Goal: Information Seeking & Learning: Learn about a topic

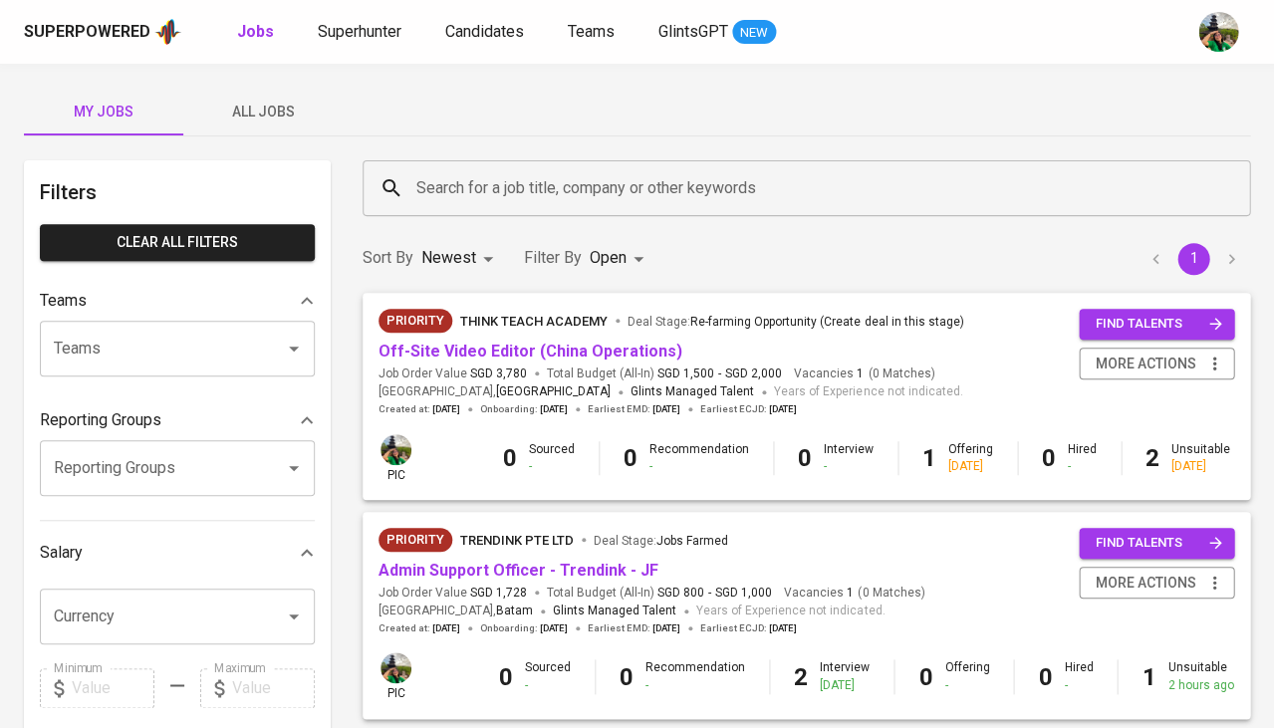
click at [272, 106] on span "All Jobs" at bounding box center [262, 112] width 135 height 25
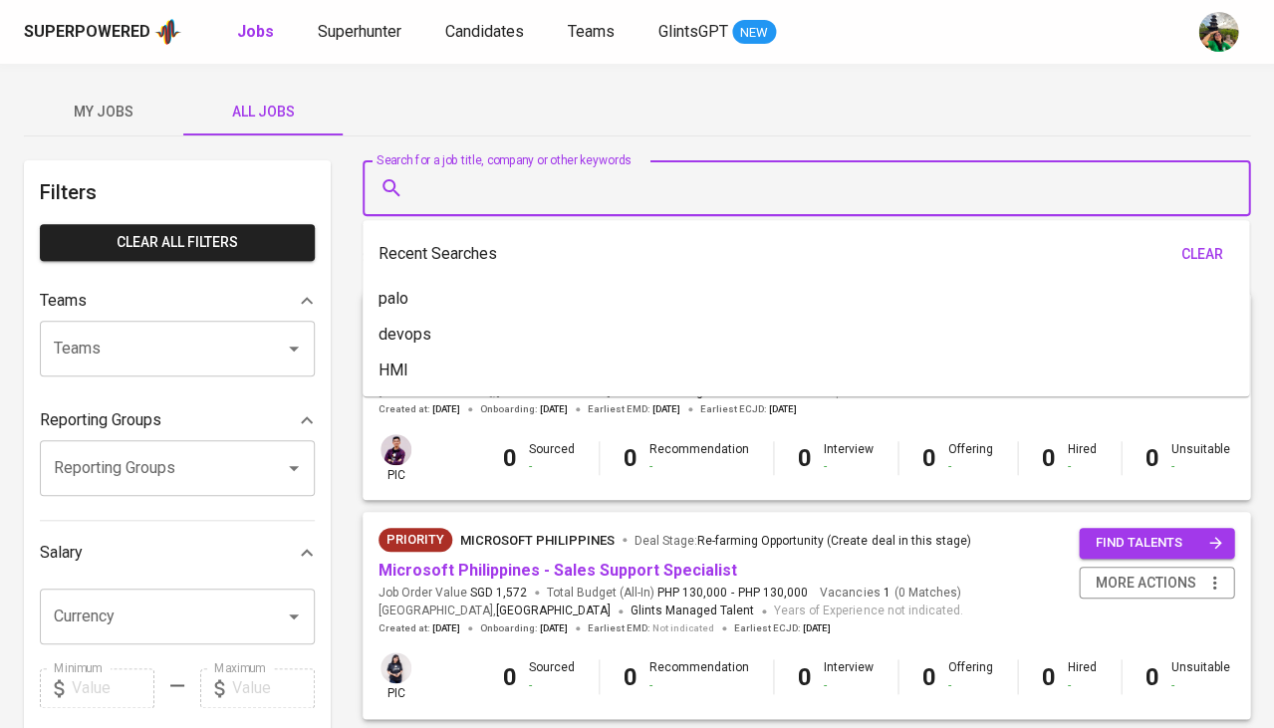
click at [494, 185] on input "Search for a job title, company or other keywords" at bounding box center [811, 188] width 800 height 38
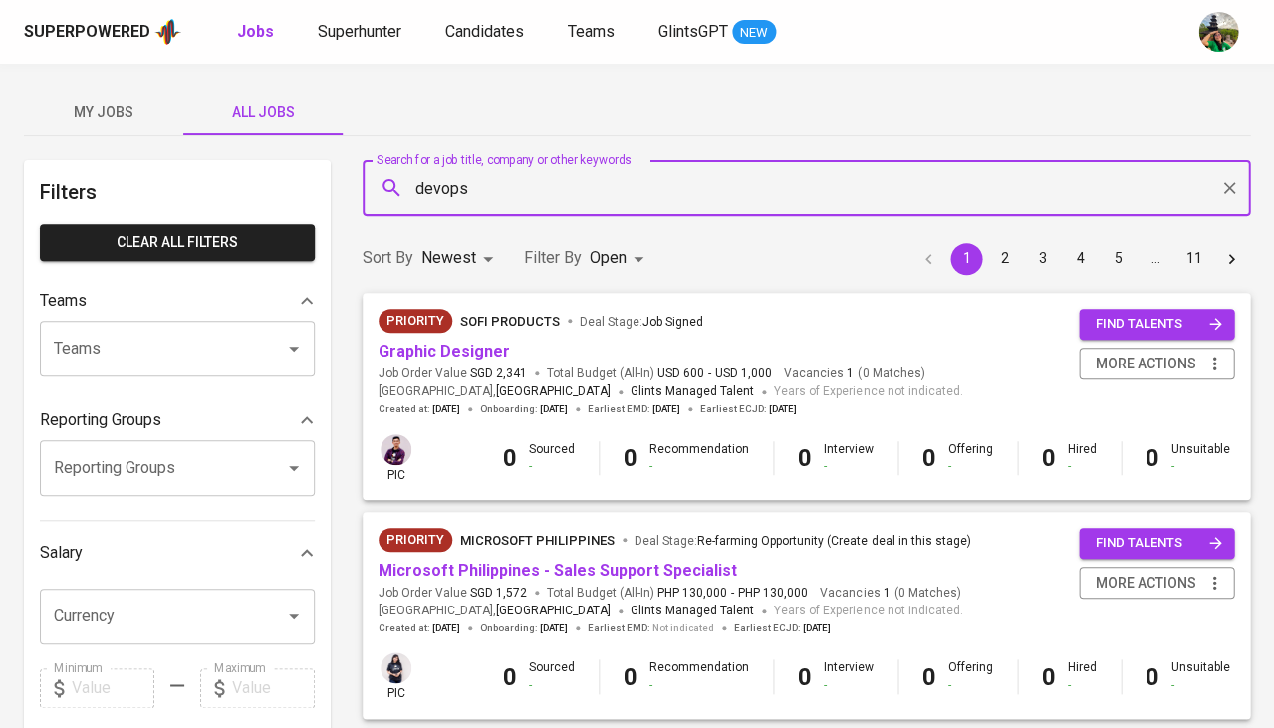
type input "devops"
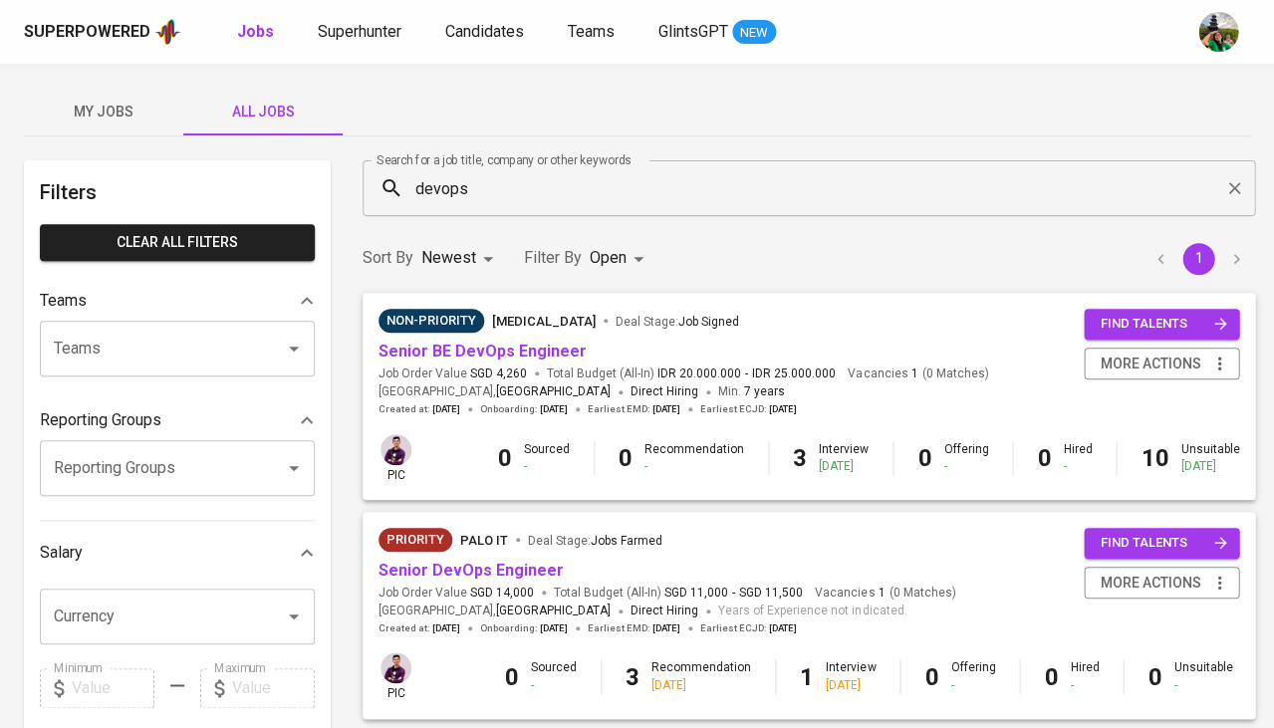
click at [657, 253] on div "Sort By Newest NEWEST Filter By Open OPEN 1" at bounding box center [809, 258] width 916 height 61
click at [612, 251] on body "Superpowered Jobs Superhunter Candidates Teams GlintsGPT NEW My Jobs All Jobs F…" at bounding box center [637, 680] width 1274 height 1360
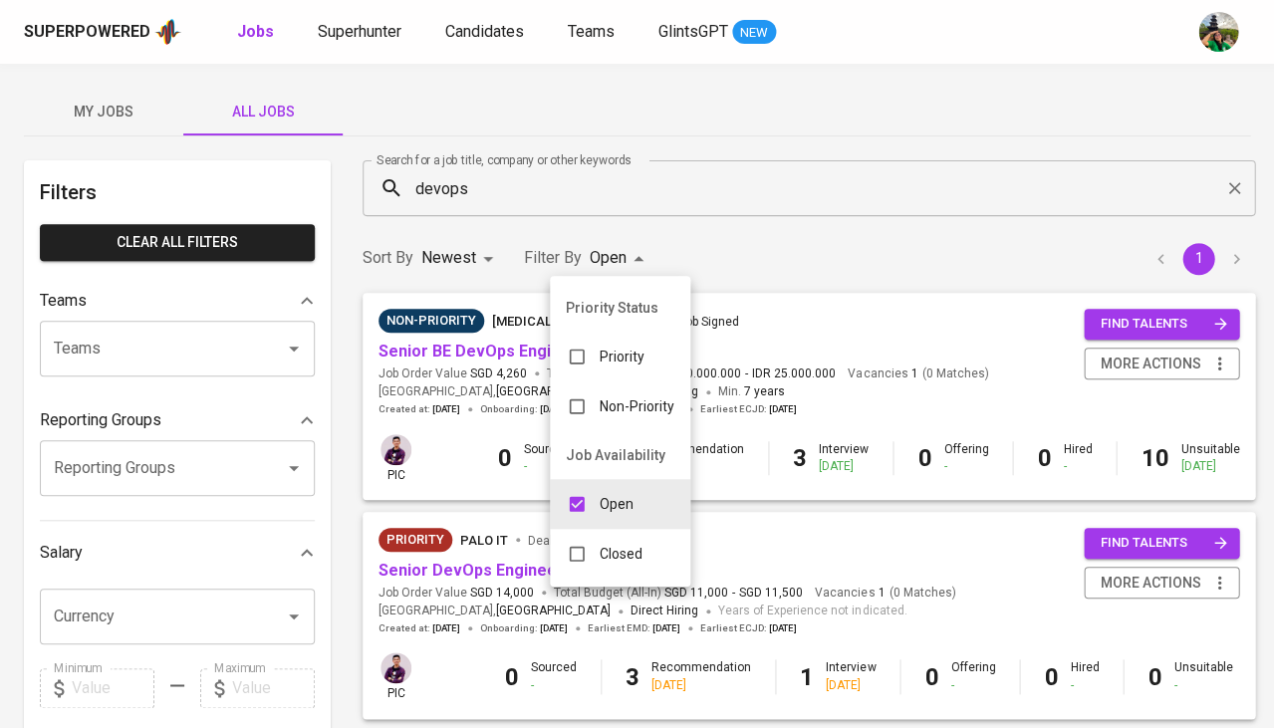
click at [595, 551] on div "Closed" at bounding box center [604, 554] width 109 height 38
type input "OPEN,CLOSE"
checkbox input "true"
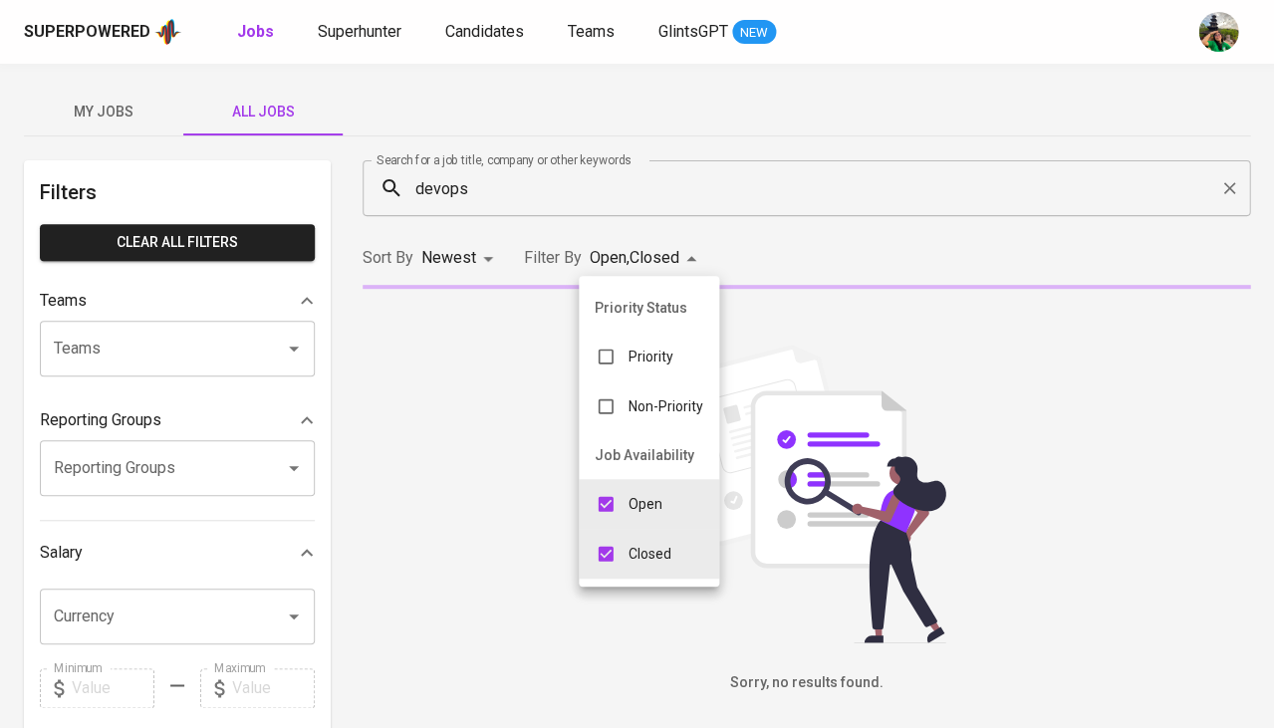
click at [615, 495] on input "checkbox" at bounding box center [606, 504] width 38 height 38
checkbox input "false"
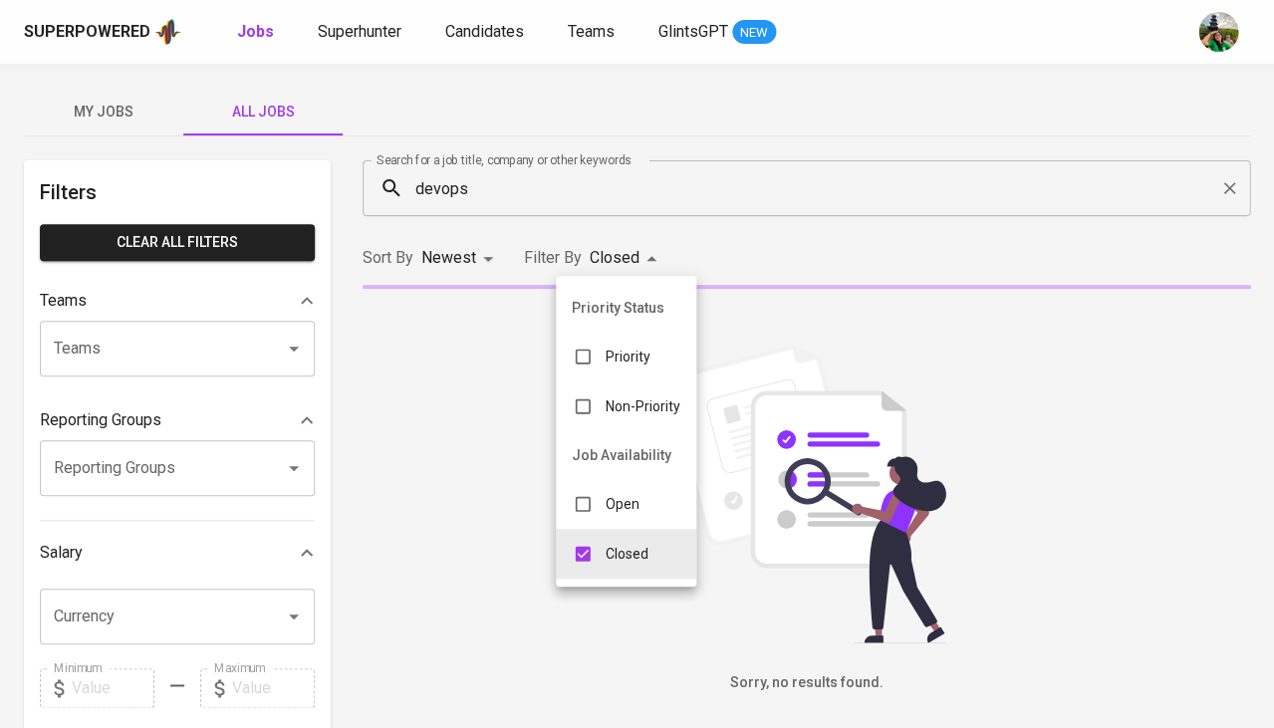
type input "CLOSE"
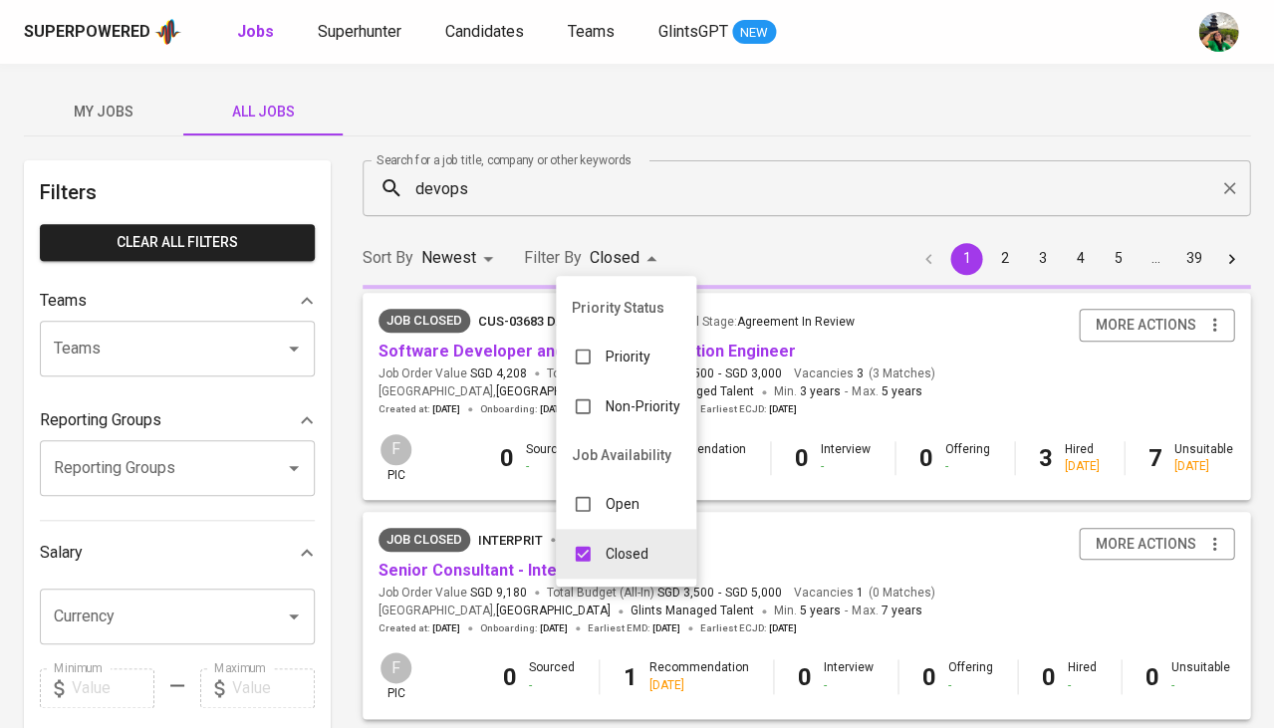
click at [95, 358] on div at bounding box center [637, 364] width 1274 height 728
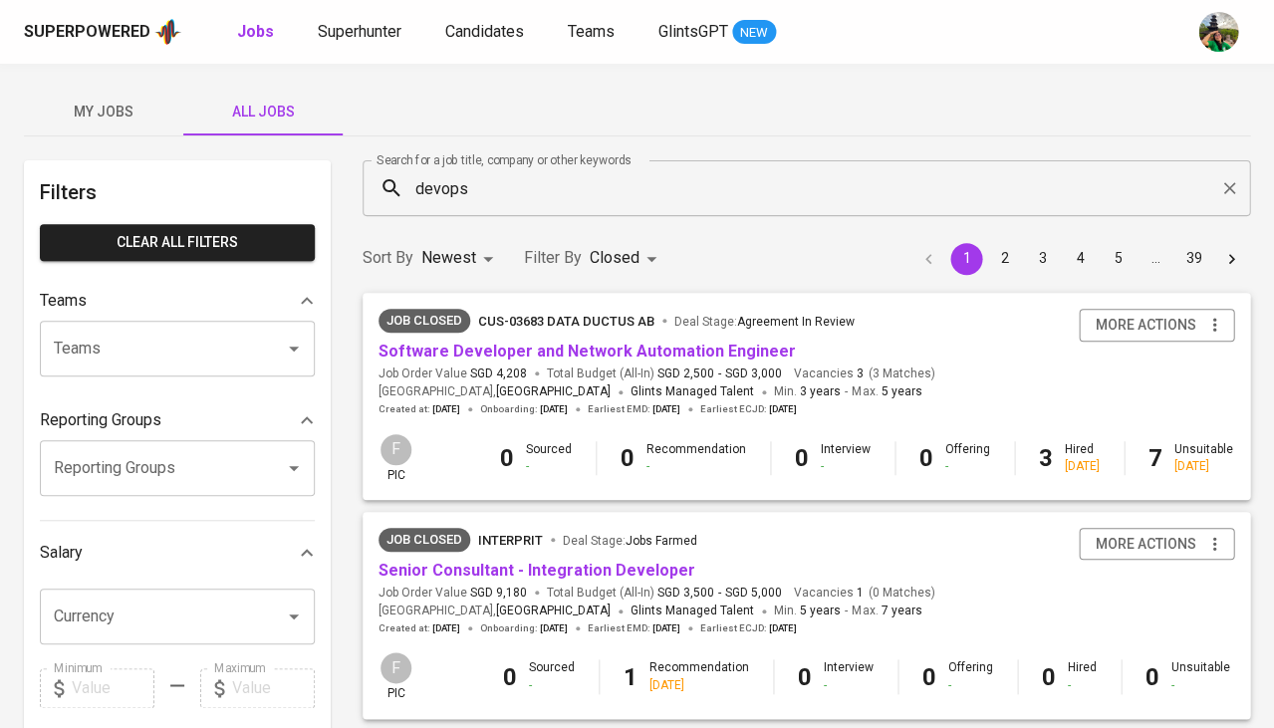
click at [132, 351] on input "Teams" at bounding box center [149, 349] width 201 height 38
click at [149, 598] on input "Currency" at bounding box center [149, 617] width 201 height 38
click at [145, 662] on li "SGD" at bounding box center [177, 662] width 275 height 36
type input "SGD"
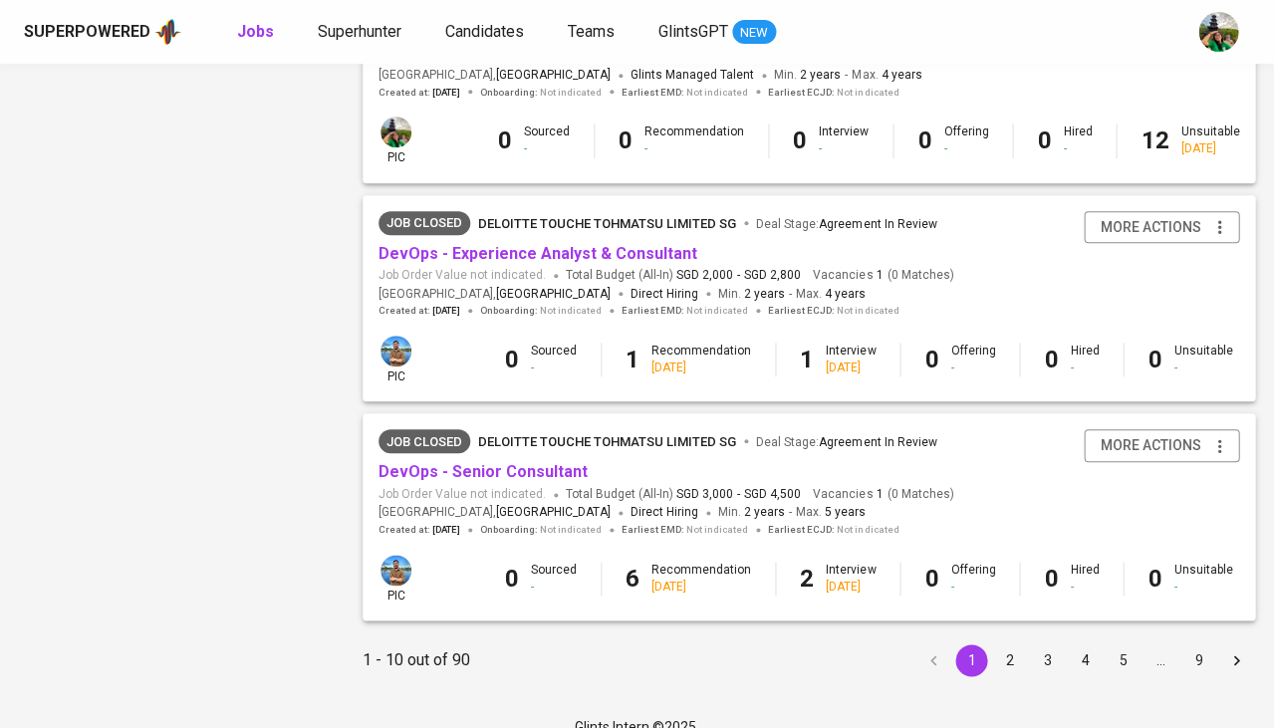
scroll to position [1876, 0]
click at [997, 645] on button "2" at bounding box center [1009, 661] width 32 height 32
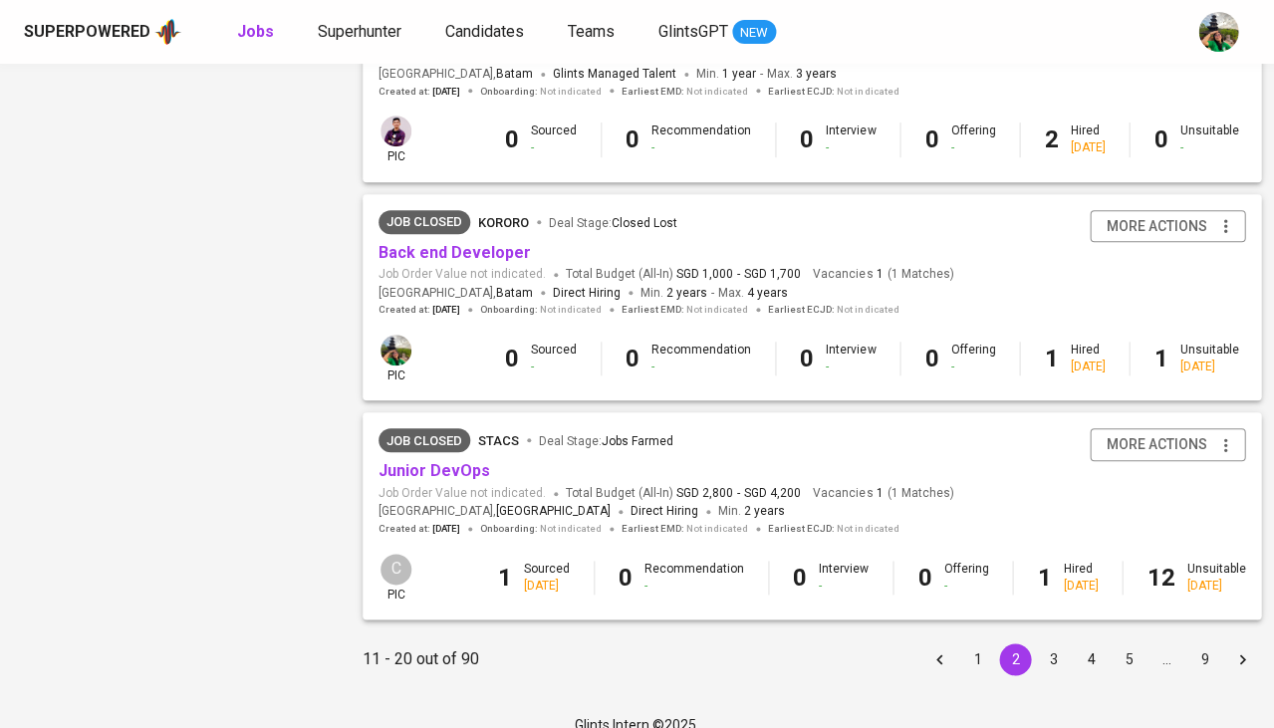
scroll to position [1850, 0]
click at [1044, 644] on button "3" at bounding box center [1053, 660] width 32 height 32
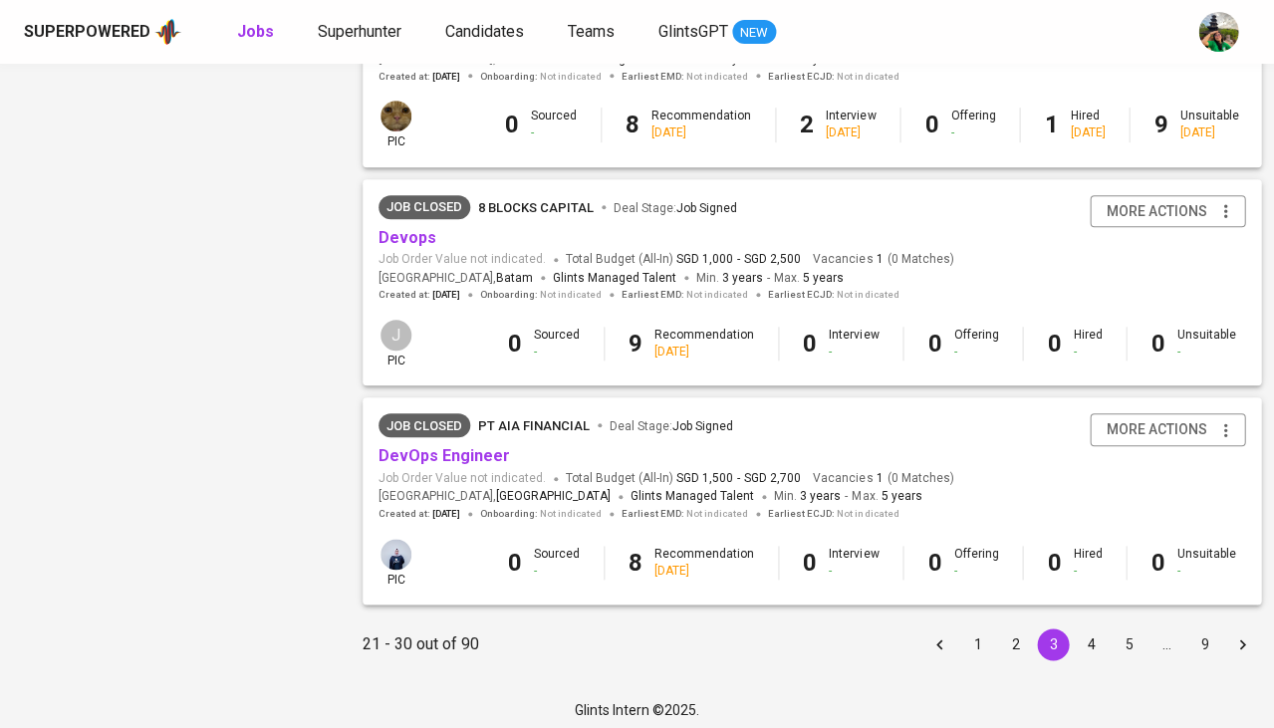
scroll to position [1864, 0]
click at [1075, 635] on button "4" at bounding box center [1091, 646] width 32 height 32
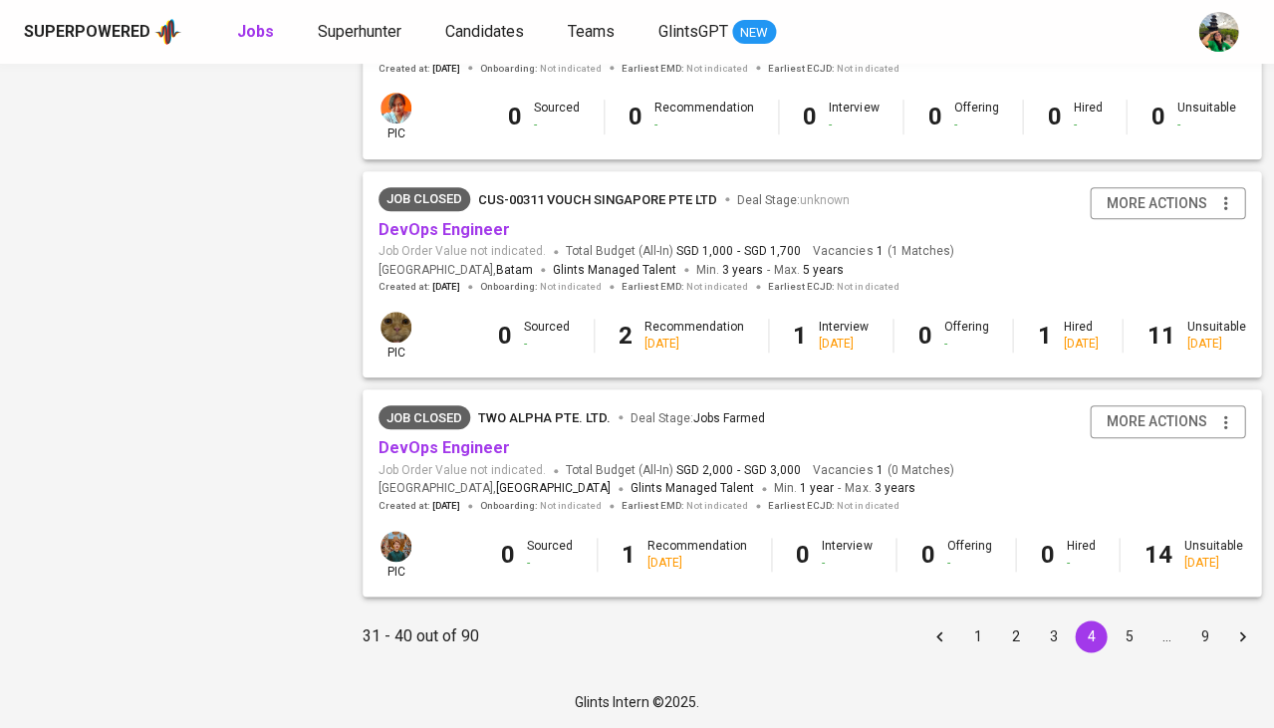
scroll to position [1877, 0]
click at [1123, 642] on button "5" at bounding box center [1129, 637] width 32 height 32
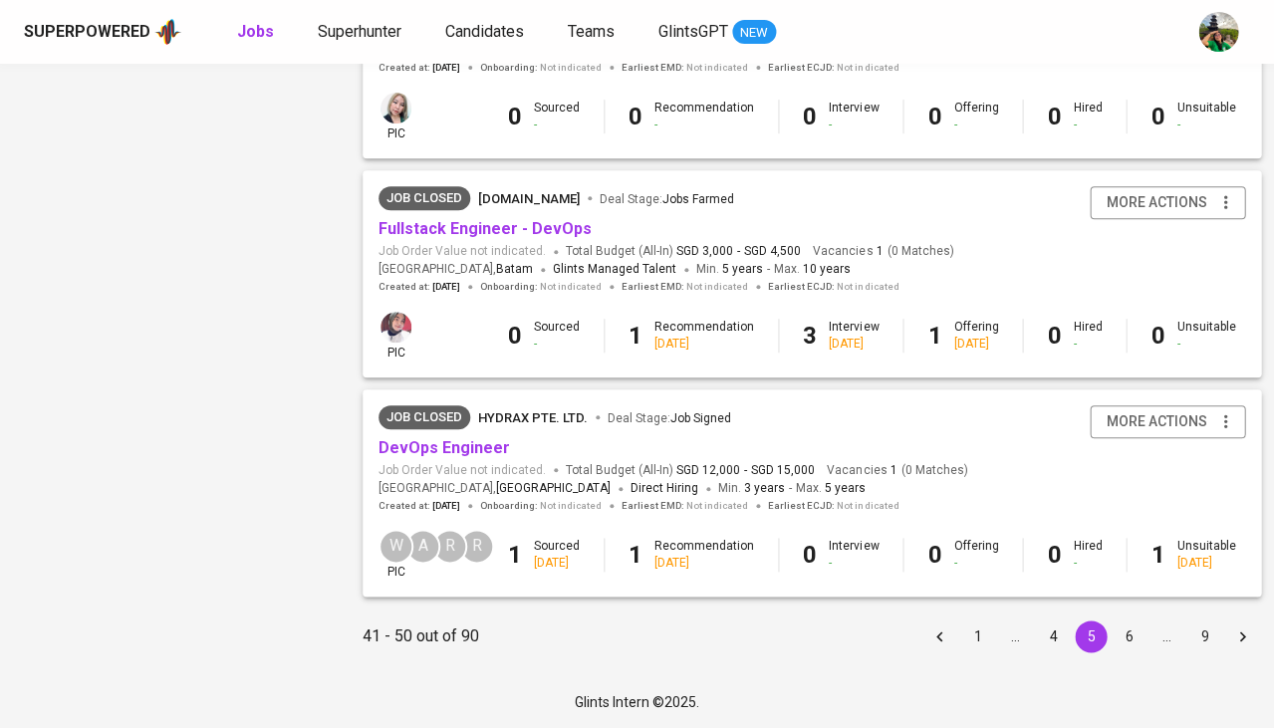
scroll to position [1844, 0]
click at [1113, 631] on button "6" at bounding box center [1129, 637] width 32 height 32
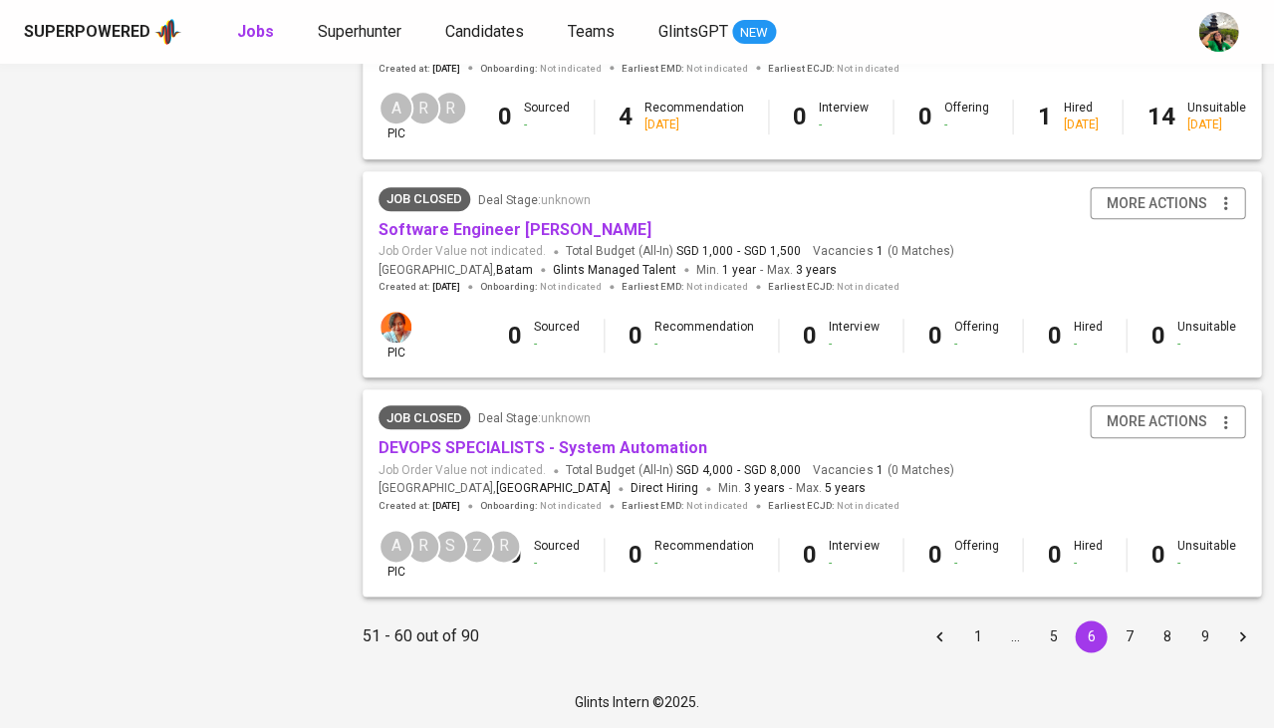
scroll to position [1877, 0]
click at [1113, 630] on button "7" at bounding box center [1129, 637] width 32 height 32
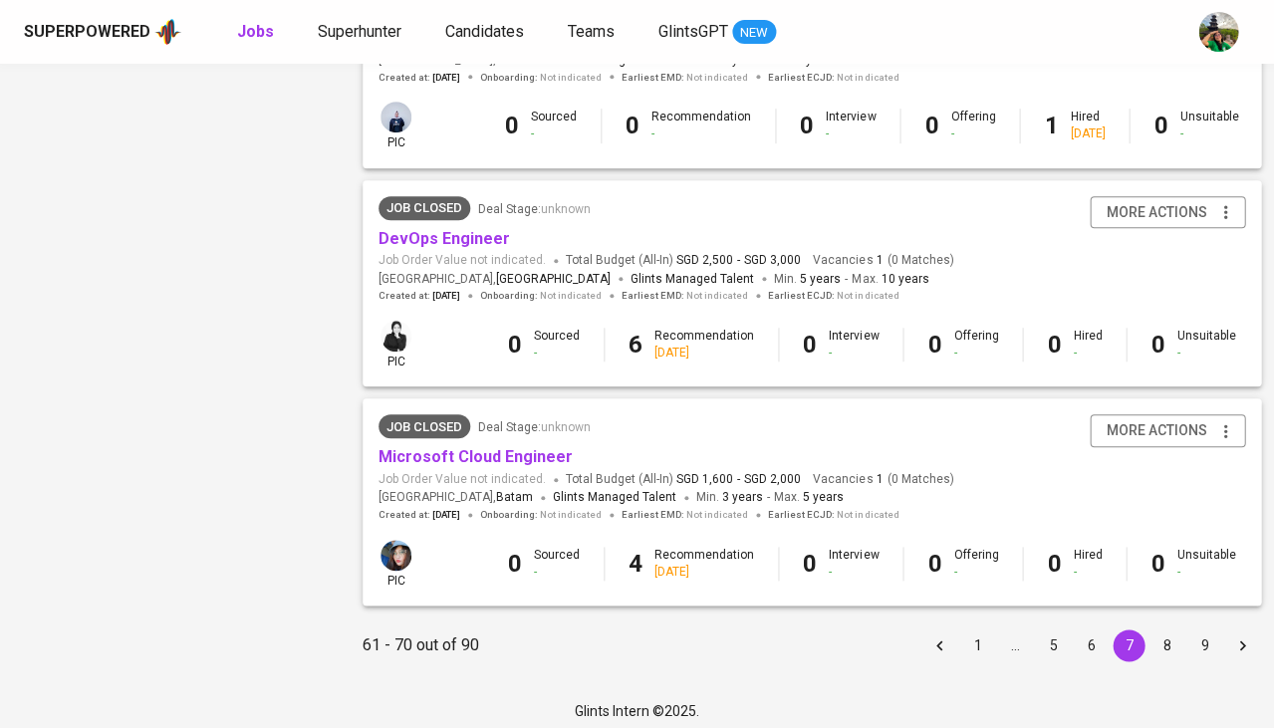
scroll to position [1864, 0]
click at [1152, 633] on button "8" at bounding box center [1166, 646] width 32 height 32
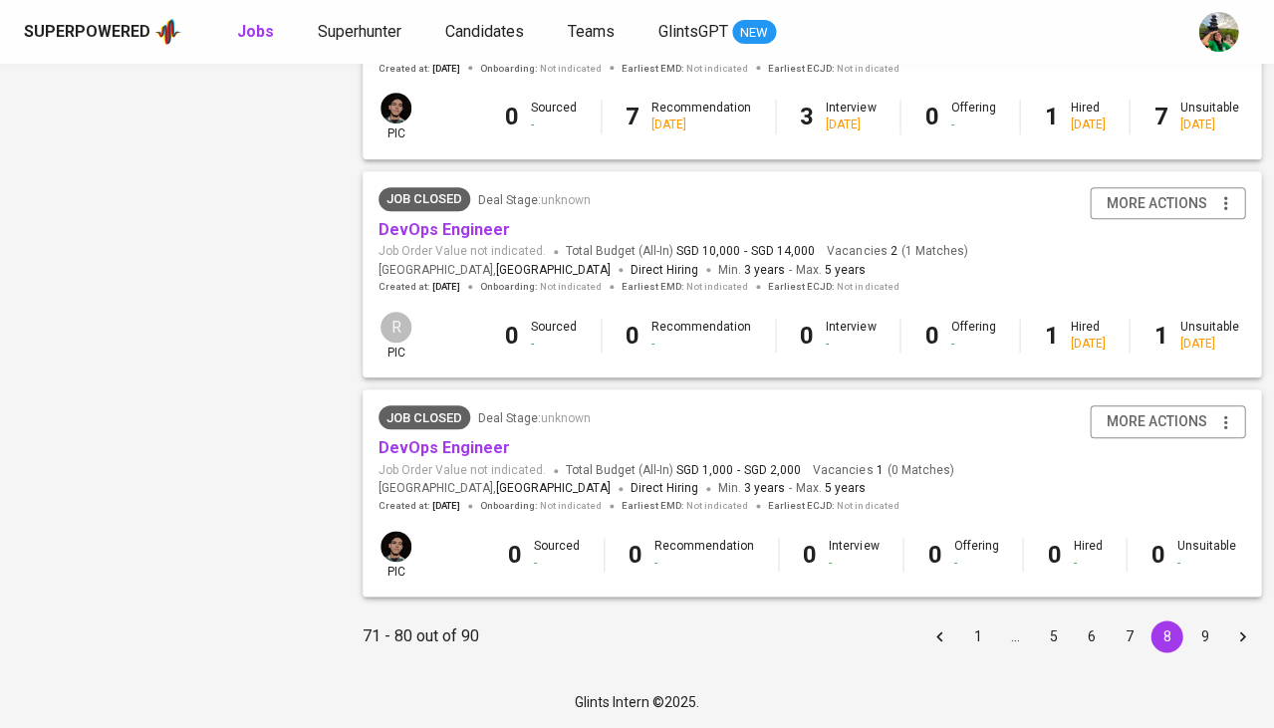
scroll to position [1877, 0]
click at [1208, 637] on li "9" at bounding box center [1204, 637] width 38 height 32
click at [1195, 635] on button "9" at bounding box center [1204, 637] width 32 height 32
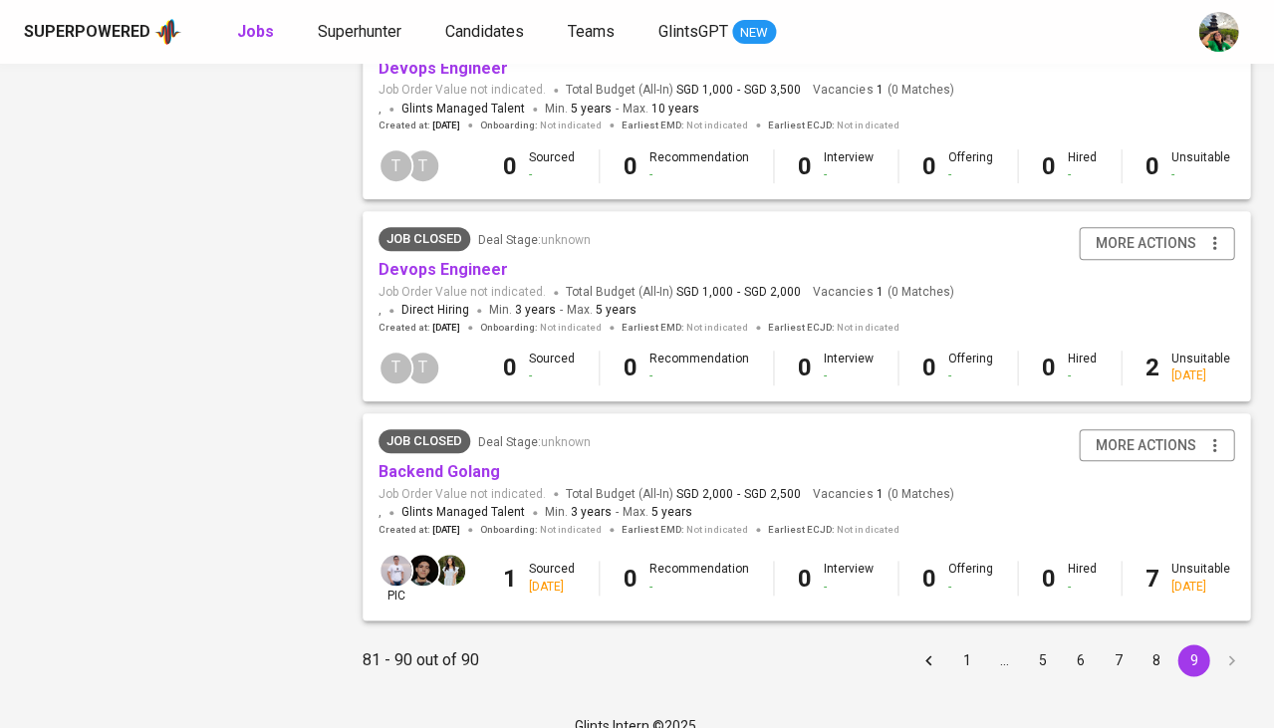
scroll to position [1798, 0]
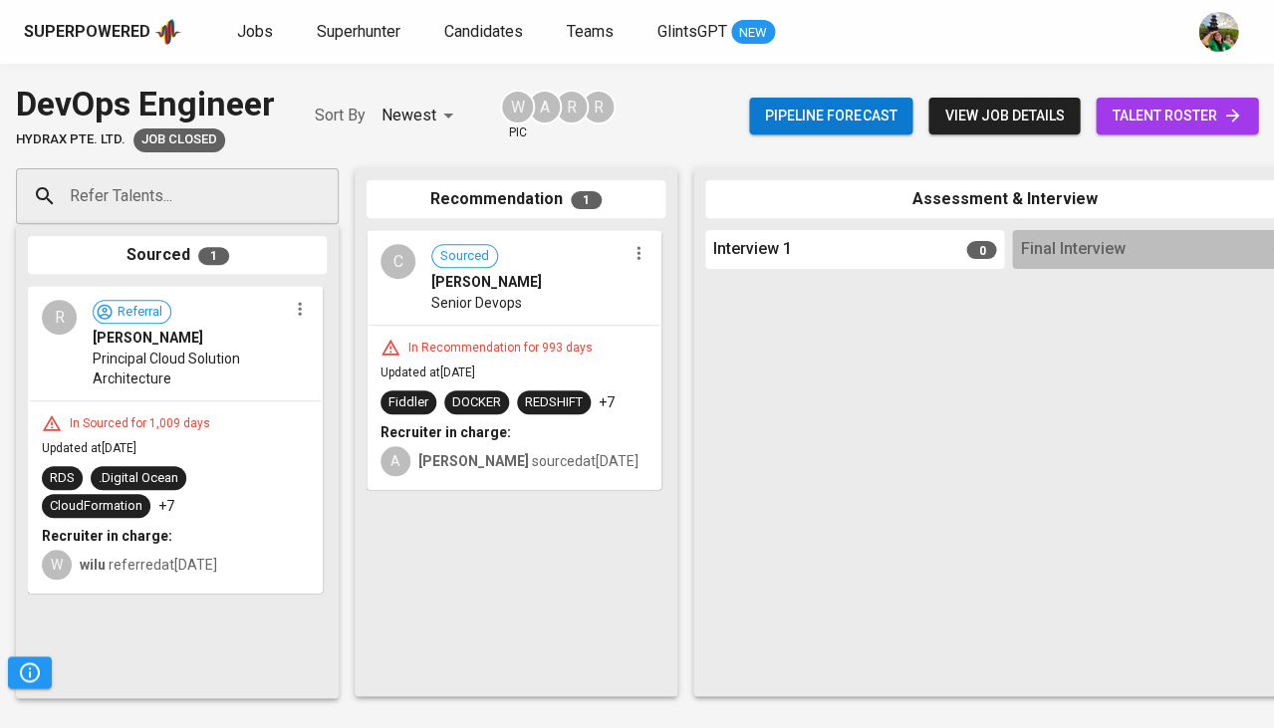
click at [536, 348] on div "In Recommendation for 993 days" at bounding box center [500, 348] width 200 height 17
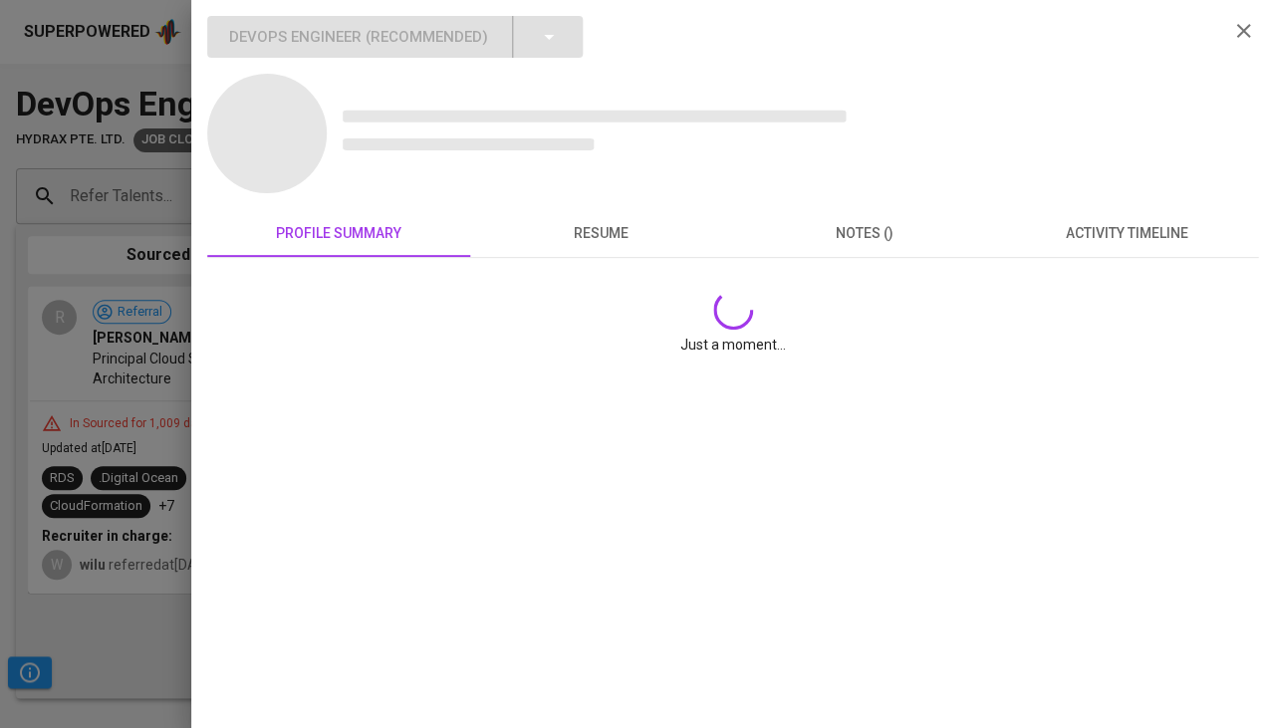
click at [1112, 231] on span "activity timeline" at bounding box center [1126, 233] width 239 height 25
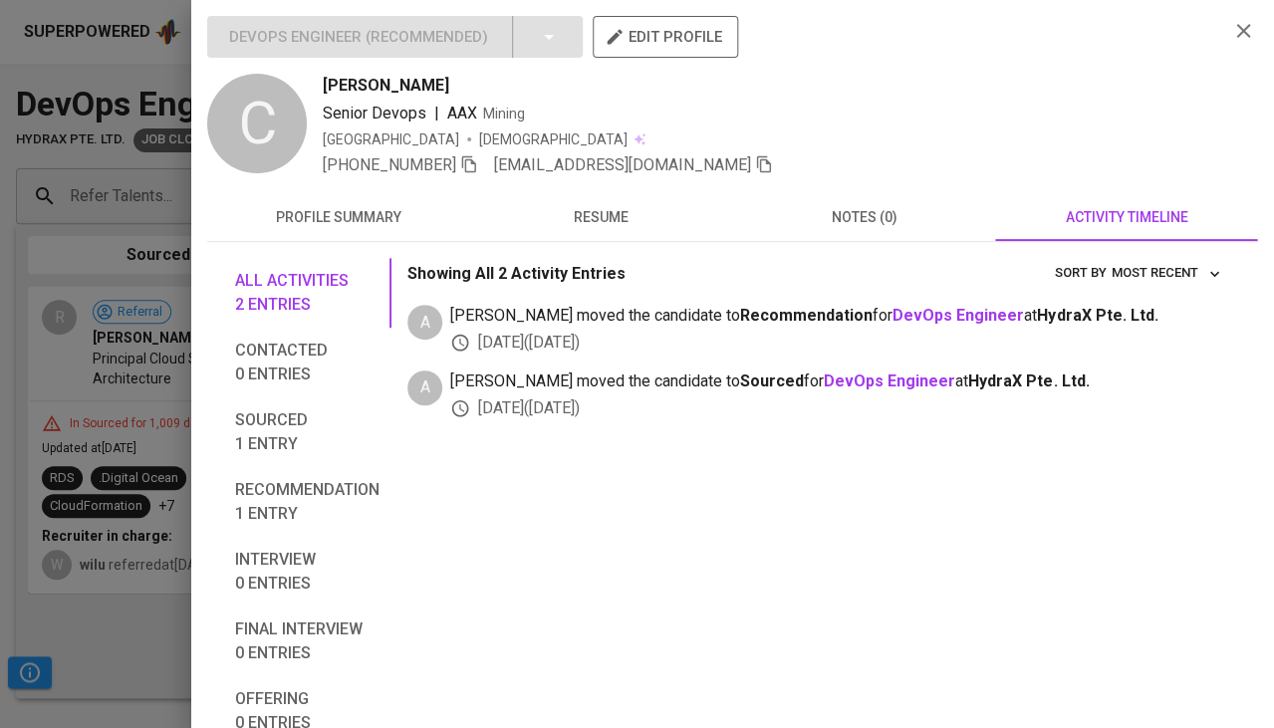
click at [618, 239] on button "resume" at bounding box center [601, 217] width 263 height 48
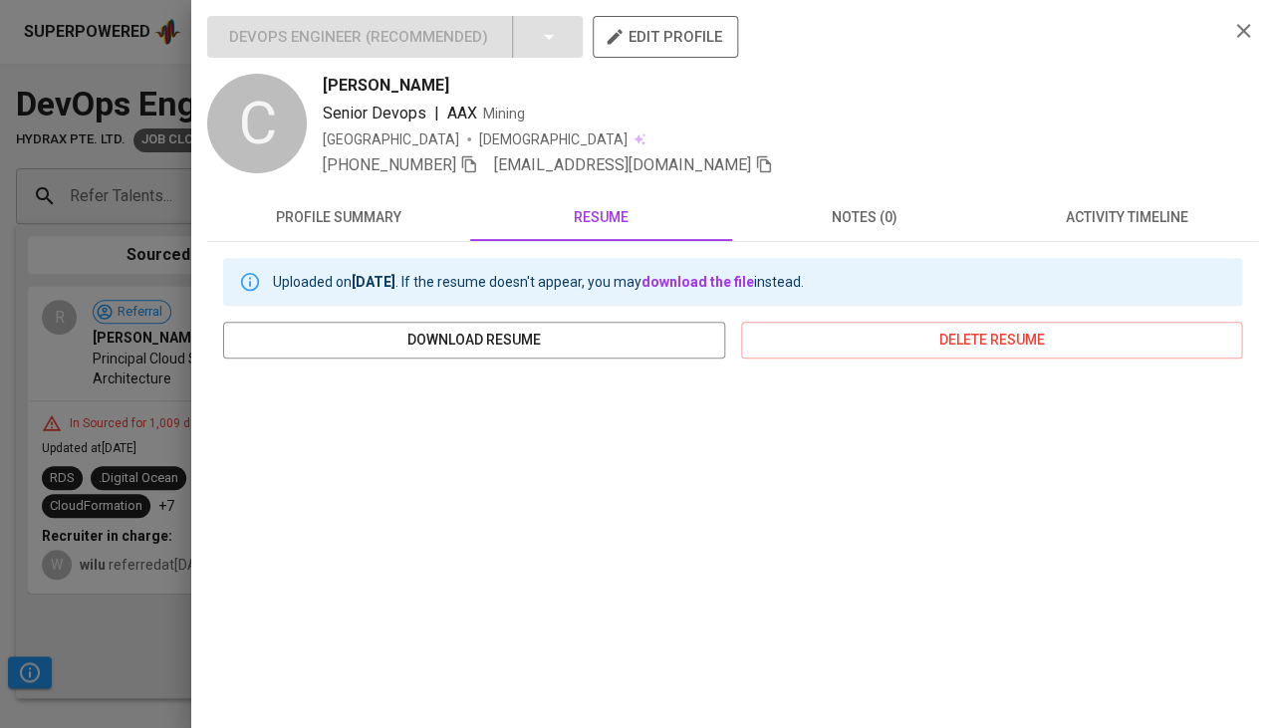
click at [120, 618] on div at bounding box center [637, 364] width 1274 height 728
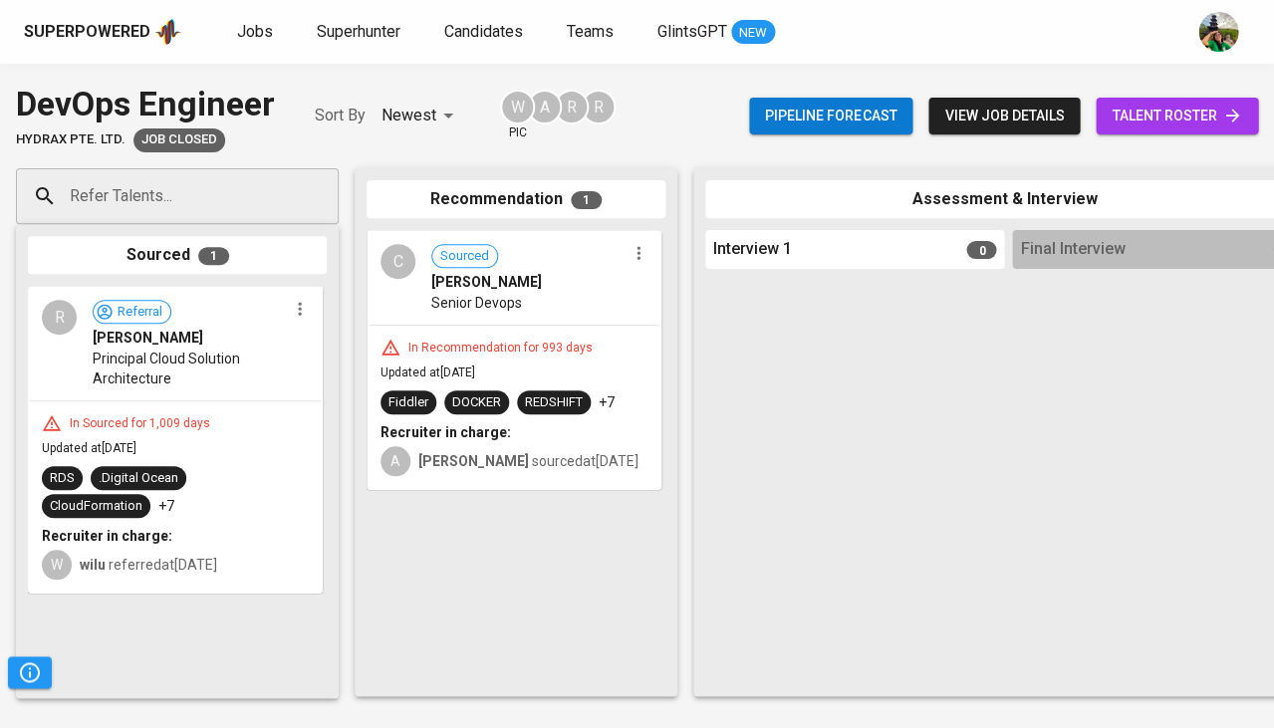
click at [231, 413] on div "In Sourced for 1,009 days" at bounding box center [175, 423] width 267 height 20
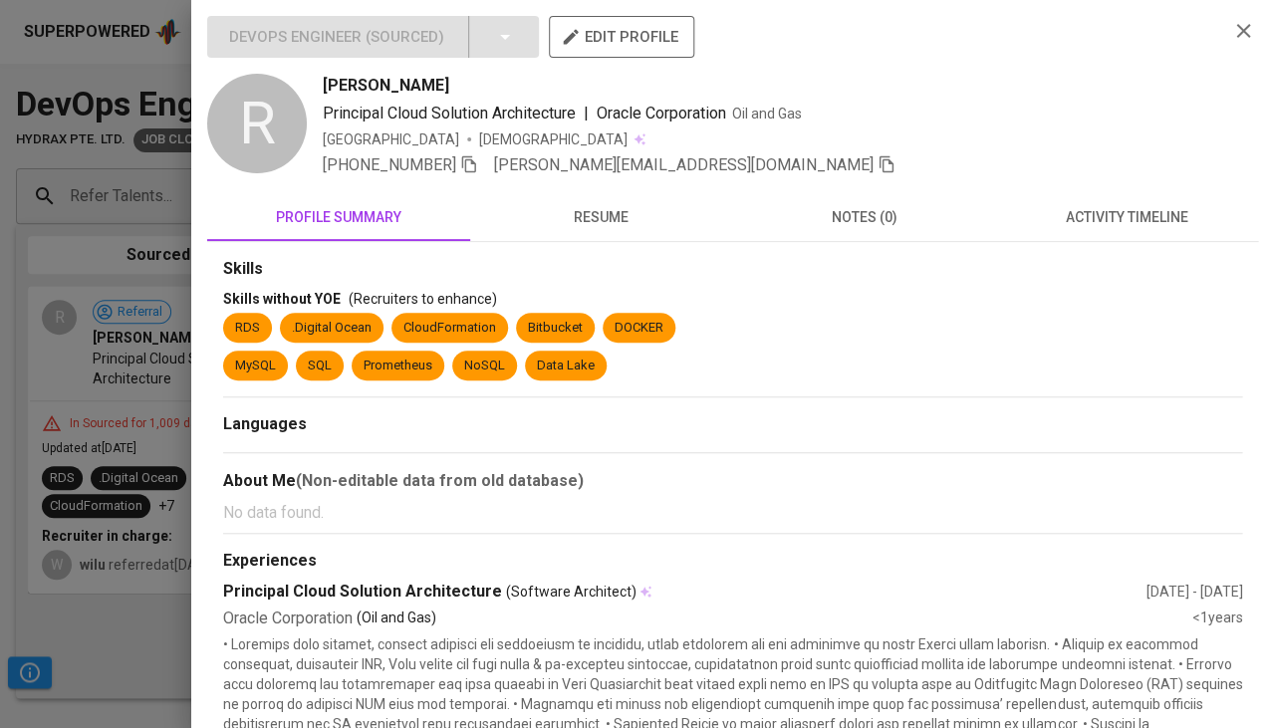
click at [601, 226] on span "resume" at bounding box center [601, 217] width 239 height 25
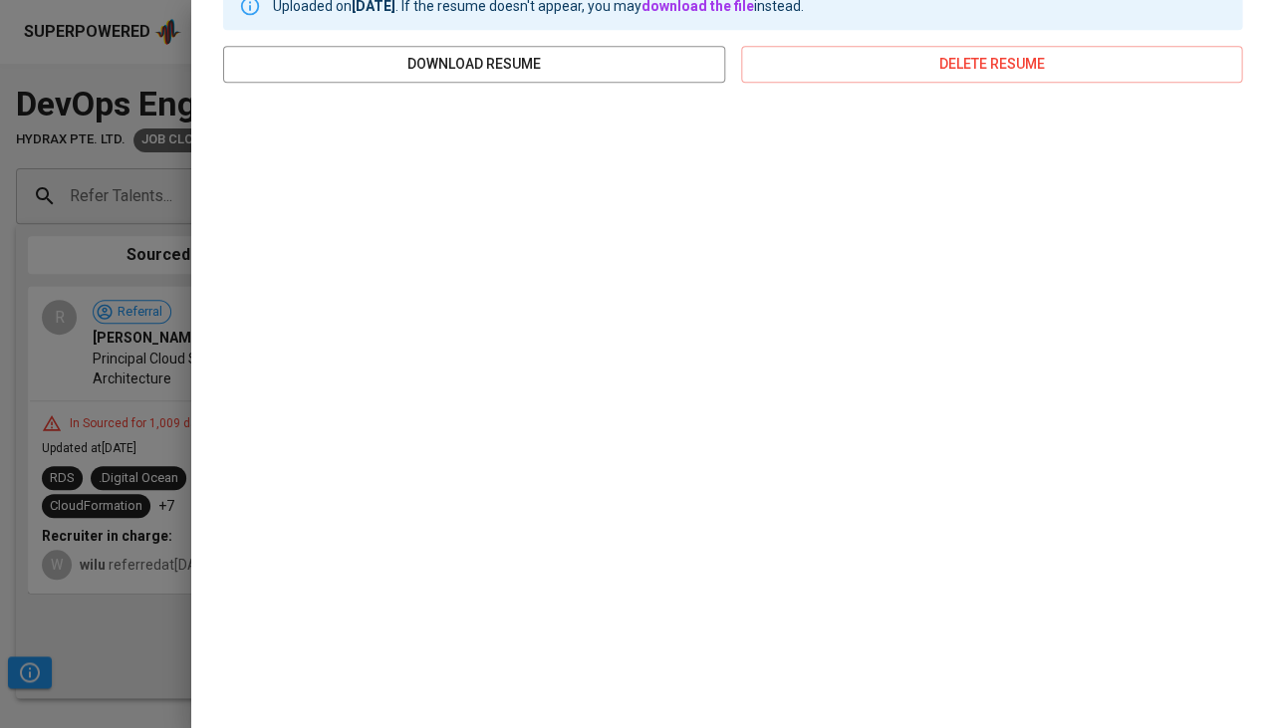
scroll to position [276, 0]
click at [130, 521] on div at bounding box center [637, 364] width 1274 height 728
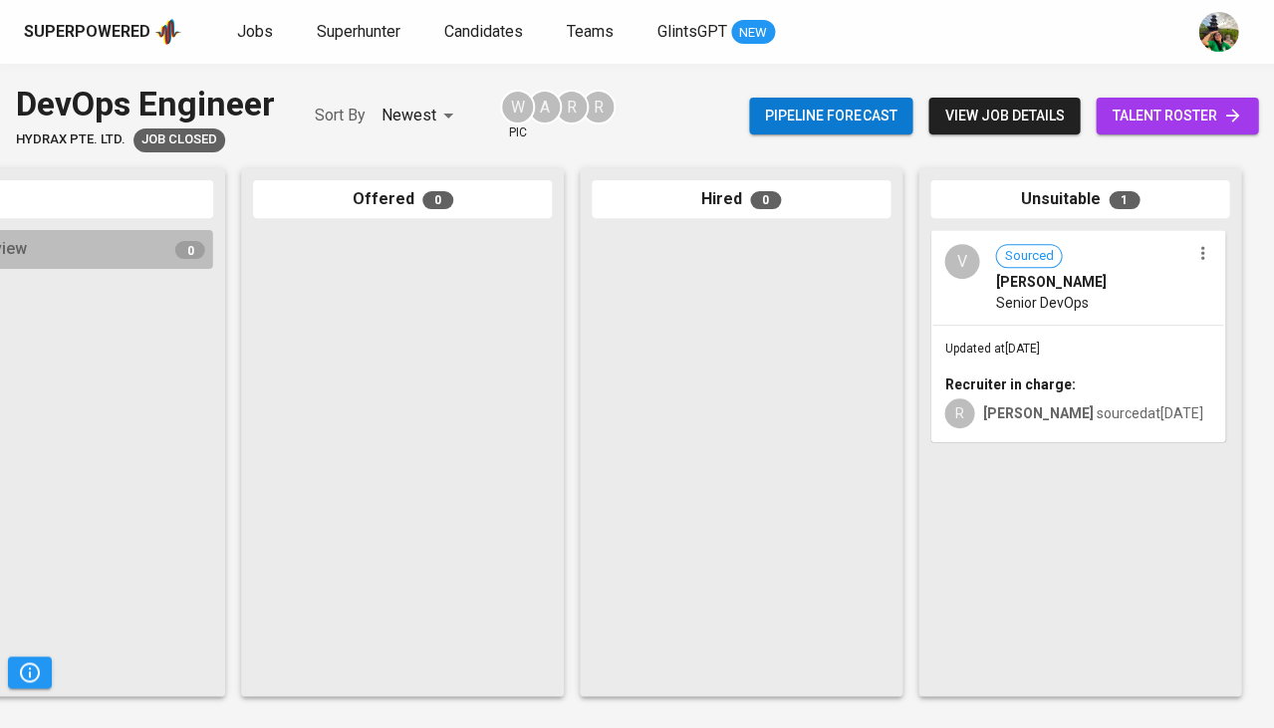
scroll to position [0, 0]
click at [1047, 360] on div "Updated at Dec 16, 2022 Recruiter in charge: R raymond sourced at Dec 16, 2022" at bounding box center [1077, 384] width 291 height 116
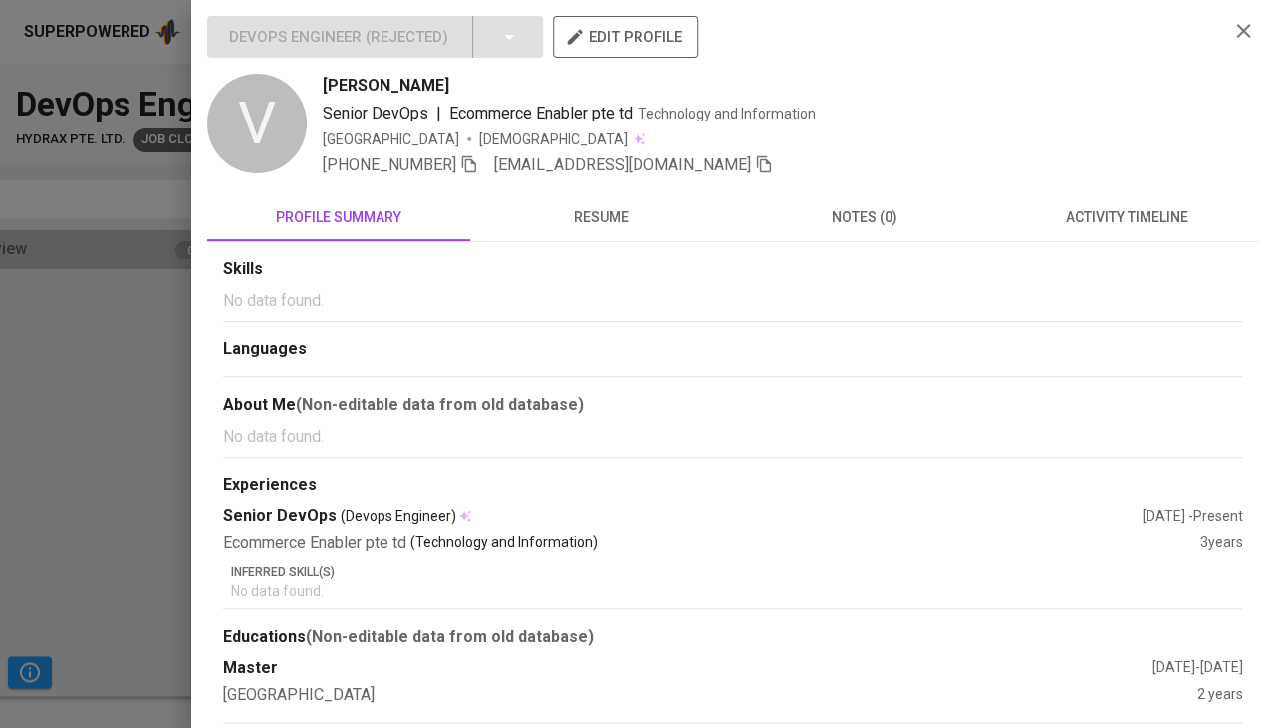
click at [618, 227] on span "resume" at bounding box center [601, 217] width 239 height 25
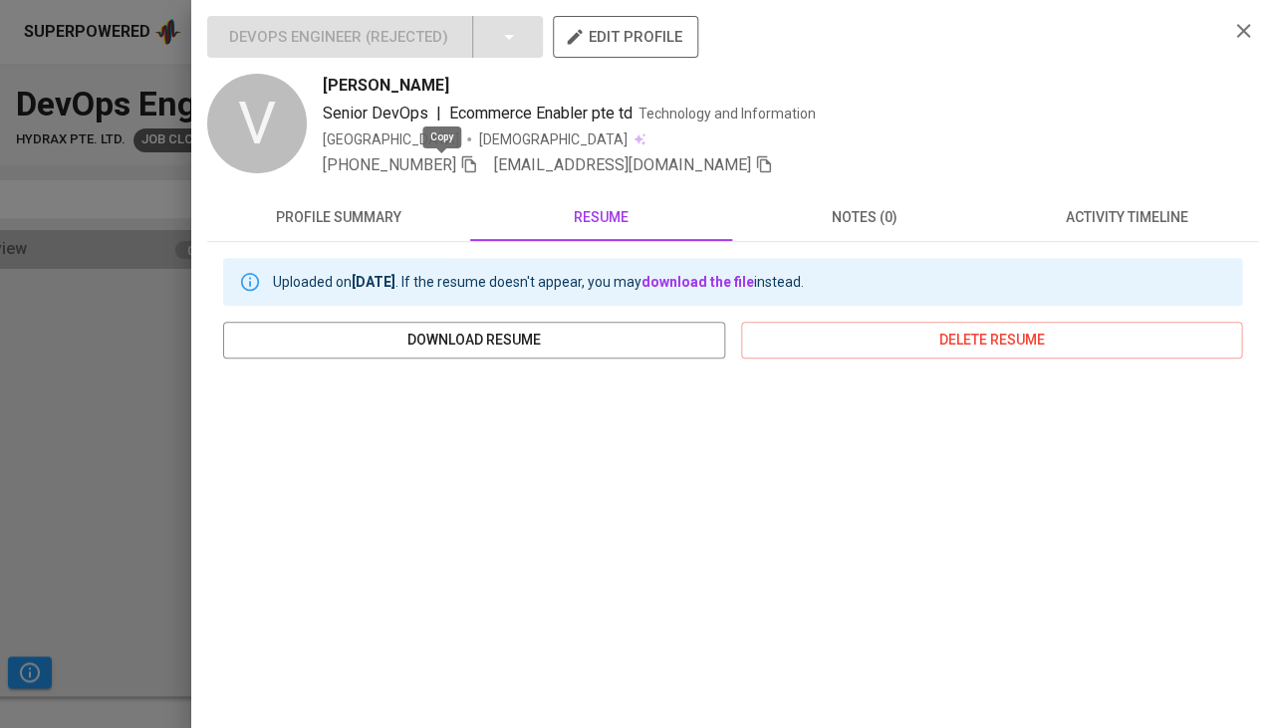
click at [460, 165] on icon "button" at bounding box center [469, 164] width 18 height 18
click at [1141, 190] on div "DevOps Engineer ( Rejected ) edit profile V Vincent Liu Senior DevOps | Ecommer…" at bounding box center [732, 502] width 1051 height 972
click at [1130, 213] on span "activity timeline" at bounding box center [1126, 217] width 239 height 25
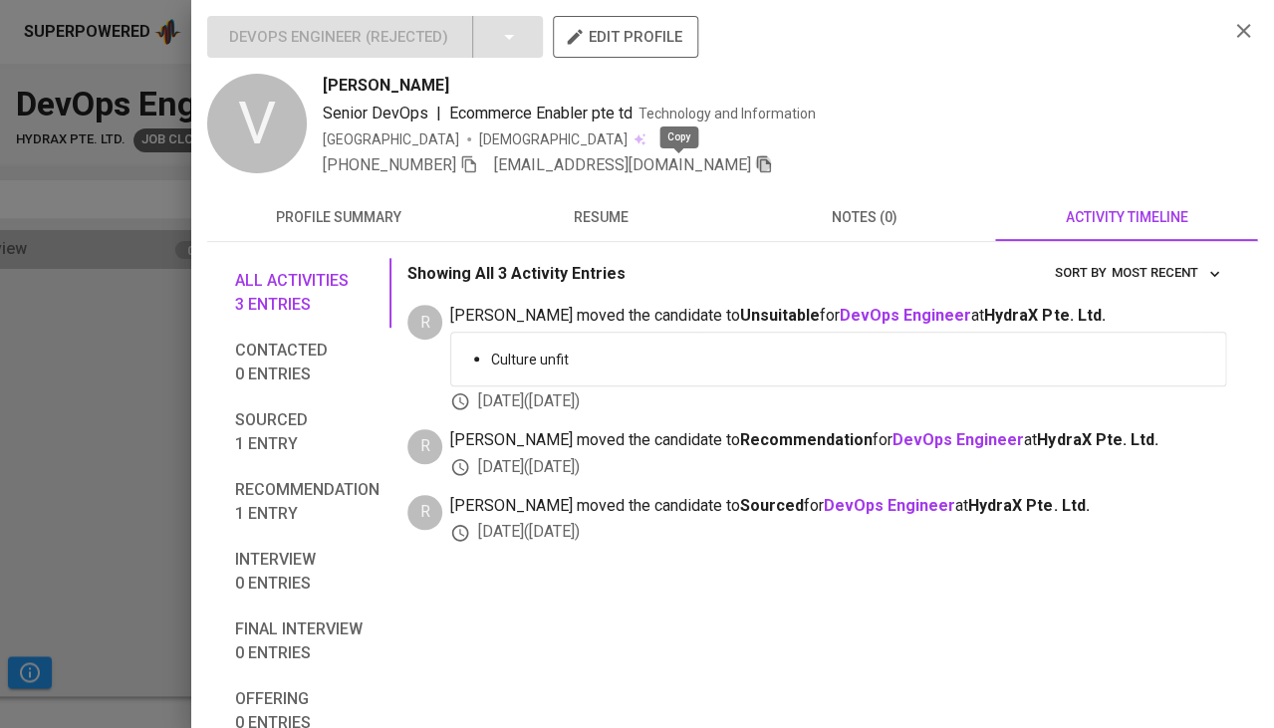
click at [755, 157] on icon "button" at bounding box center [764, 164] width 18 height 18
click at [112, 332] on div at bounding box center [637, 364] width 1274 height 728
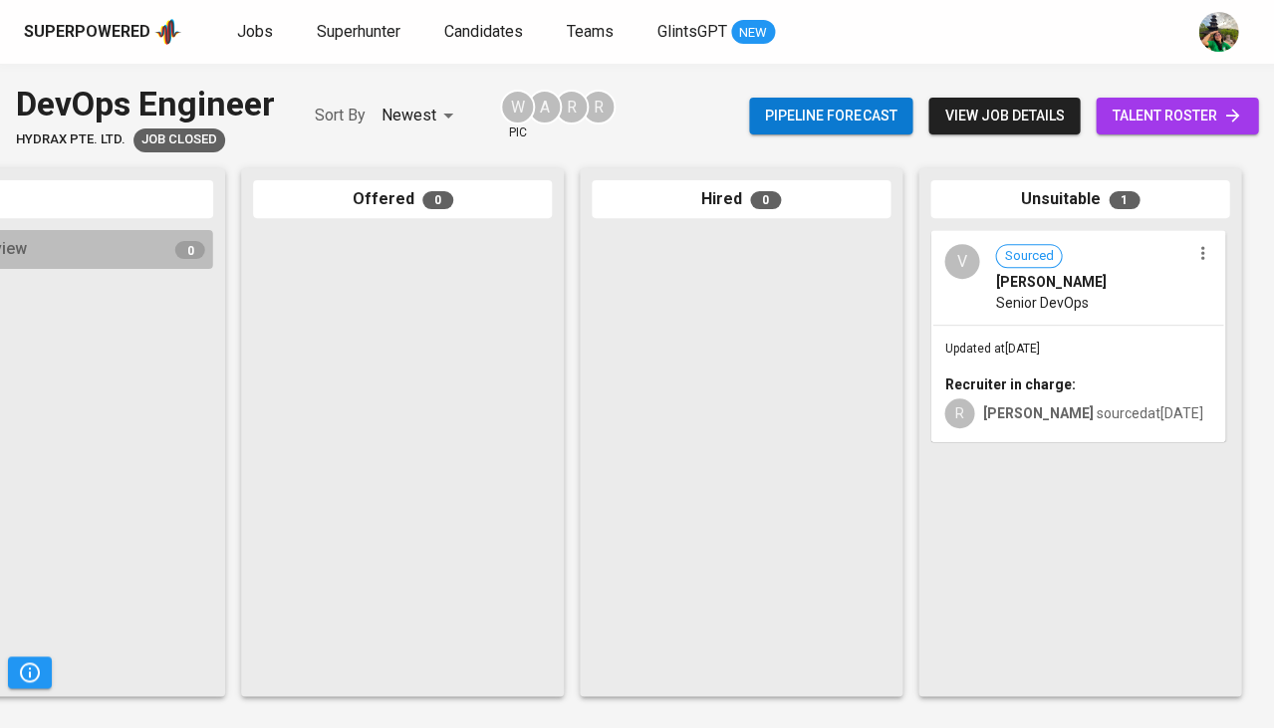
click at [1041, 305] on span "Senior DevOps" at bounding box center [1041, 303] width 93 height 20
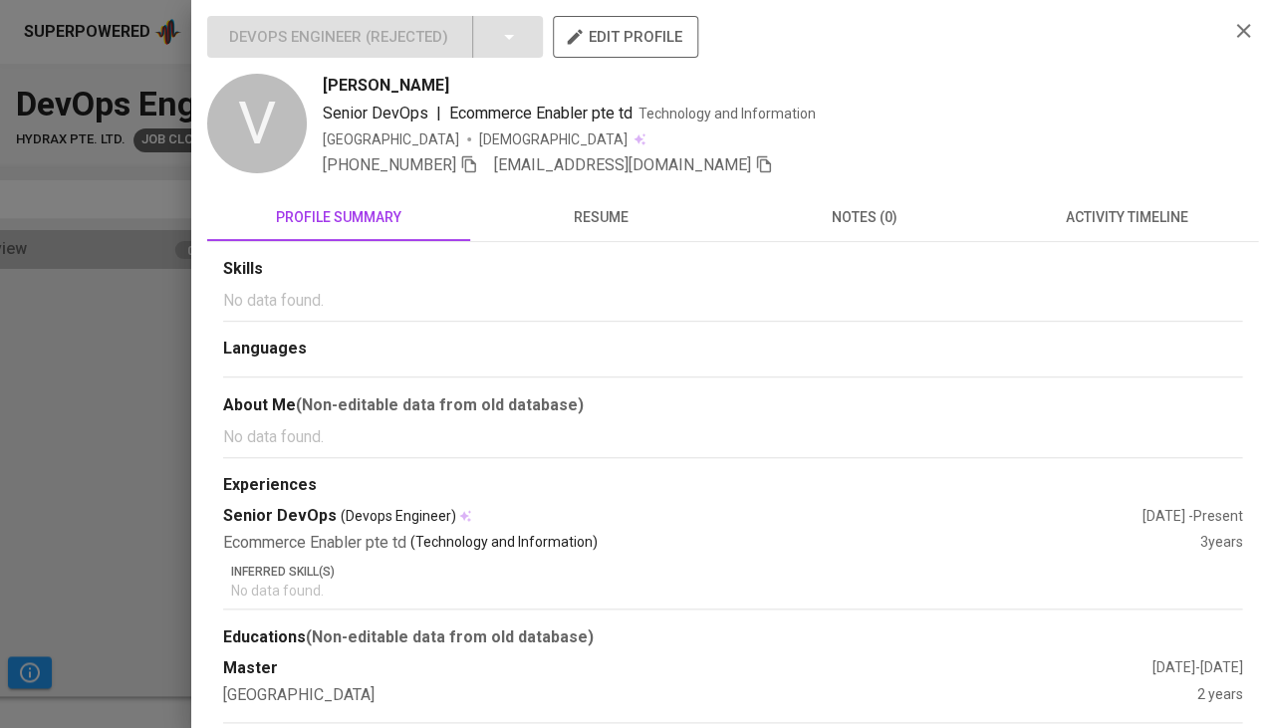
click at [611, 245] on div "Skills No data found. Languages About Me (Non-editable data from old database) …" at bounding box center [732, 482] width 1051 height 481
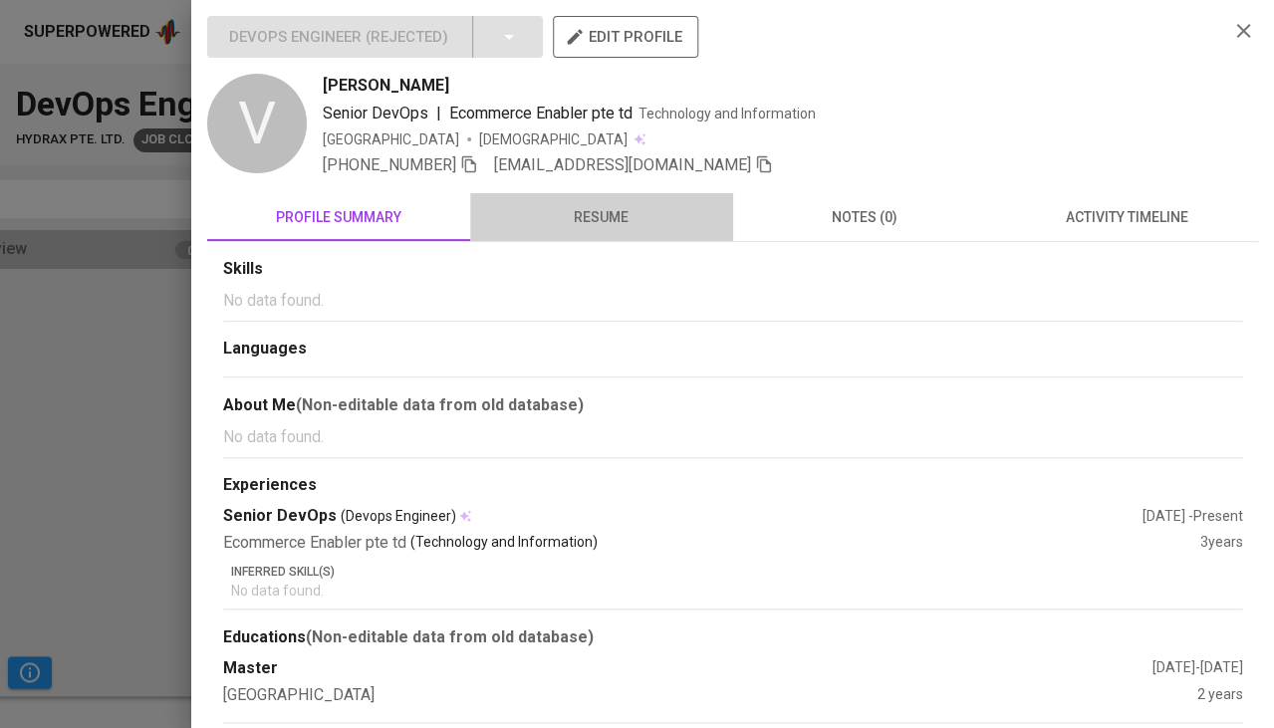
click at [606, 216] on span "resume" at bounding box center [601, 217] width 239 height 25
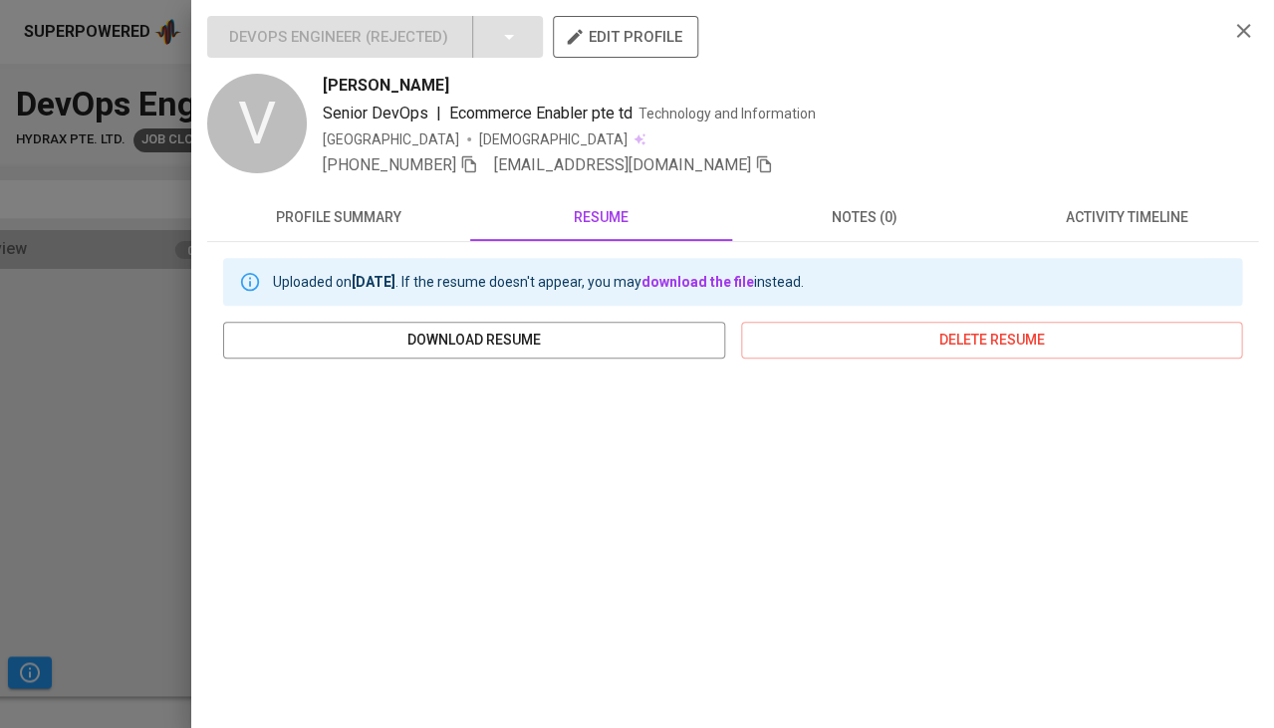
click at [97, 518] on div at bounding box center [637, 364] width 1274 height 728
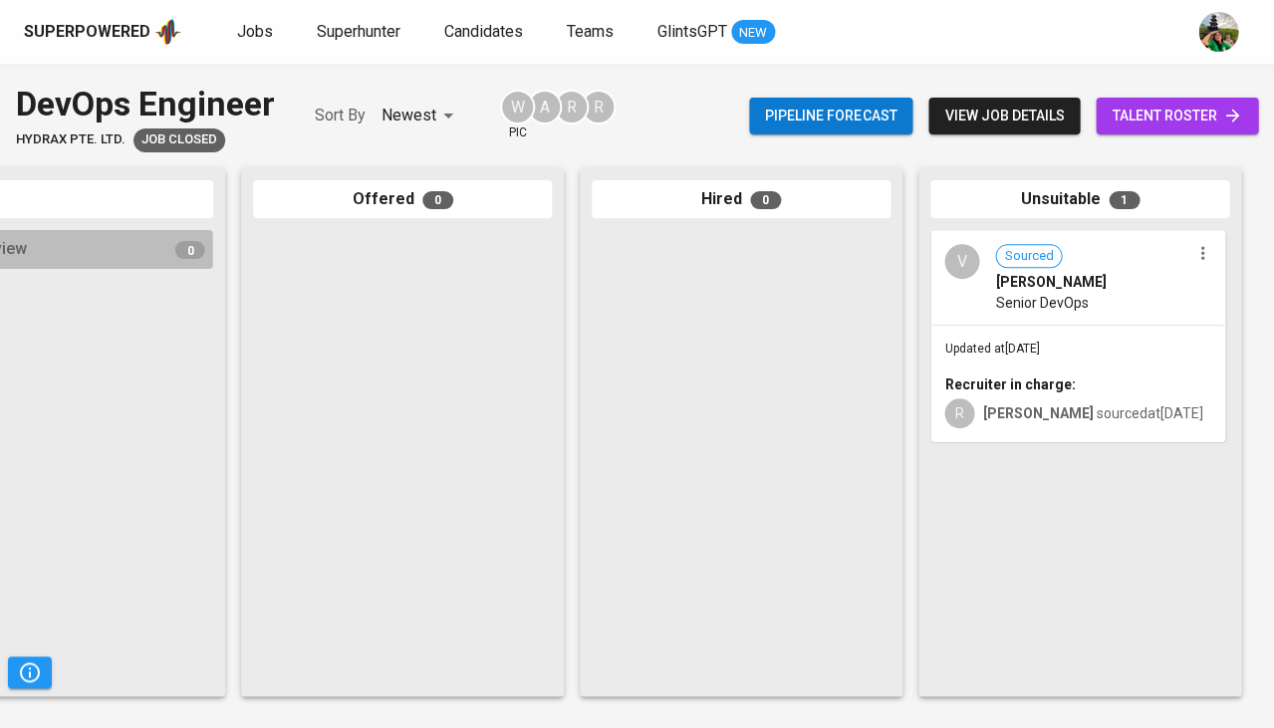
click at [934, 289] on div "V Sourced Vincent Liu Senior DevOps" at bounding box center [1077, 278] width 291 height 92
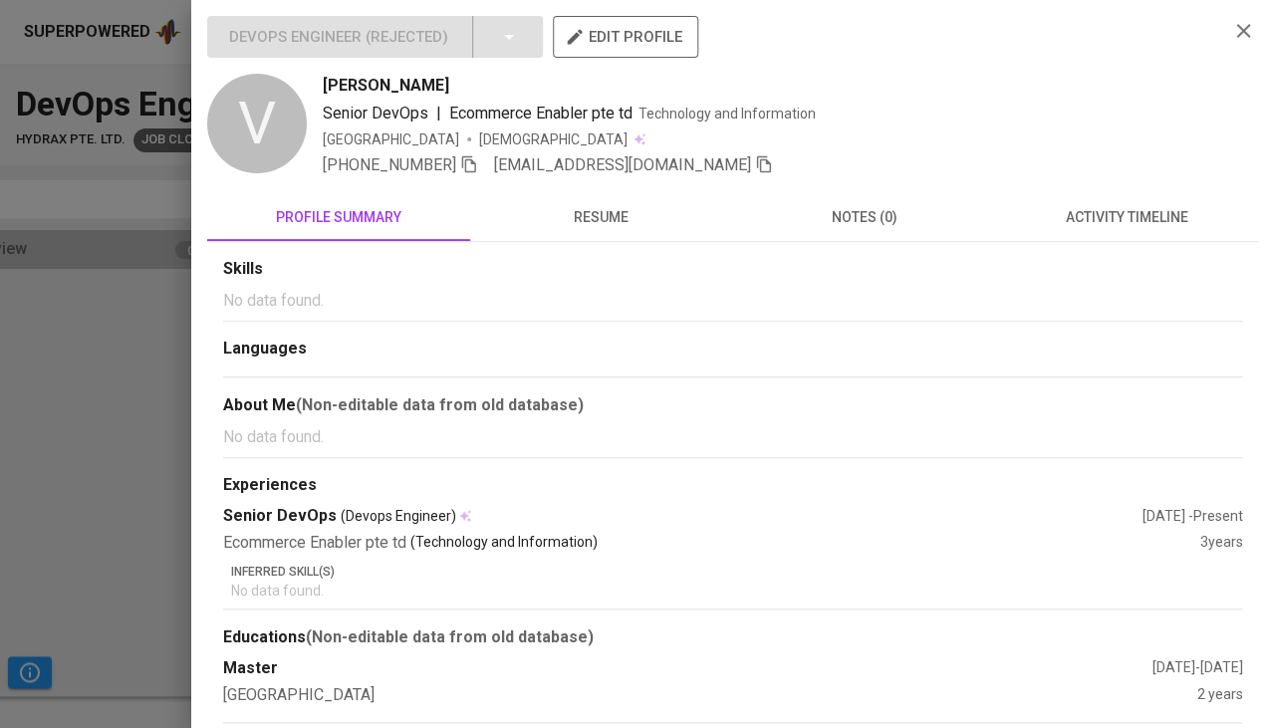
click at [602, 215] on span "resume" at bounding box center [601, 217] width 239 height 25
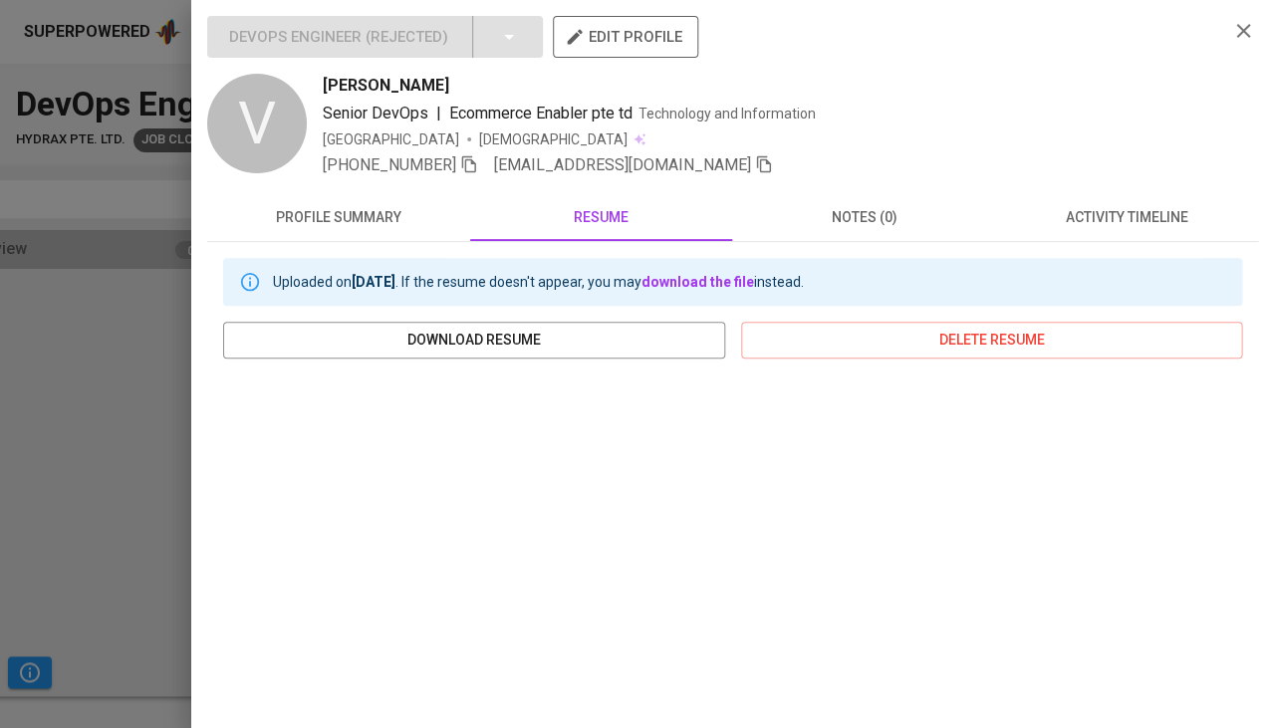
click at [205, 288] on div "DevOps Engineer ( Rejected ) edit profile V Vincent Liu Senior DevOps | Ecommer…" at bounding box center [732, 364] width 1083 height 728
click at [44, 432] on div at bounding box center [637, 364] width 1274 height 728
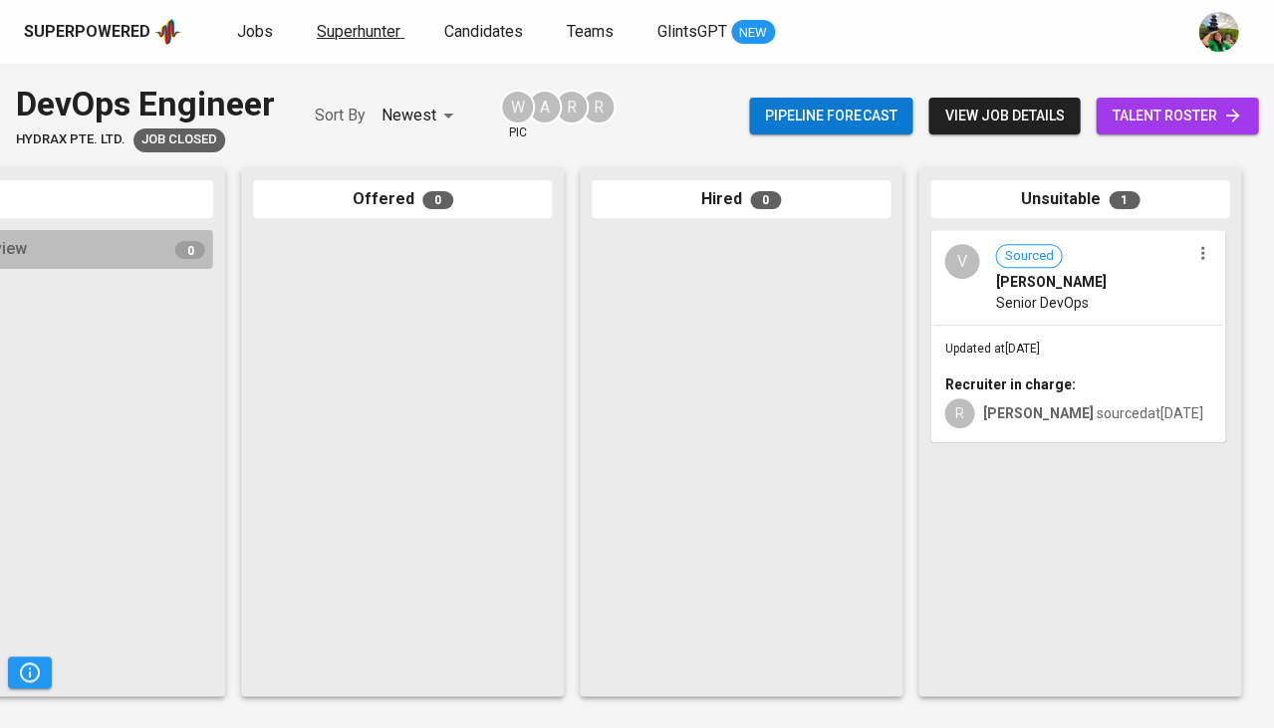
click at [344, 30] on span "Superhunter" at bounding box center [359, 31] width 84 height 19
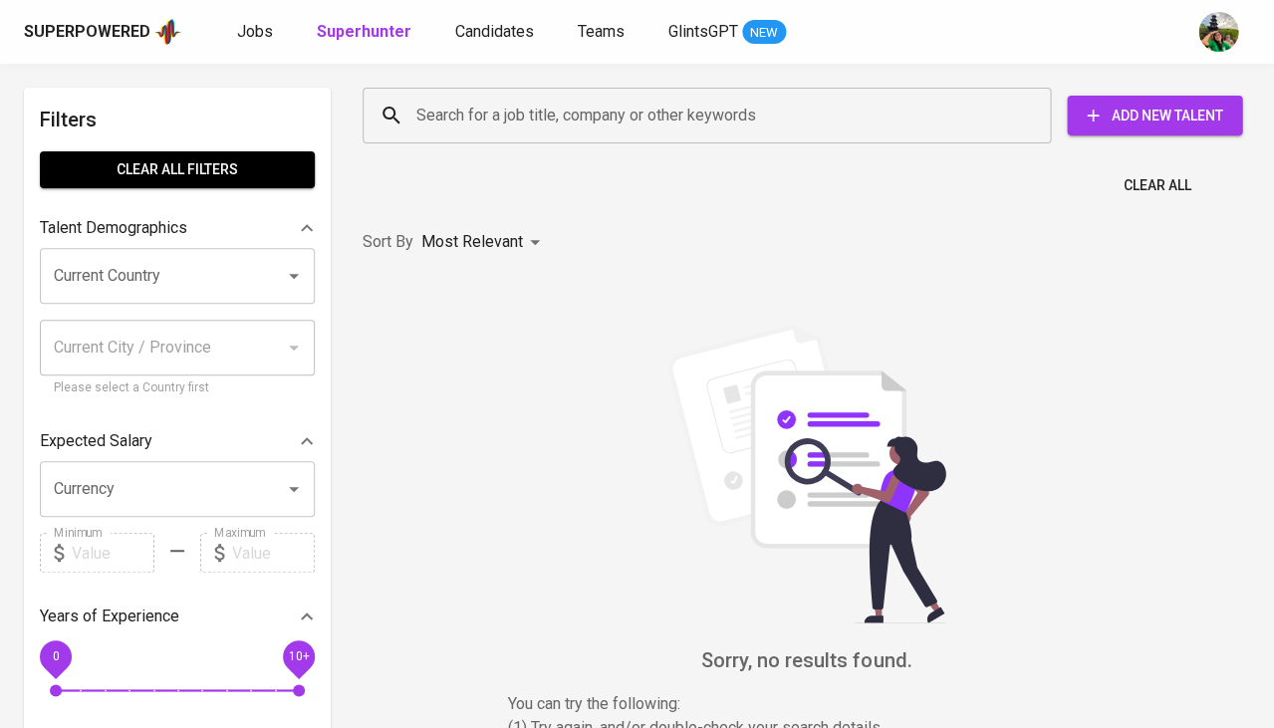
click at [434, 89] on div "Search for a job title, company or other keywords" at bounding box center [707, 116] width 688 height 56
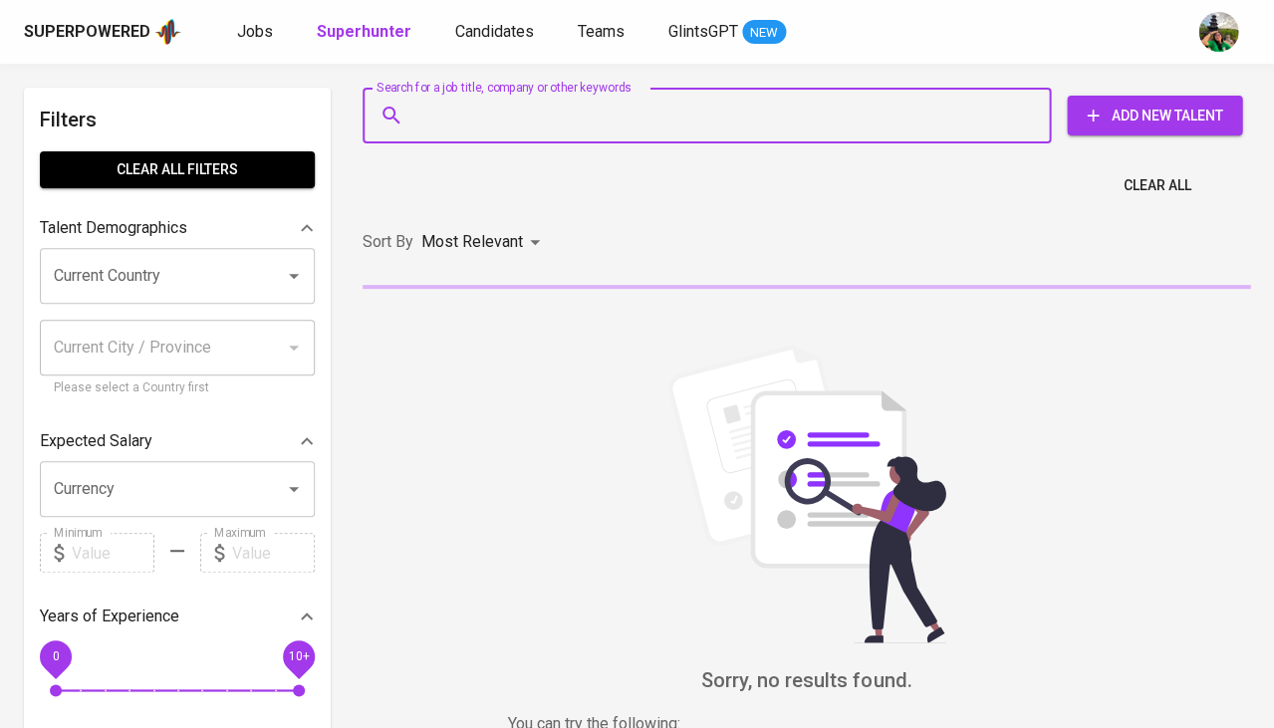
paste input "mailanto.05@gmail.com"
type input "mailanto.05@gmail.com"
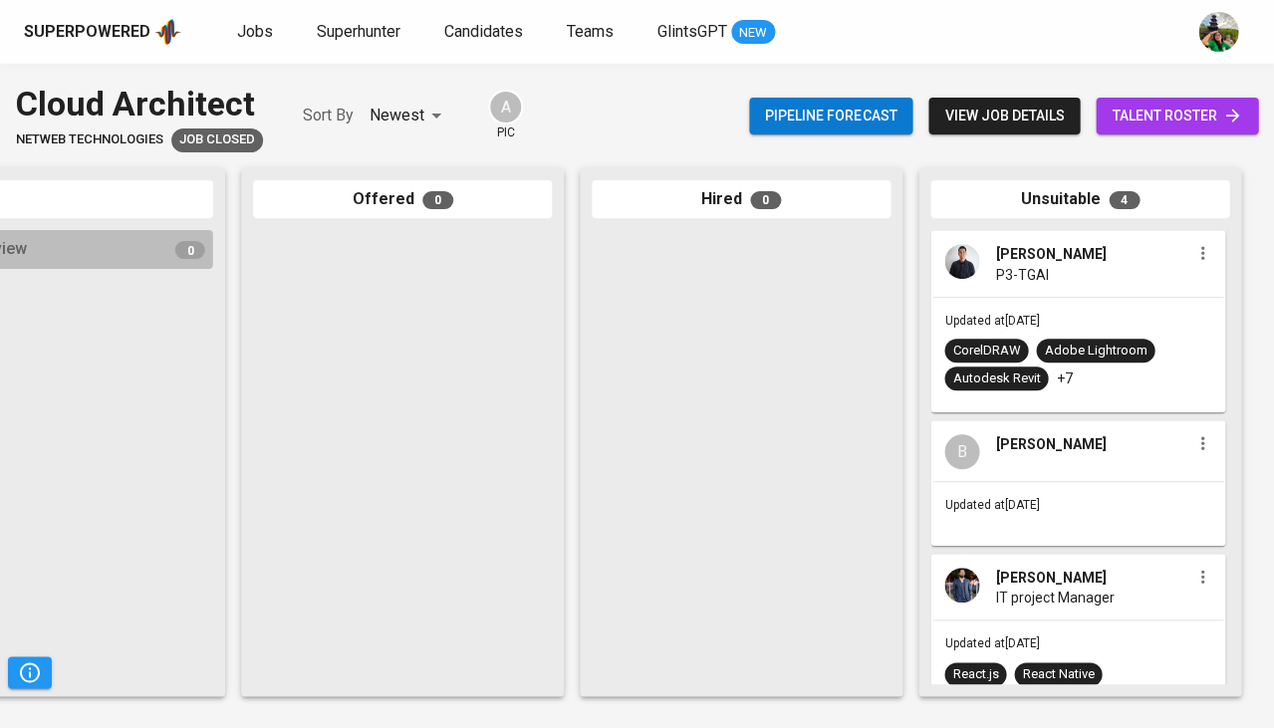
scroll to position [0, 1099]
click at [1063, 369] on p "+7" at bounding box center [1064, 379] width 16 height 20
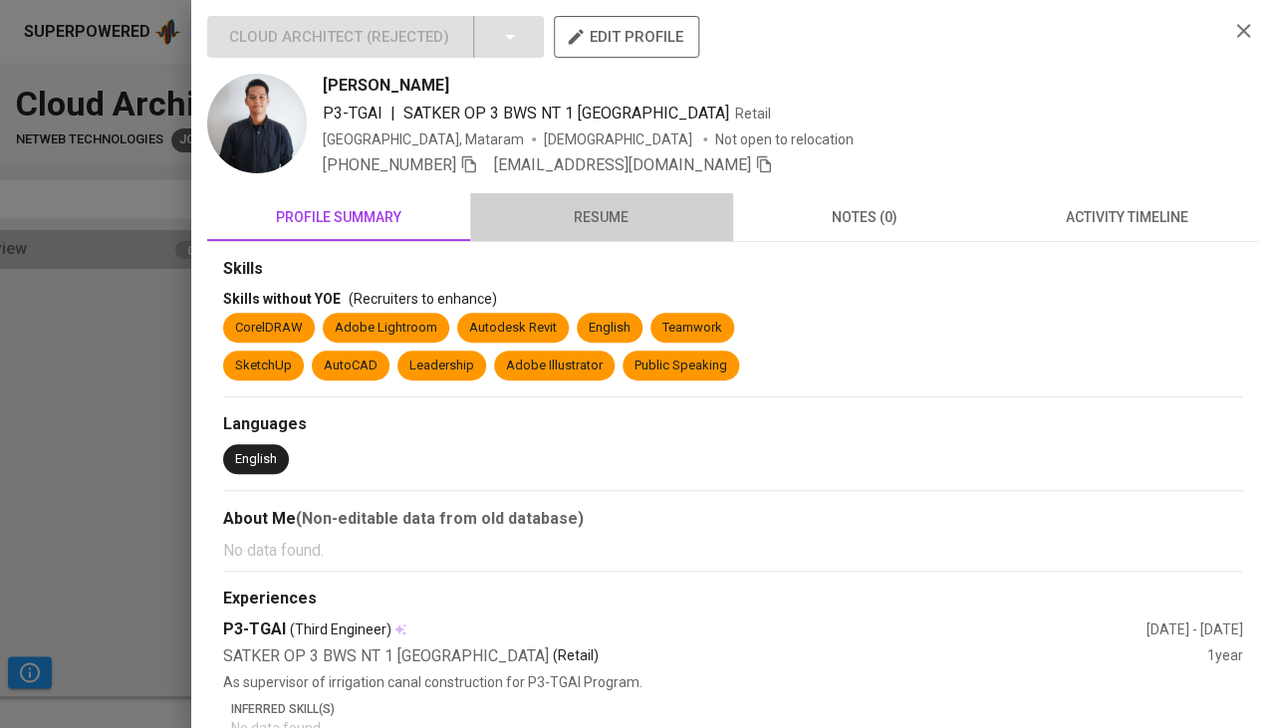
click at [613, 234] on button "resume" at bounding box center [601, 217] width 263 height 48
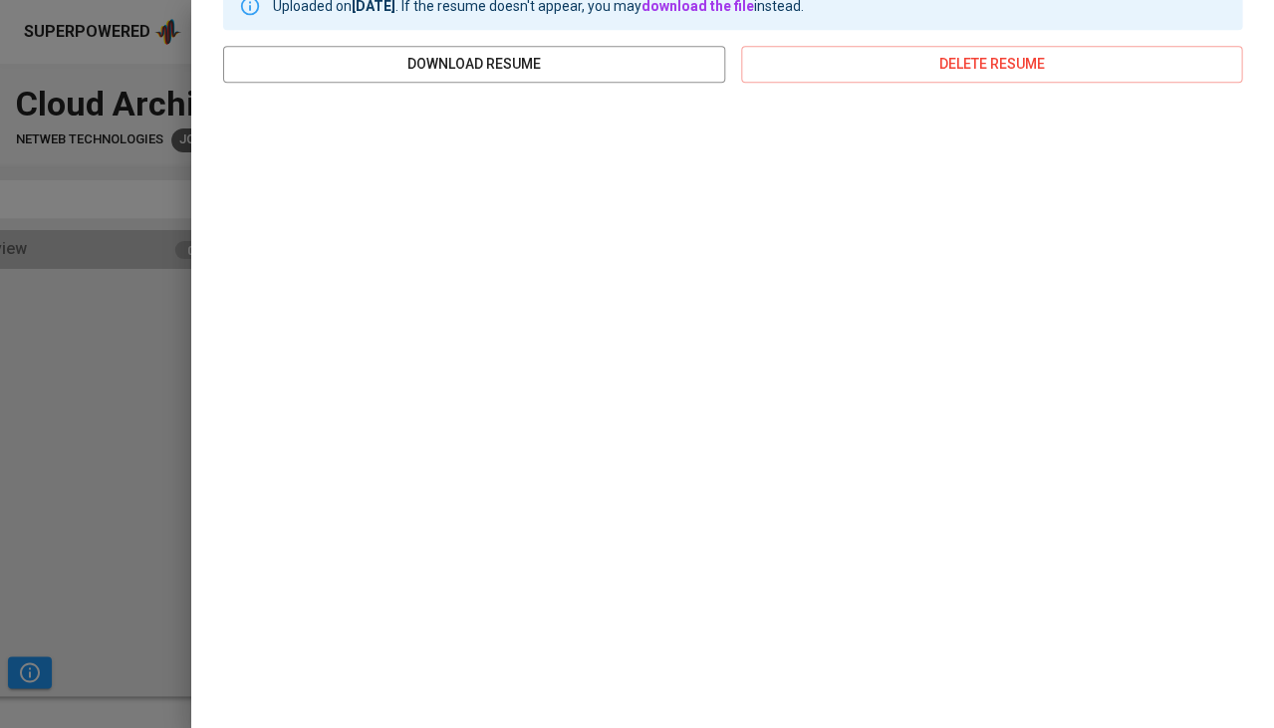
scroll to position [276, 0]
click at [152, 403] on div at bounding box center [637, 364] width 1274 height 728
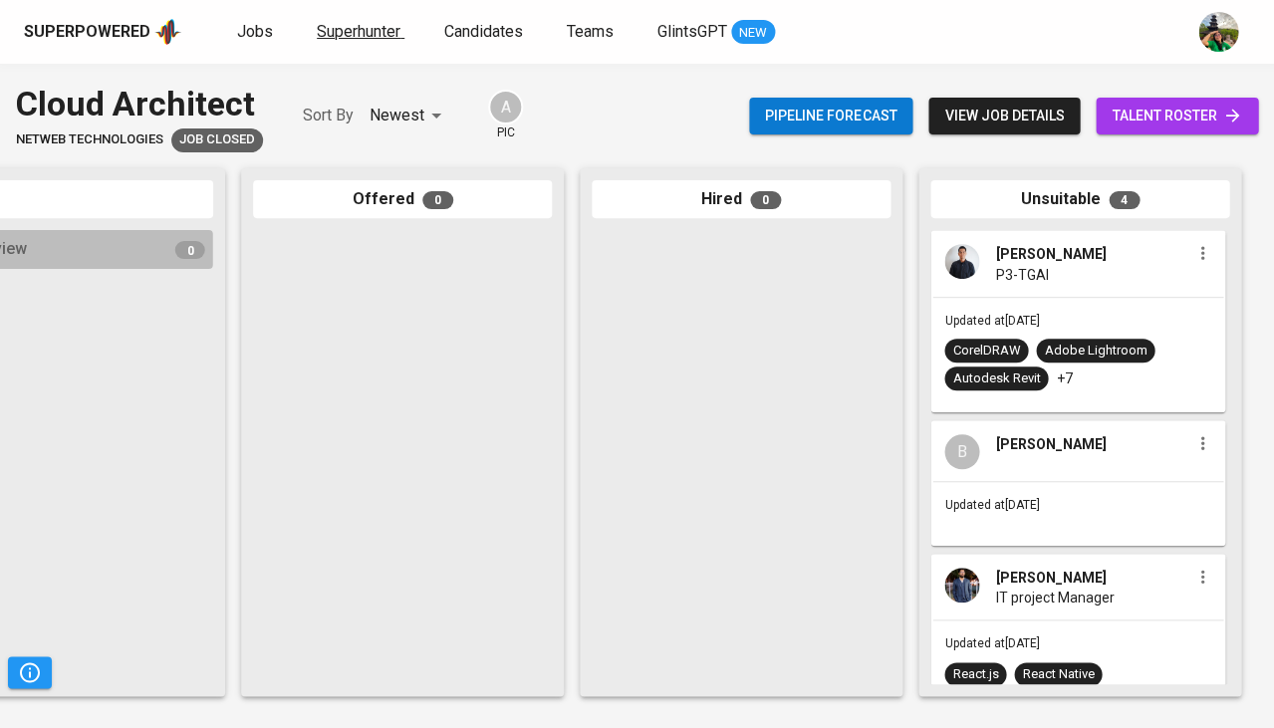
scroll to position [0, 0]
click at [360, 38] on span "Superhunter" at bounding box center [359, 31] width 84 height 19
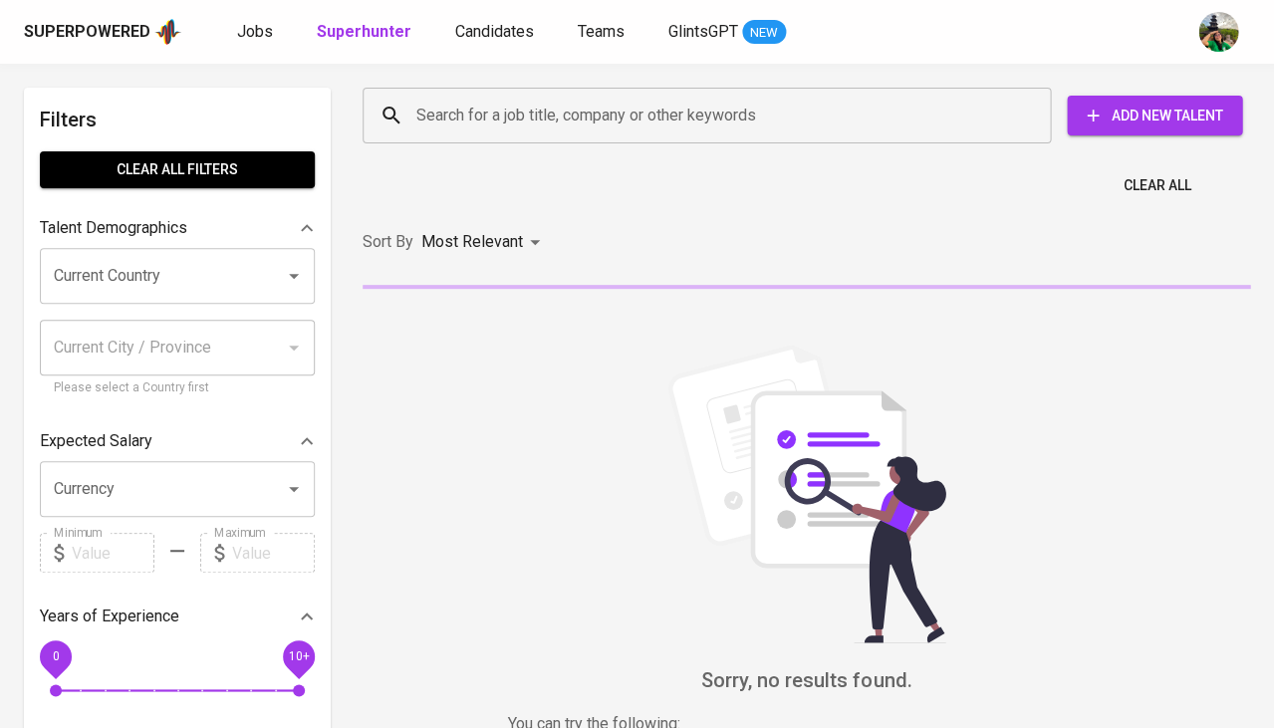
click at [165, 265] on input "Current Country" at bounding box center [149, 276] width 201 height 38
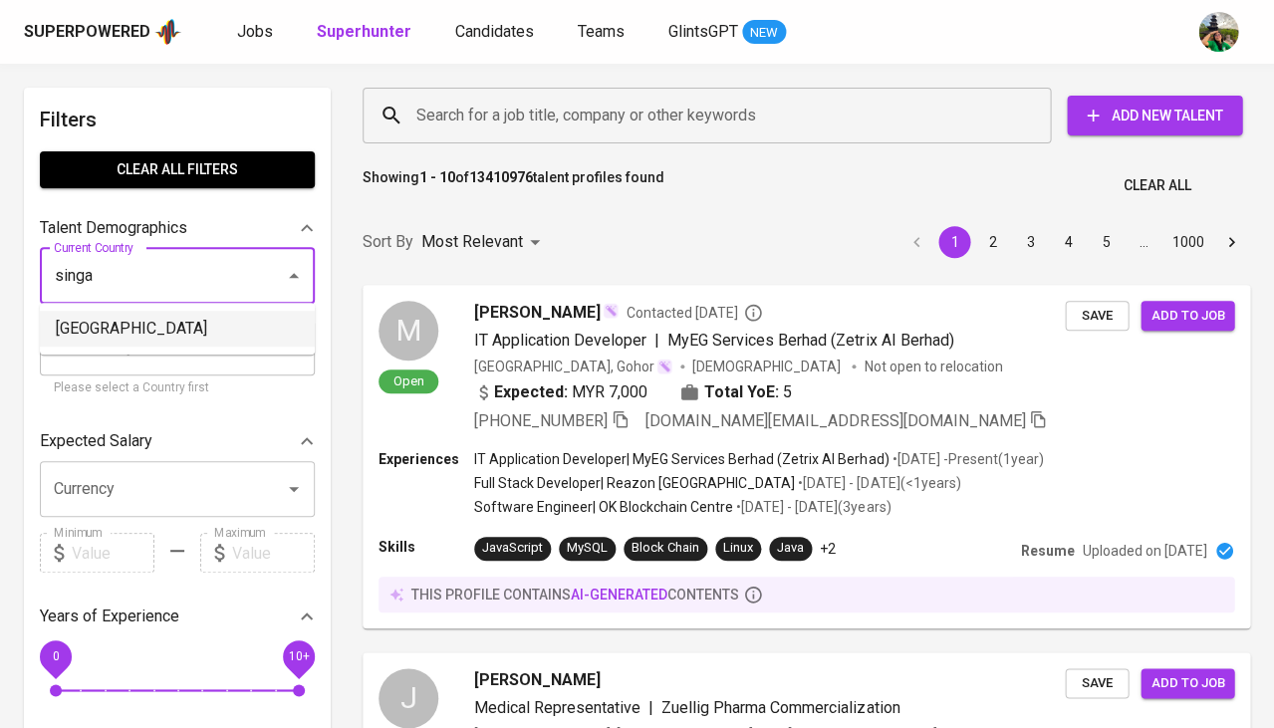
click at [128, 334] on li "[GEOGRAPHIC_DATA]" at bounding box center [177, 329] width 275 height 36
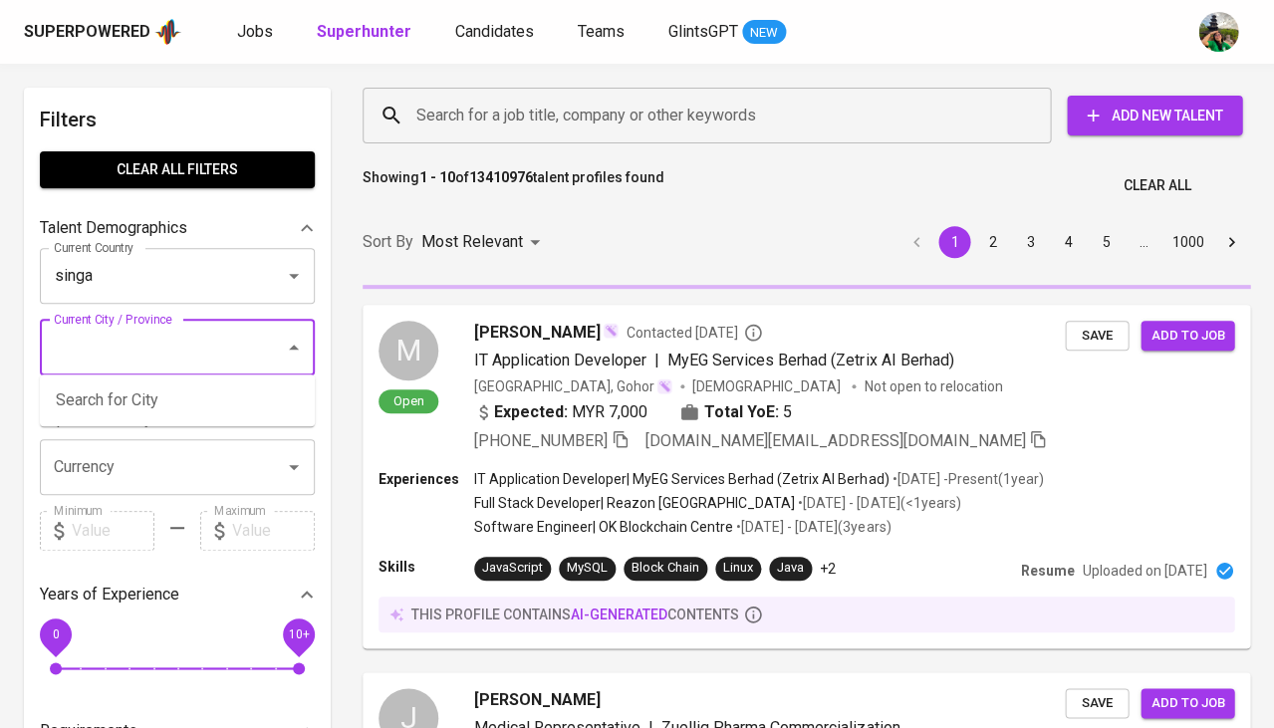
type input "[GEOGRAPHIC_DATA]"
click at [562, 124] on input "Search for a job title, company or other keywords" at bounding box center [711, 116] width 601 height 38
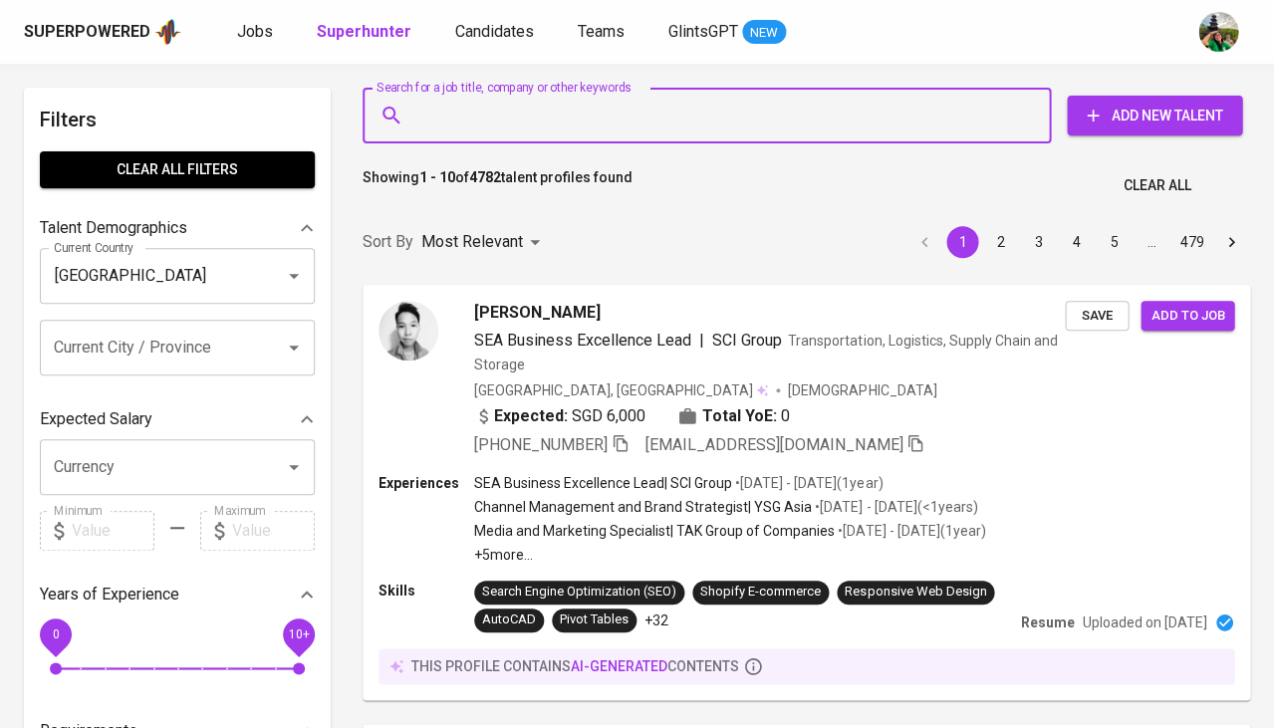
click at [545, 118] on input "Search for a job title, company or other keywords" at bounding box center [711, 116] width 601 height 38
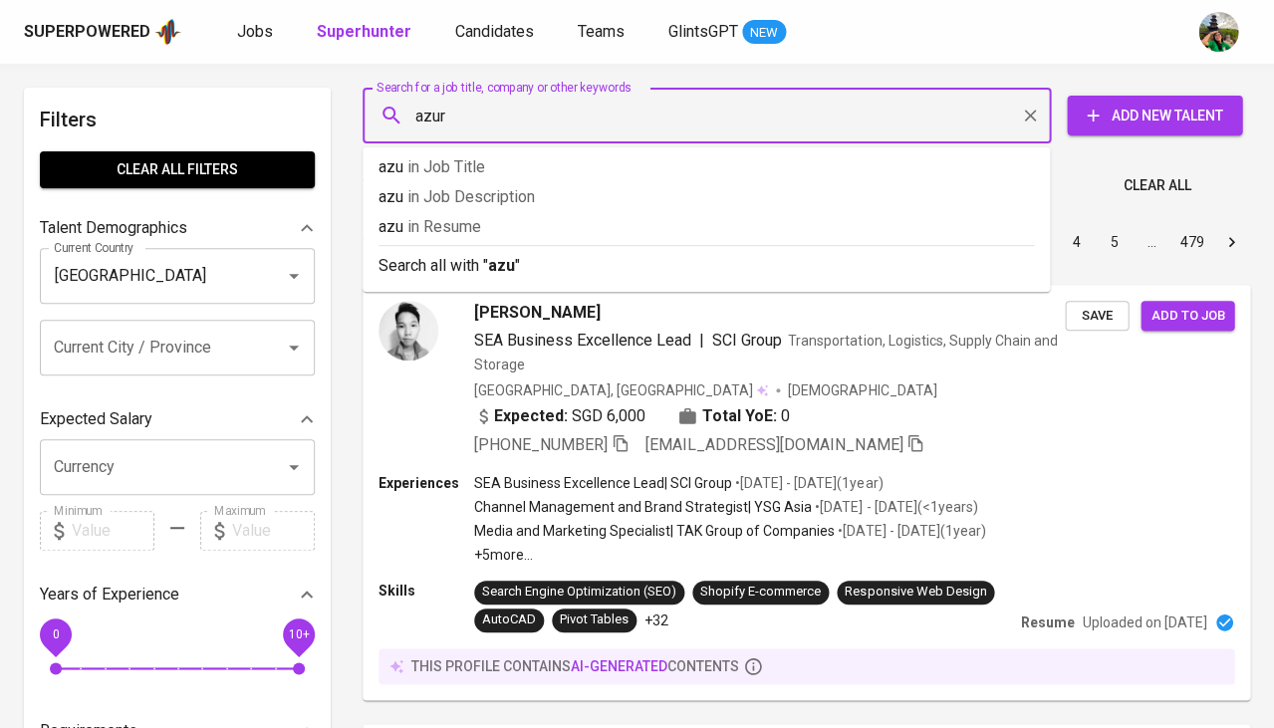
type input "azure"
click at [522, 228] on p "azure in Resume" at bounding box center [705, 227] width 655 height 24
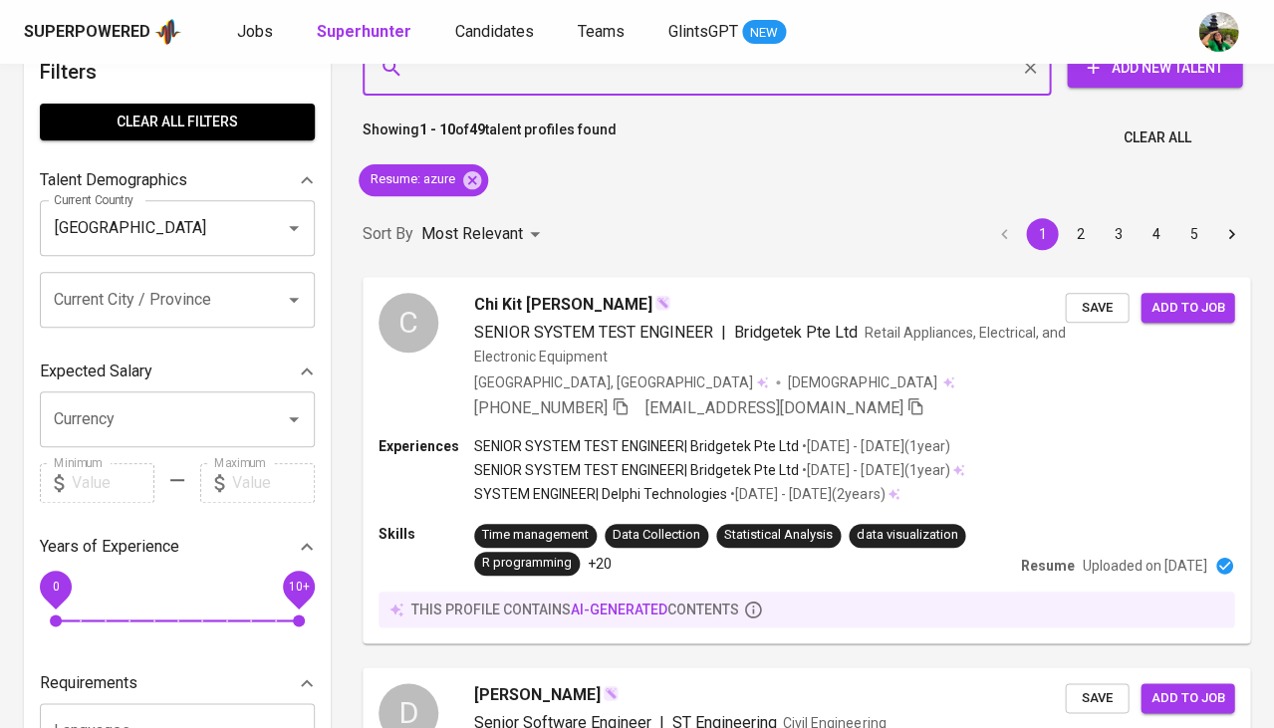
scroll to position [63, 0]
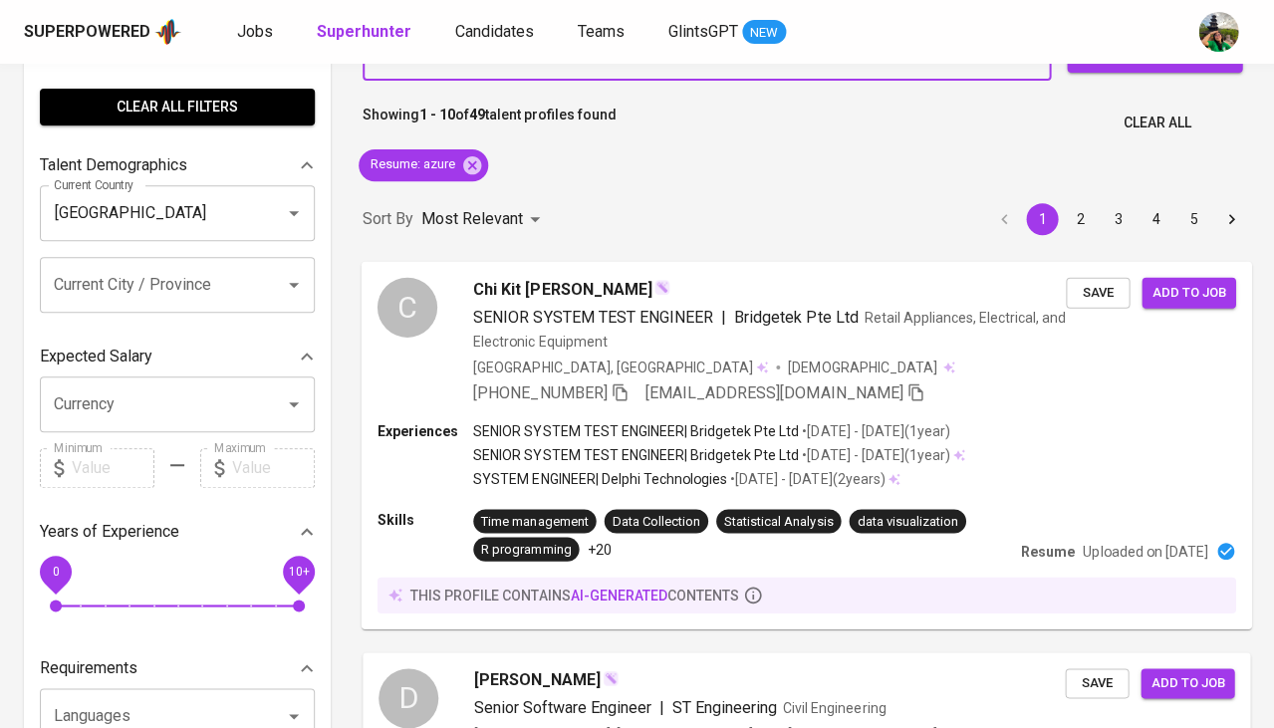
click at [538, 294] on span "Chi Kit Andrew Wong" at bounding box center [562, 289] width 179 height 24
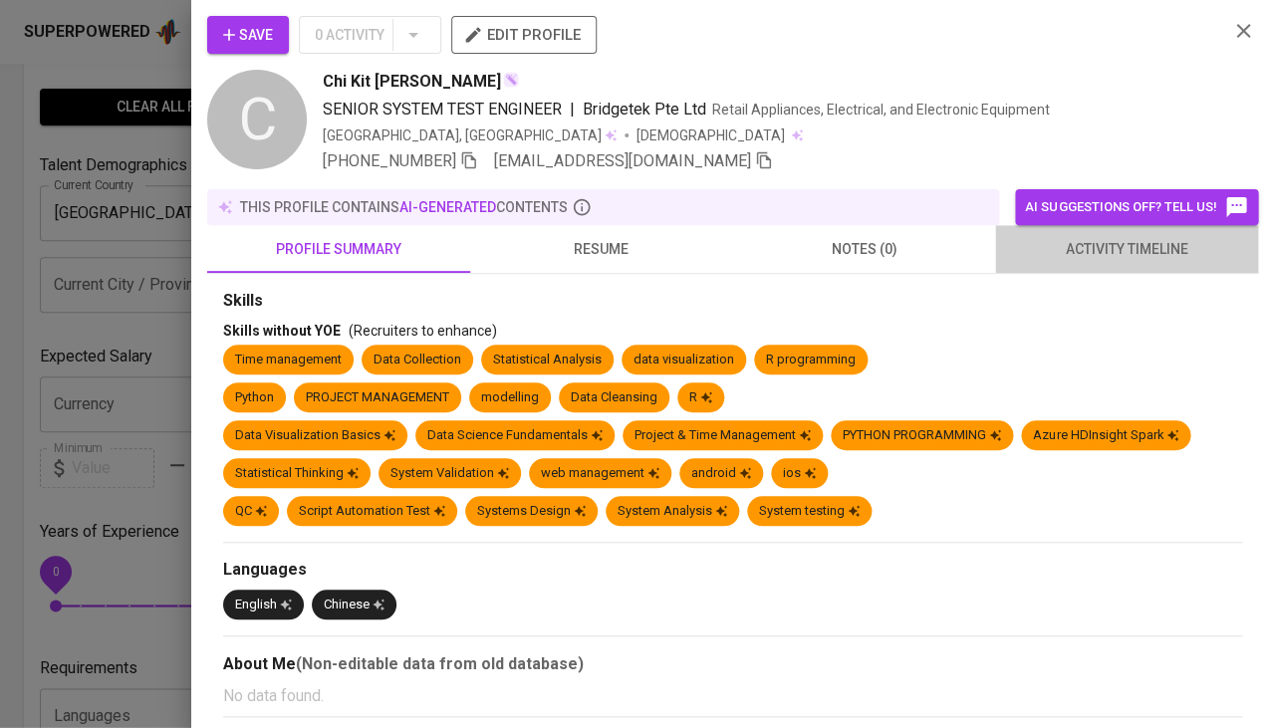
click at [1089, 254] on span "activity timeline" at bounding box center [1126, 249] width 239 height 25
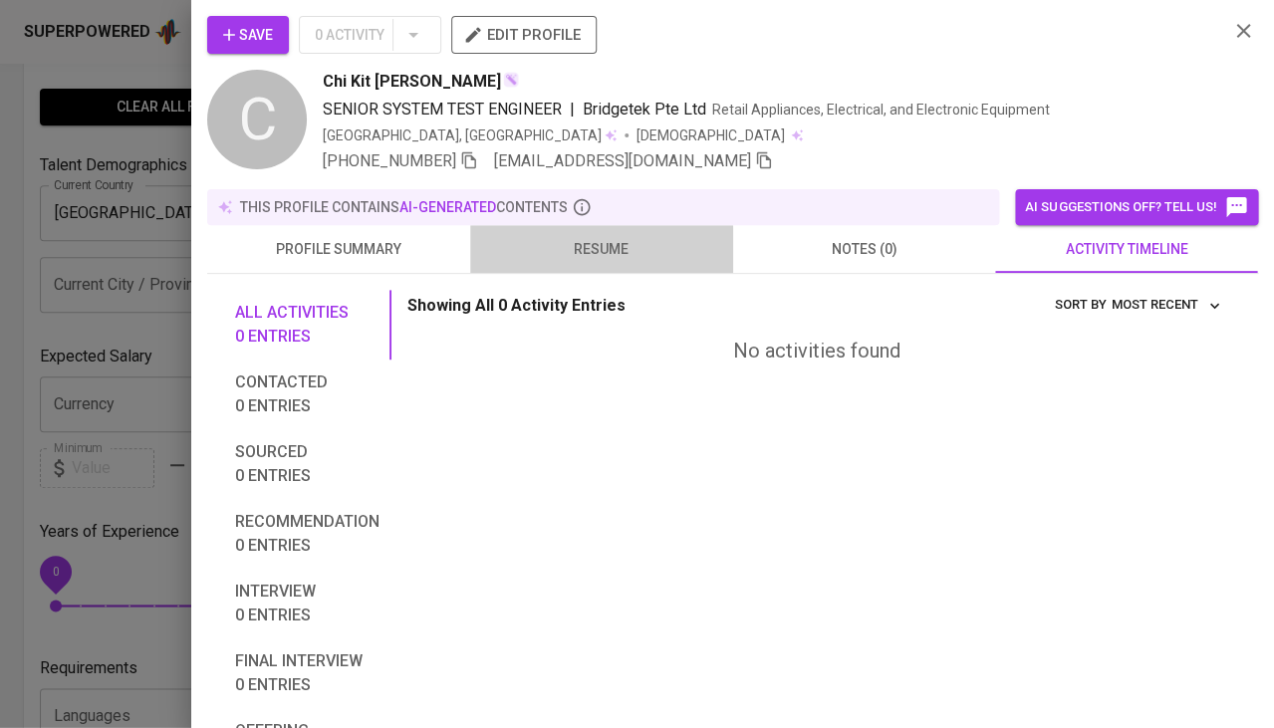
click at [582, 265] on button "resume" at bounding box center [601, 249] width 263 height 48
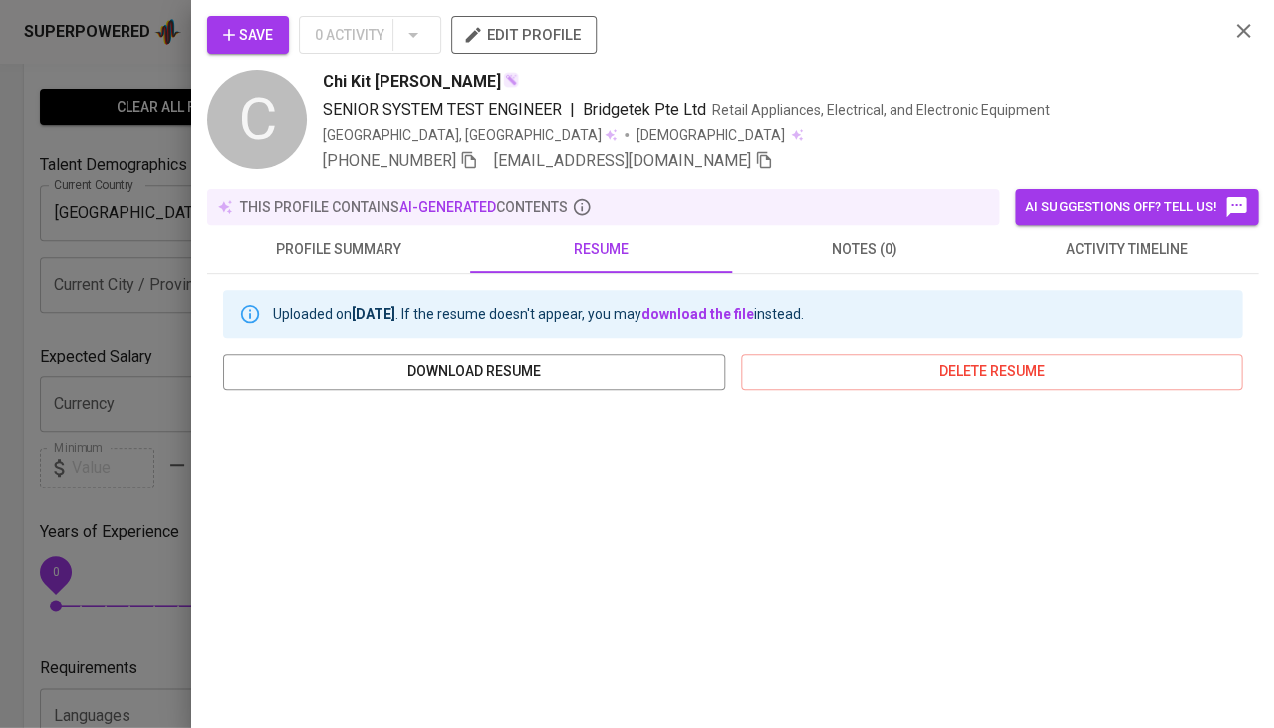
scroll to position [308, 0]
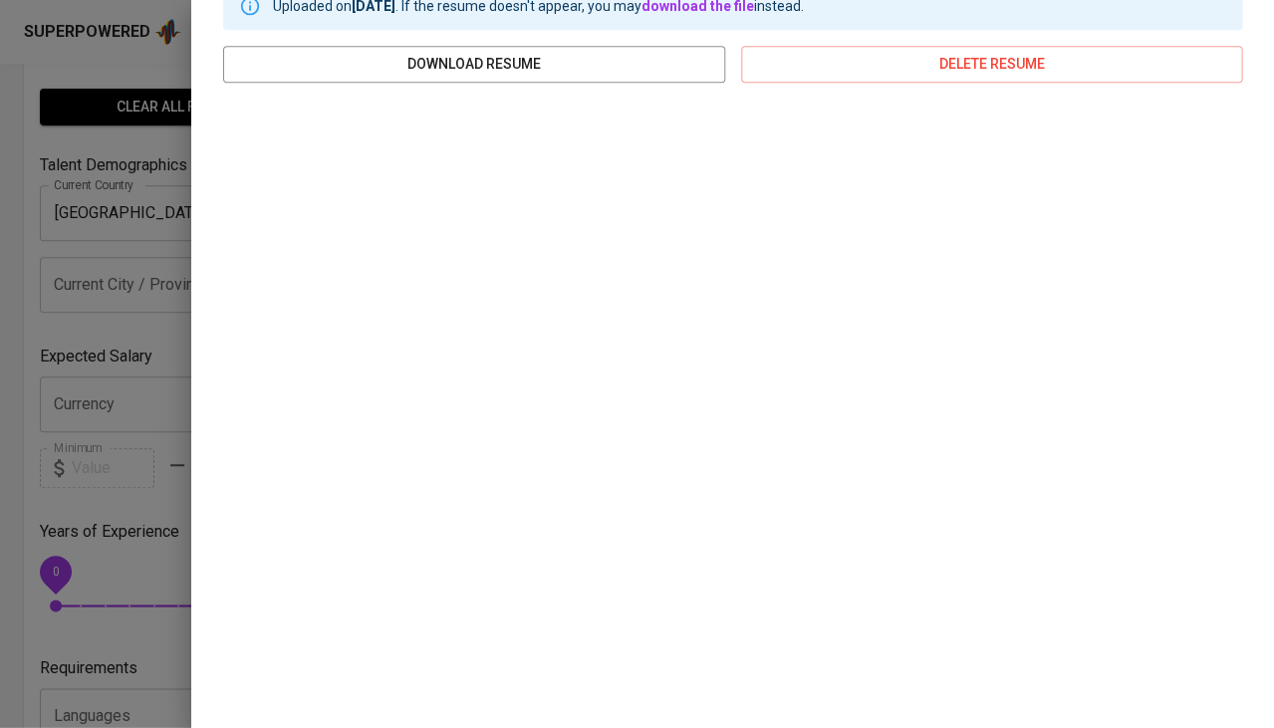
click at [201, 373] on div "Save 0 Activity edit profile C Chi Kit Andrew Wong SENIOR SYSTEM TEST ENGINEER …" at bounding box center [732, 364] width 1083 height 728
click at [145, 332] on div at bounding box center [637, 364] width 1274 height 728
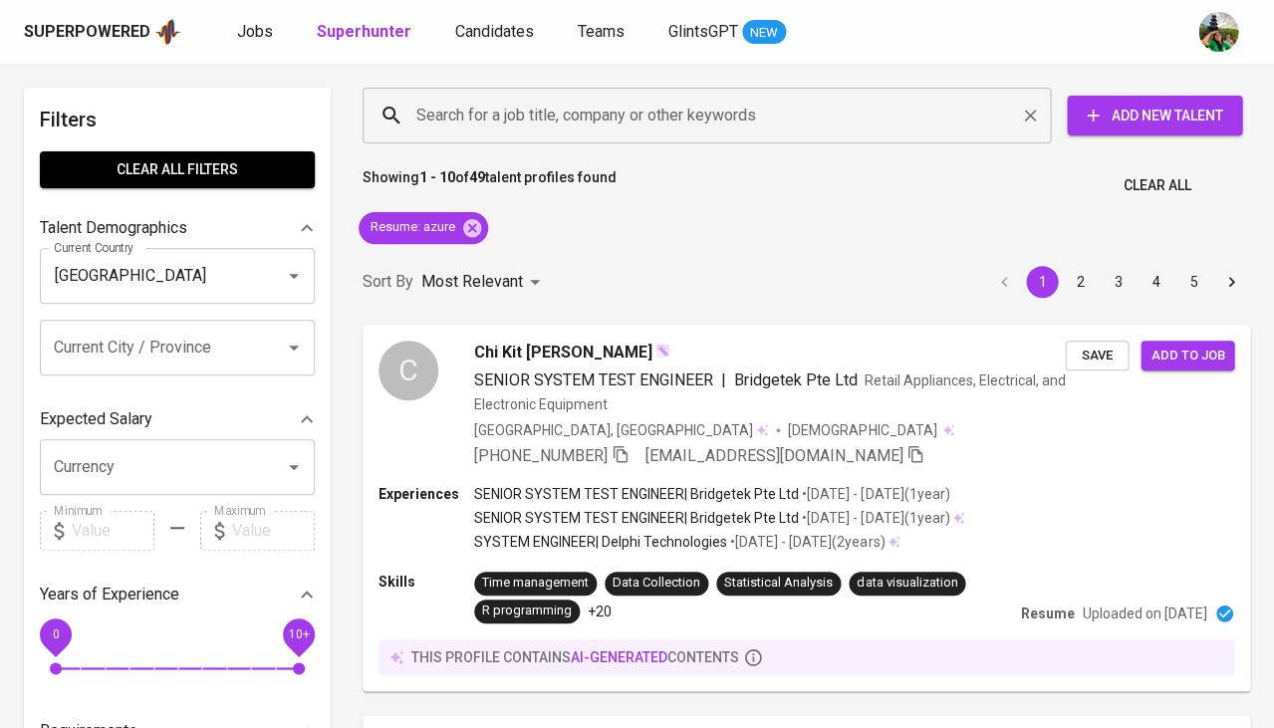
scroll to position [0, 0]
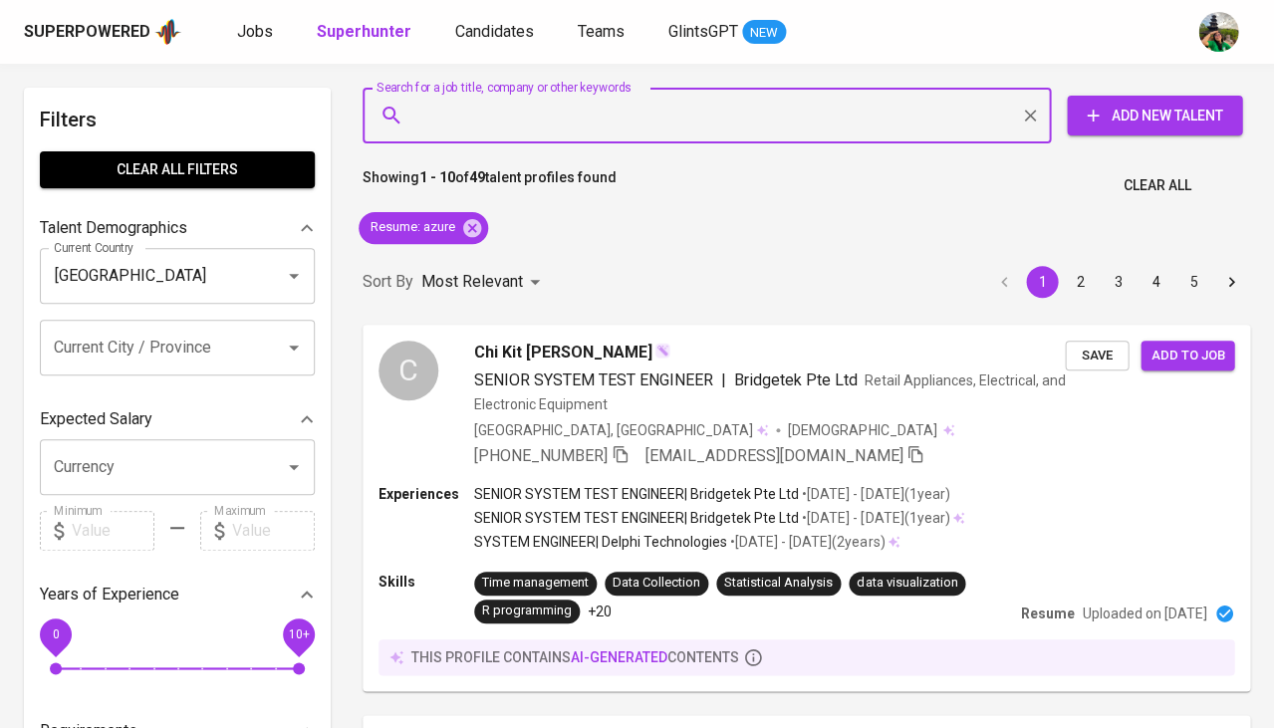
click at [489, 115] on input "Search for a job title, company or other keywords" at bounding box center [711, 116] width 601 height 38
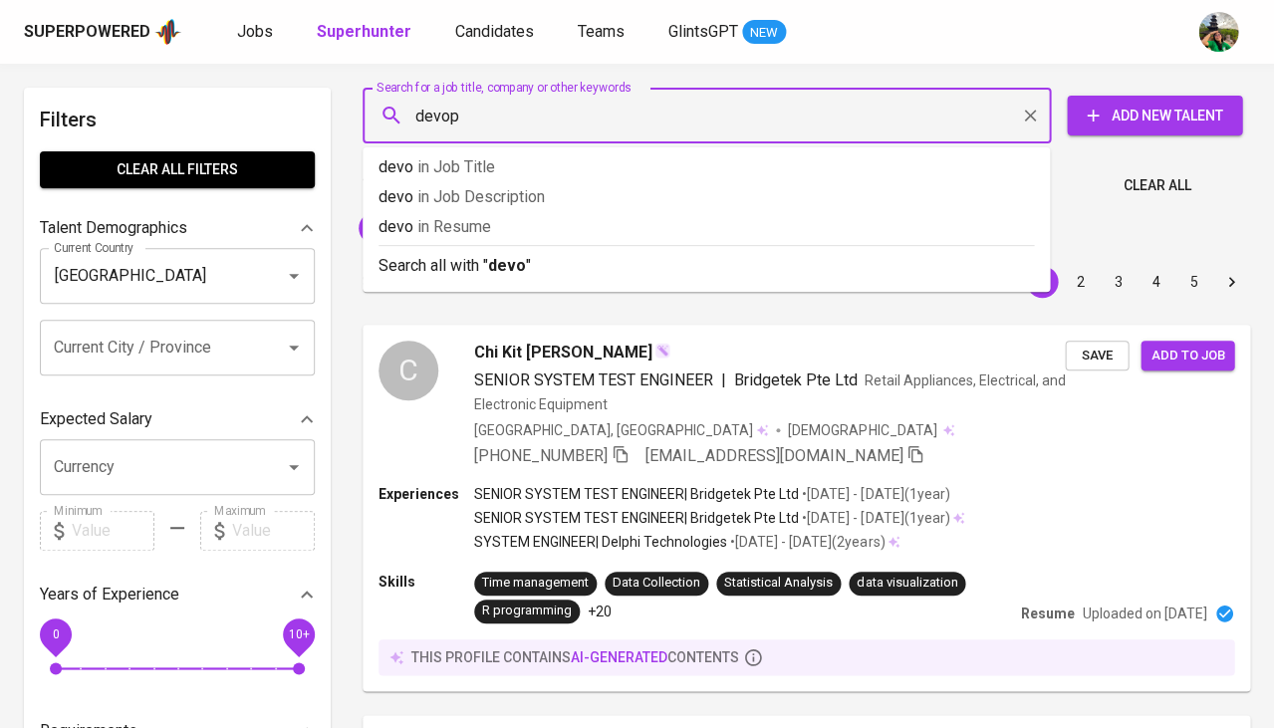
type input "devops"
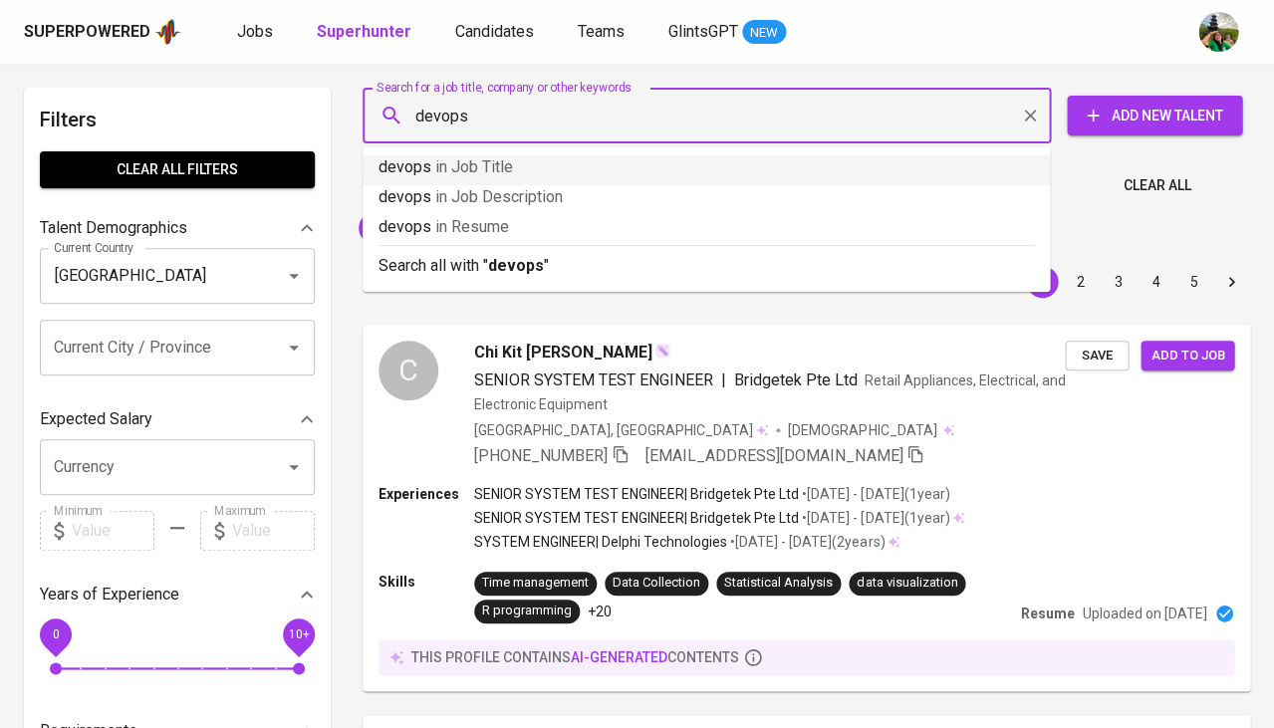
click at [496, 172] on span "in Job Title" at bounding box center [474, 166] width 78 height 19
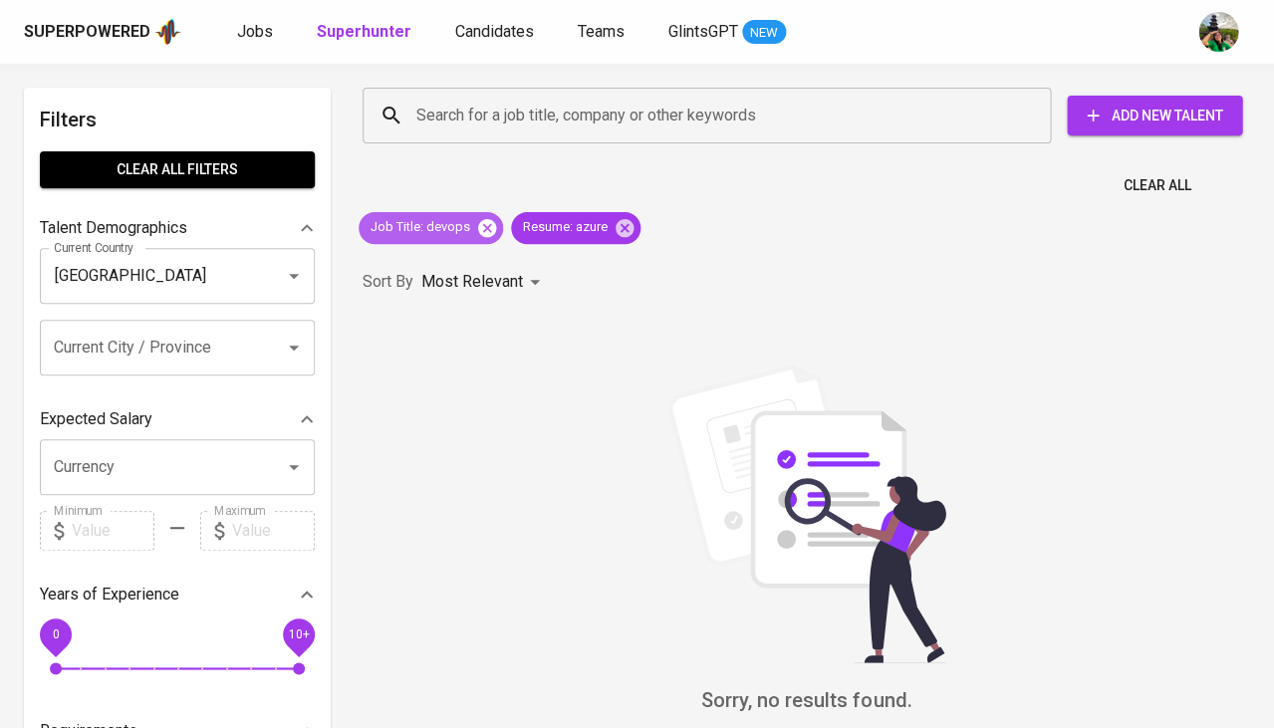
click at [486, 226] on icon at bounding box center [487, 228] width 22 height 22
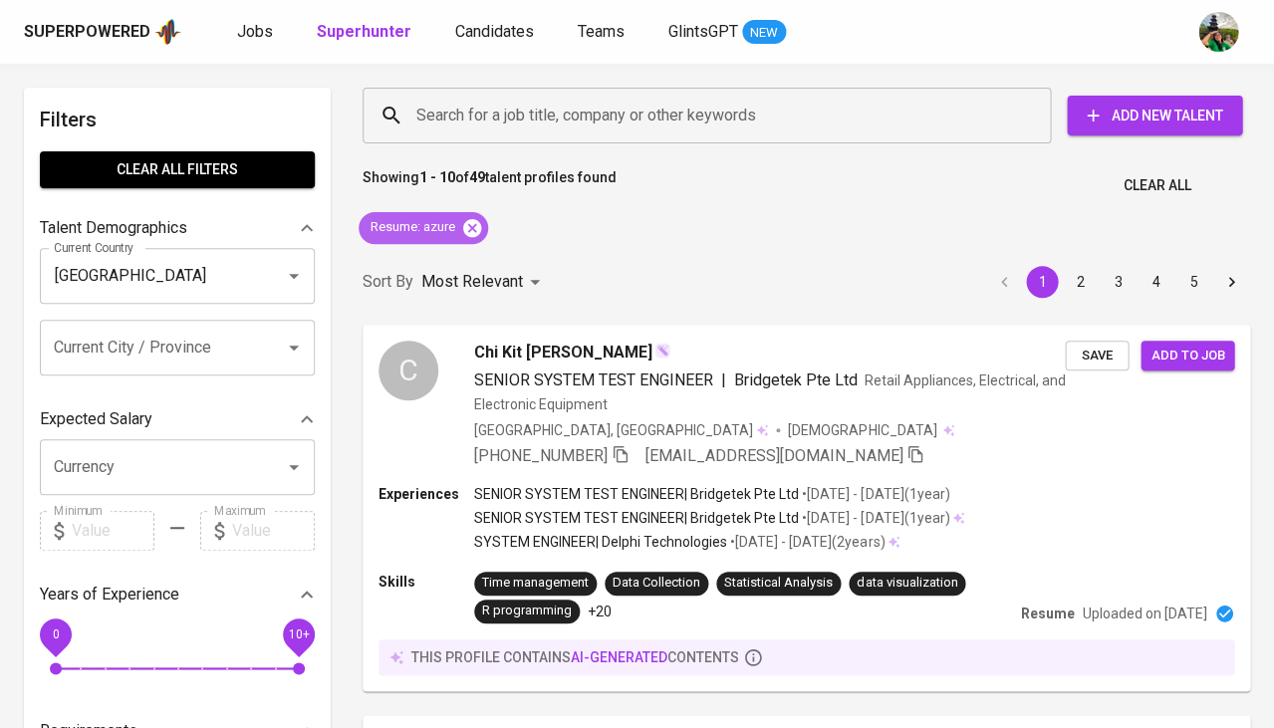
click at [469, 230] on icon at bounding box center [472, 228] width 22 height 22
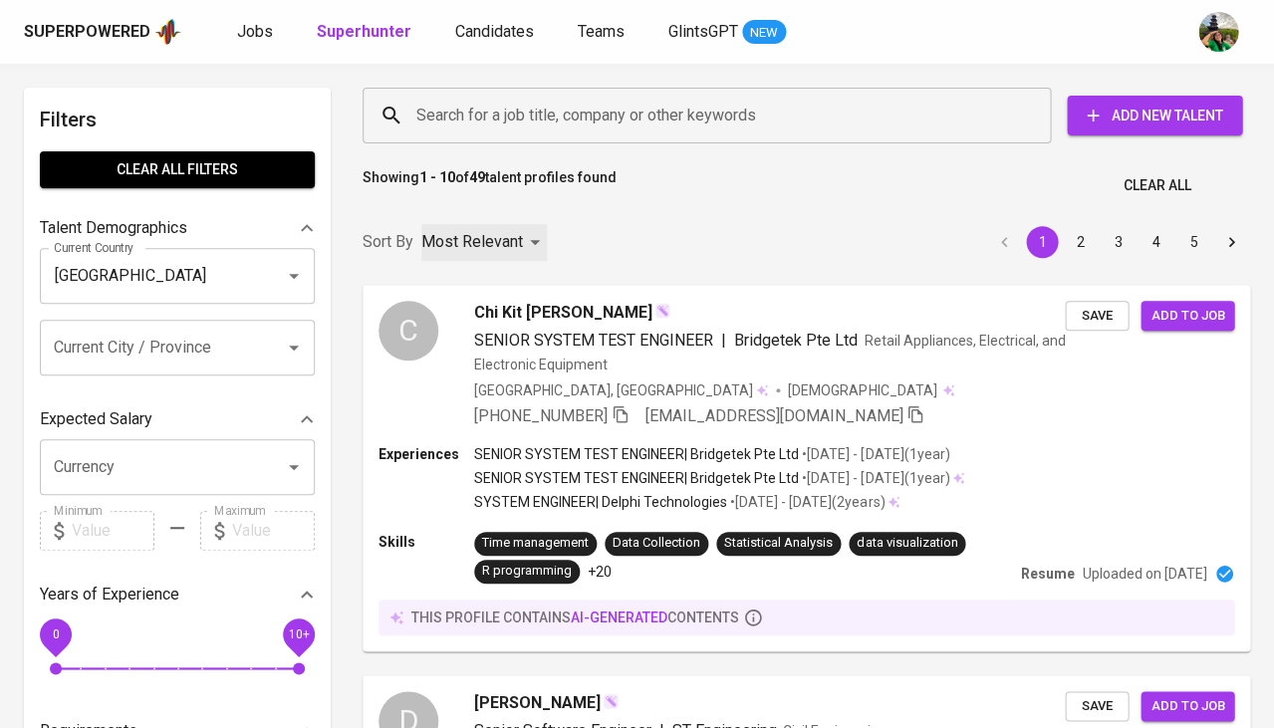
click at [471, 230] on p "Most Relevant" at bounding box center [472, 242] width 102 height 24
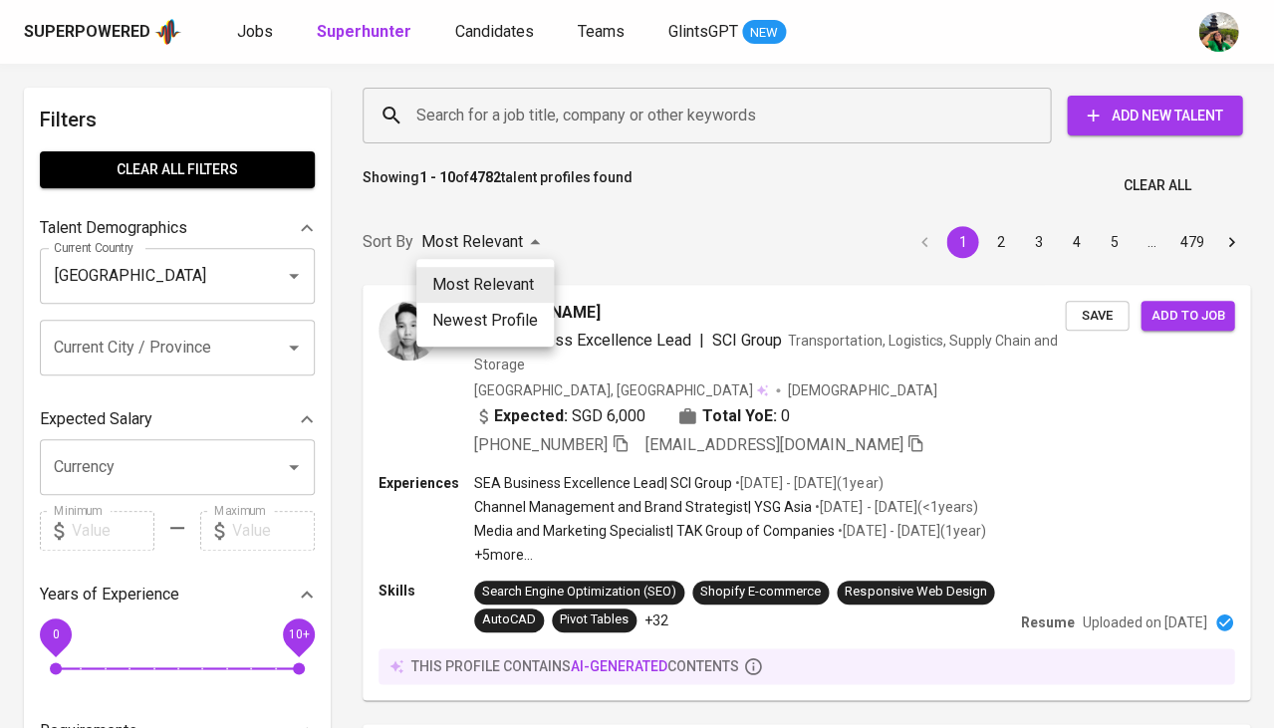
click at [669, 248] on div at bounding box center [637, 364] width 1274 height 728
click at [262, 27] on span "Jobs" at bounding box center [255, 31] width 36 height 19
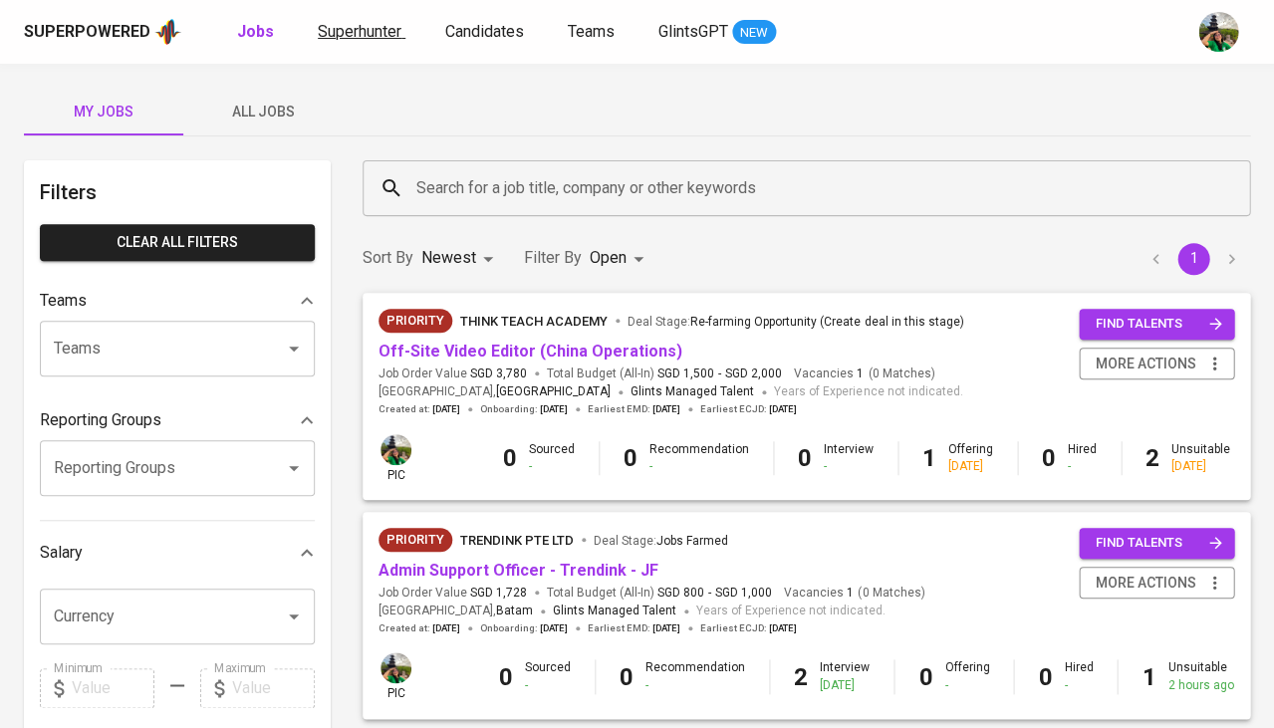
click at [363, 27] on span "Superhunter" at bounding box center [360, 31] width 84 height 19
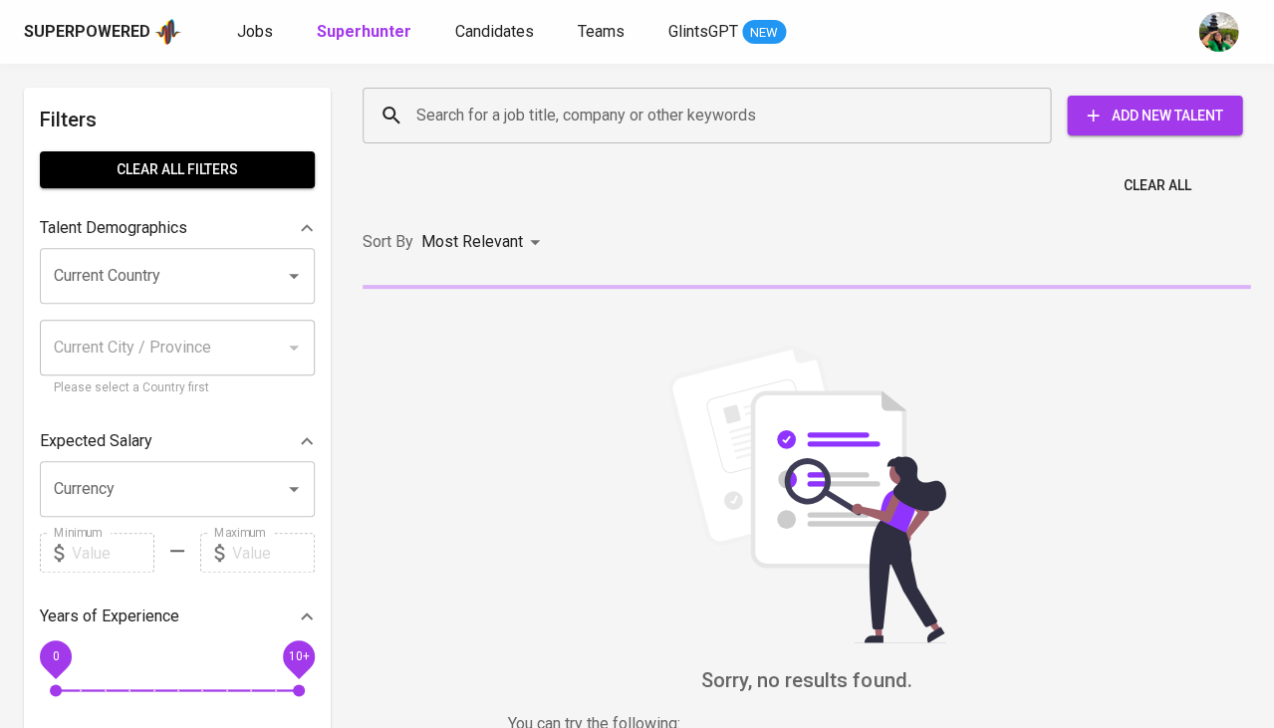
click at [167, 248] on div "Current Country" at bounding box center [177, 276] width 275 height 56
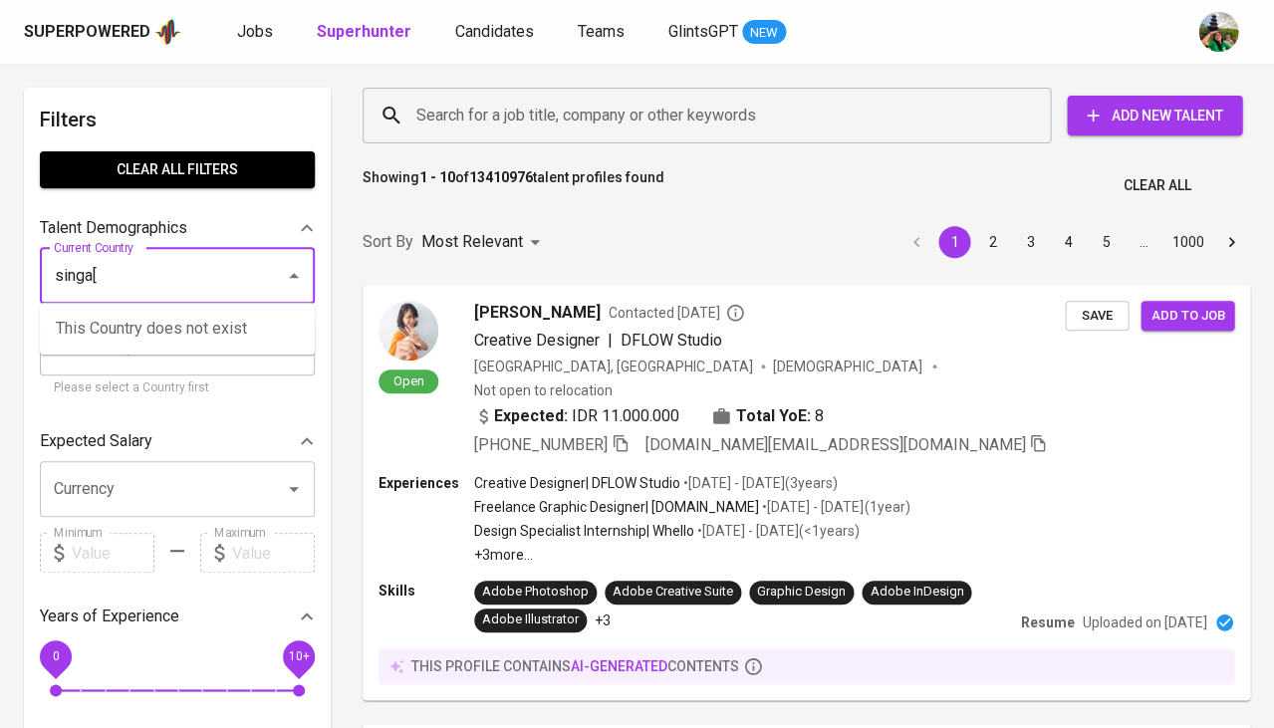
type input "singa"
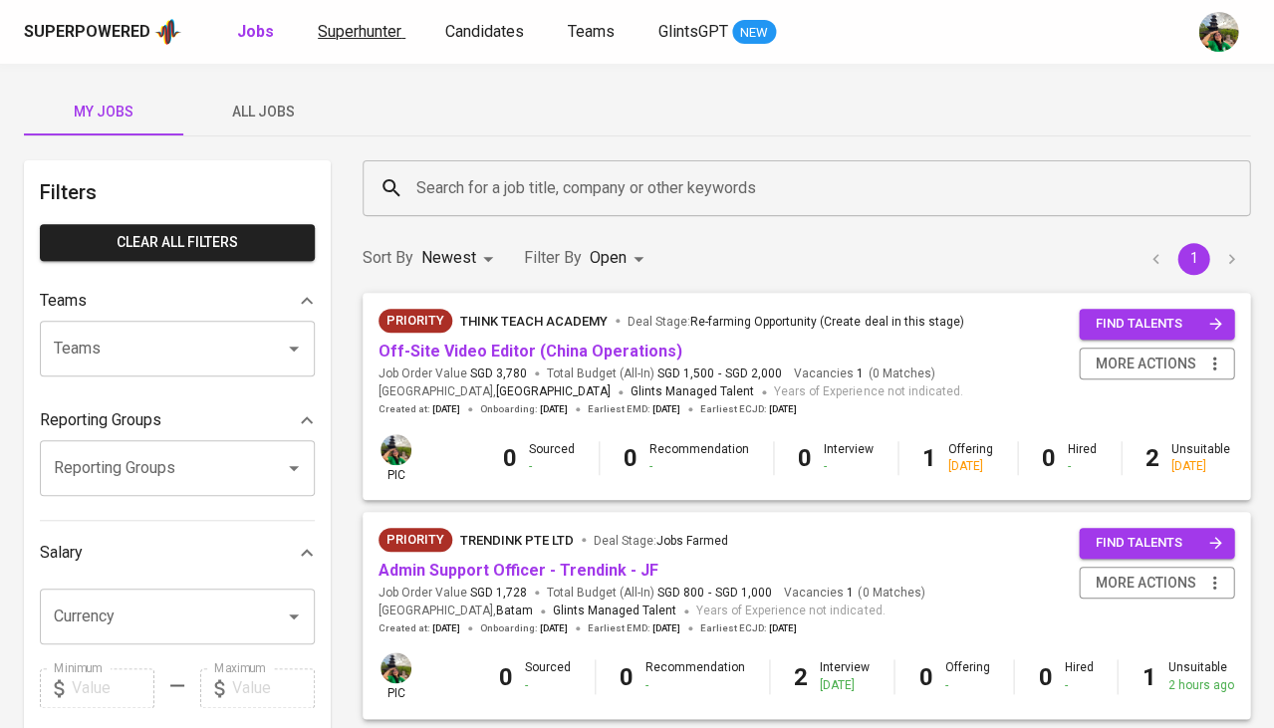
click at [373, 26] on span "Superhunter" at bounding box center [360, 31] width 84 height 19
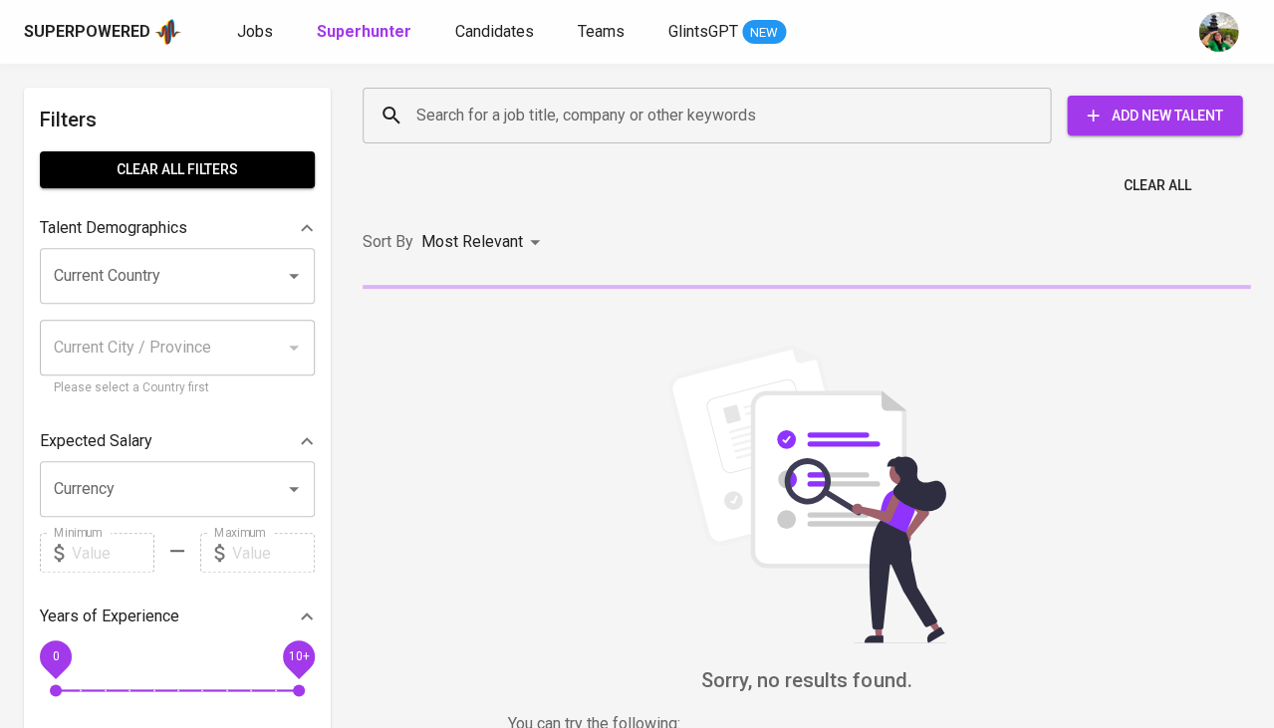
click at [520, 121] on input "Search for a job title, company or other keywords" at bounding box center [711, 116] width 601 height 38
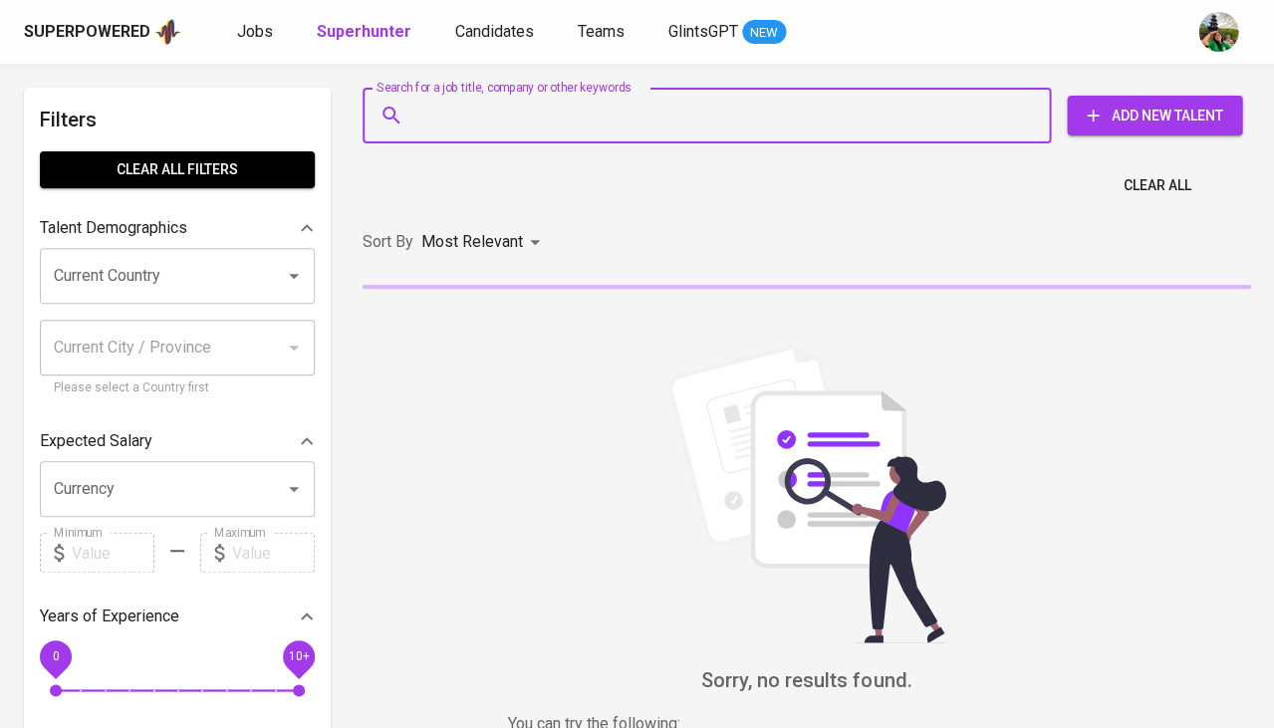
paste input "[EMAIL_ADDRESS][DOMAIN_NAME]"
type input "[EMAIL_ADDRESS][DOMAIN_NAME]"
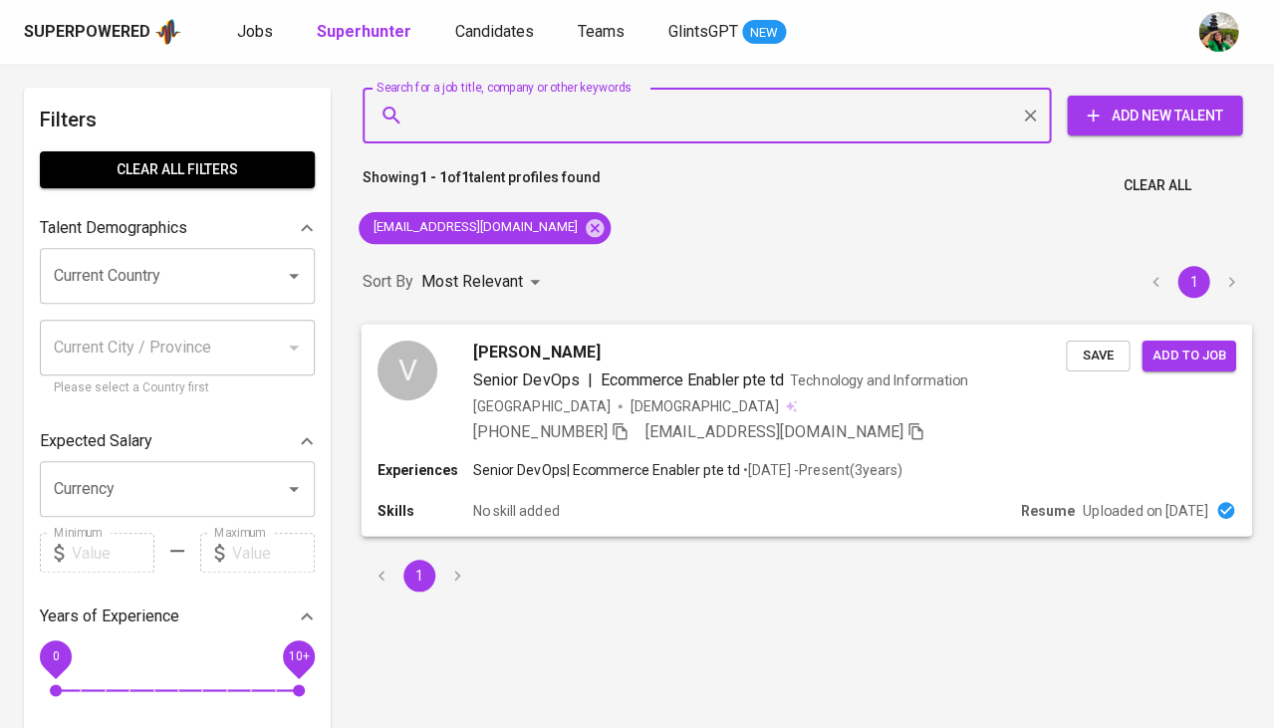
click at [1088, 354] on span "Save" at bounding box center [1098, 355] width 44 height 23
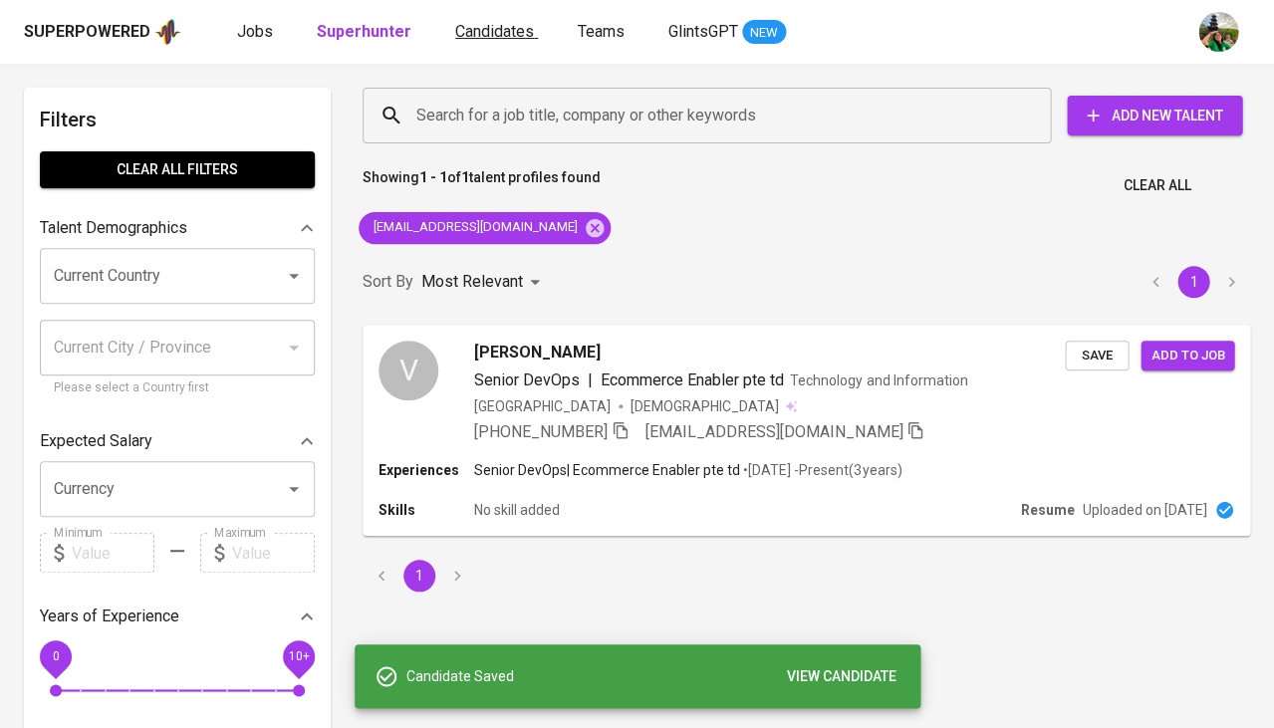
click at [504, 34] on span "Candidates" at bounding box center [494, 31] width 79 height 19
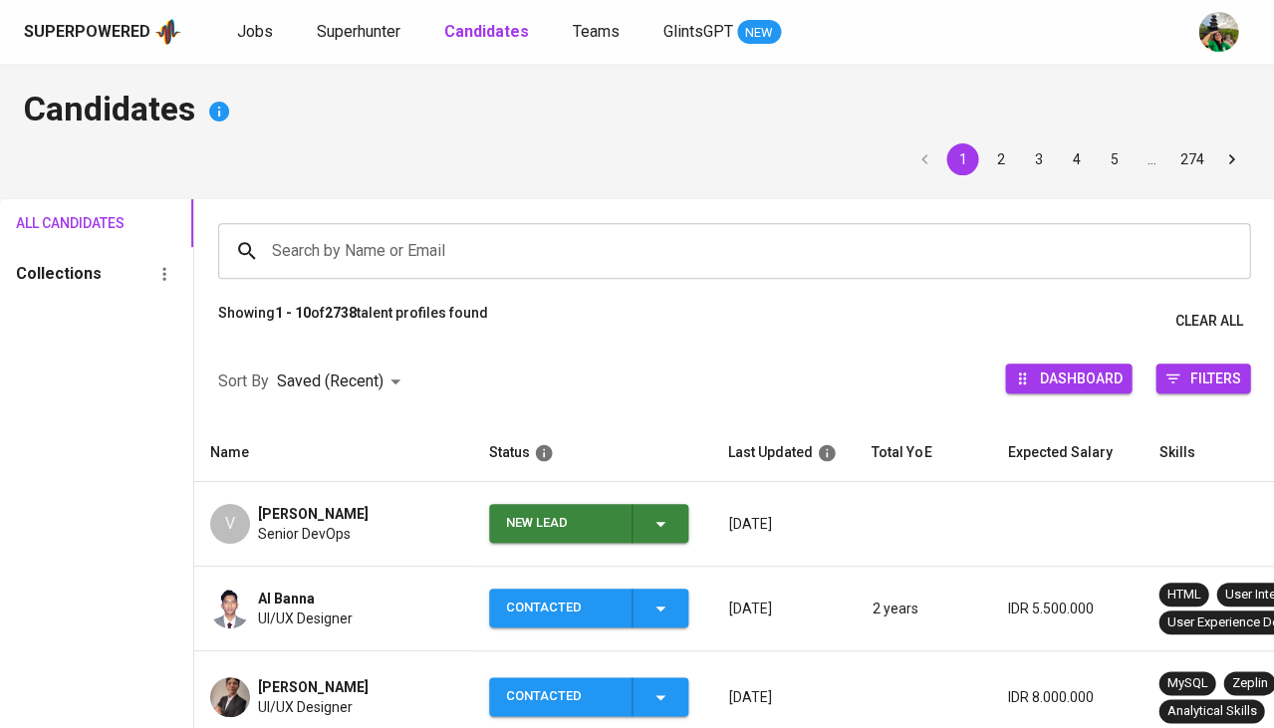
click at [665, 514] on icon "button" at bounding box center [660, 524] width 24 height 24
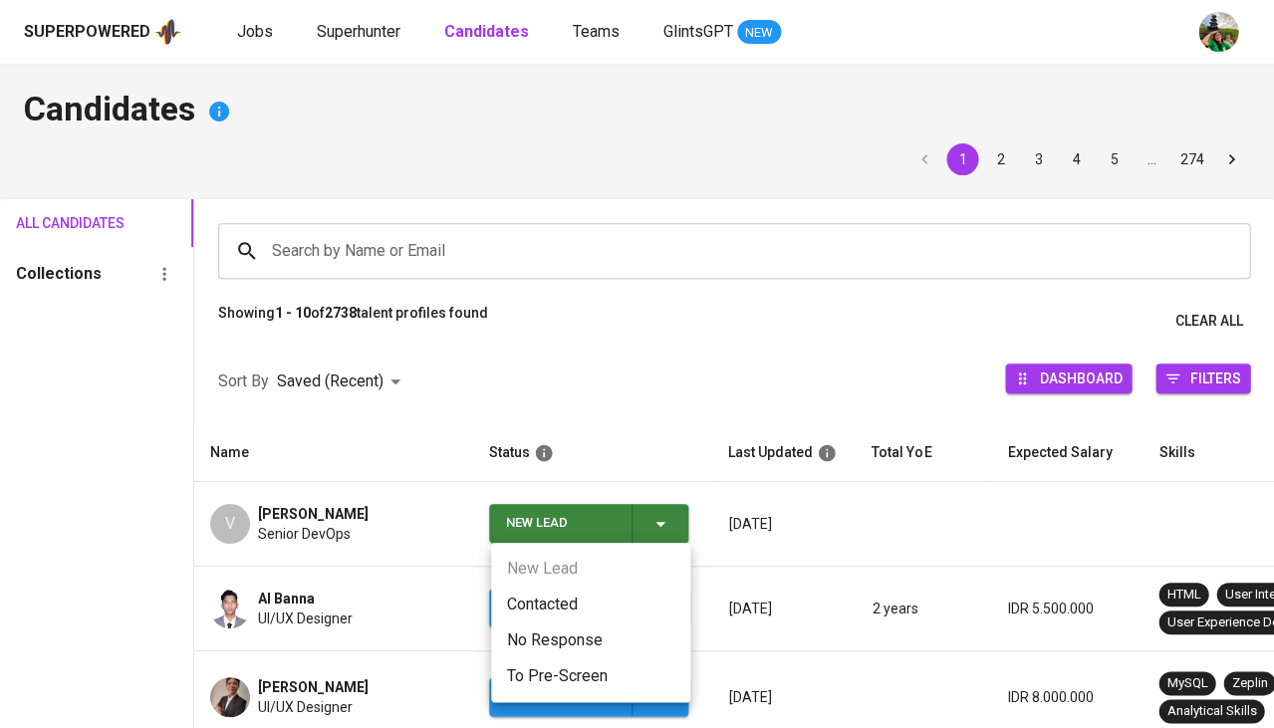
click at [585, 608] on li "Contacted" at bounding box center [590, 605] width 199 height 36
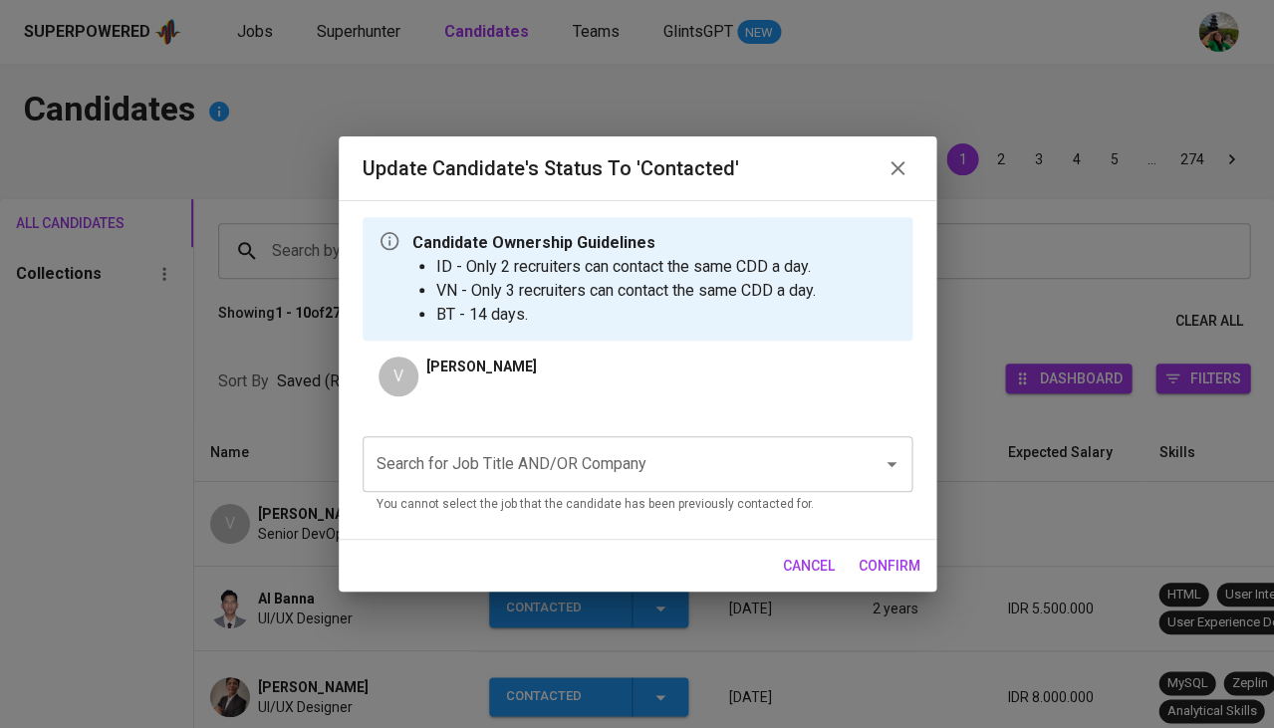
click at [587, 445] on input "Search for Job Title AND/OR Company" at bounding box center [610, 464] width 476 height 38
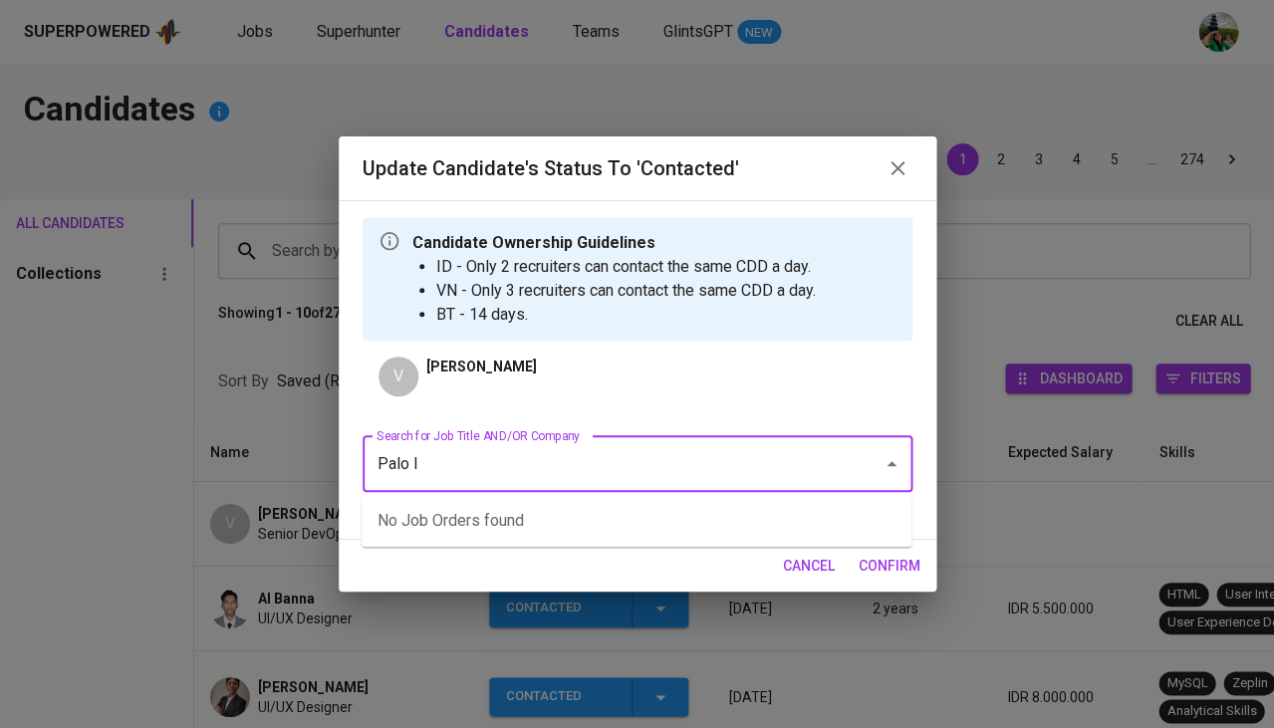
type input "Palo IT"
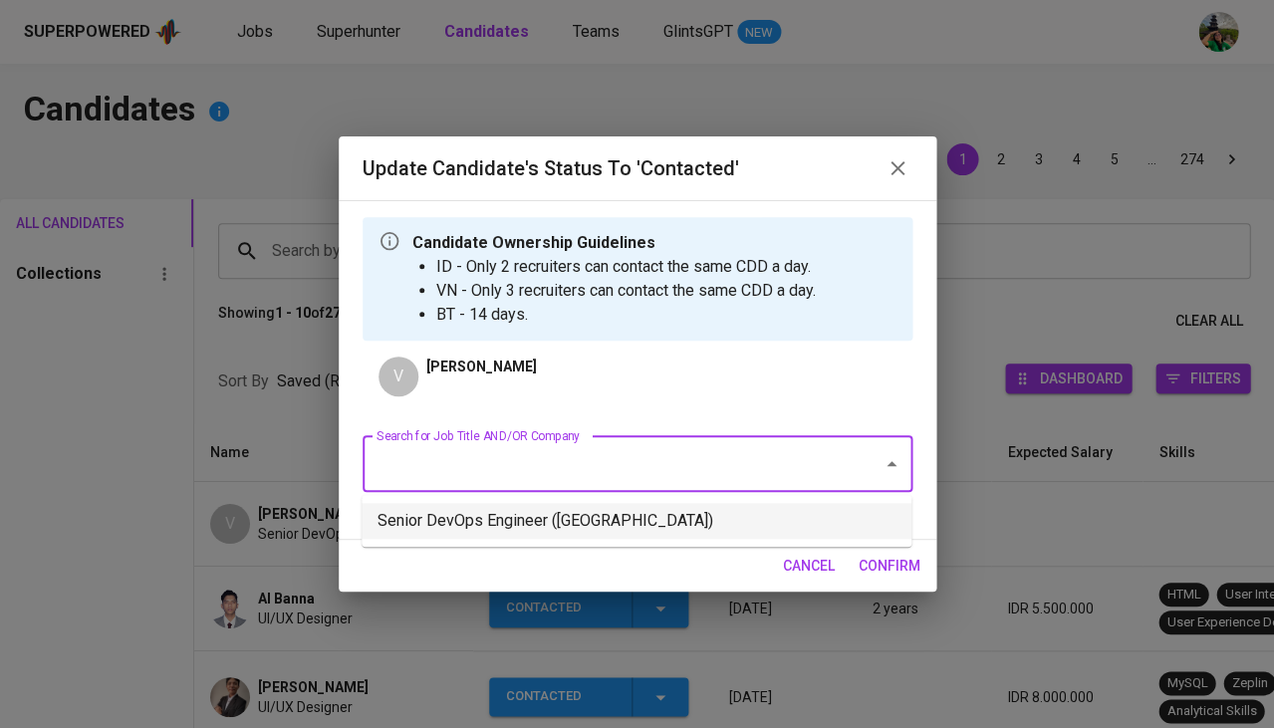
click at [526, 514] on li "Senior DevOps Engineer ([GEOGRAPHIC_DATA])" at bounding box center [637, 521] width 550 height 36
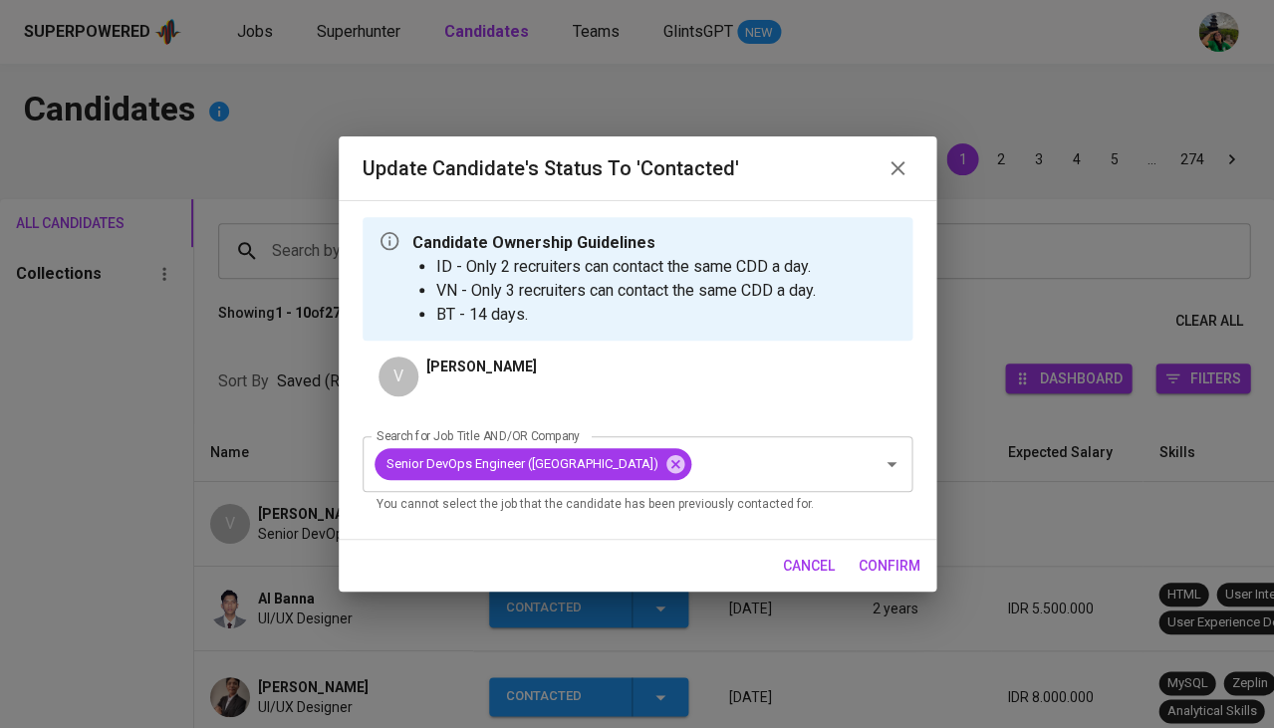
click at [895, 568] on span "confirm" at bounding box center [890, 566] width 62 height 25
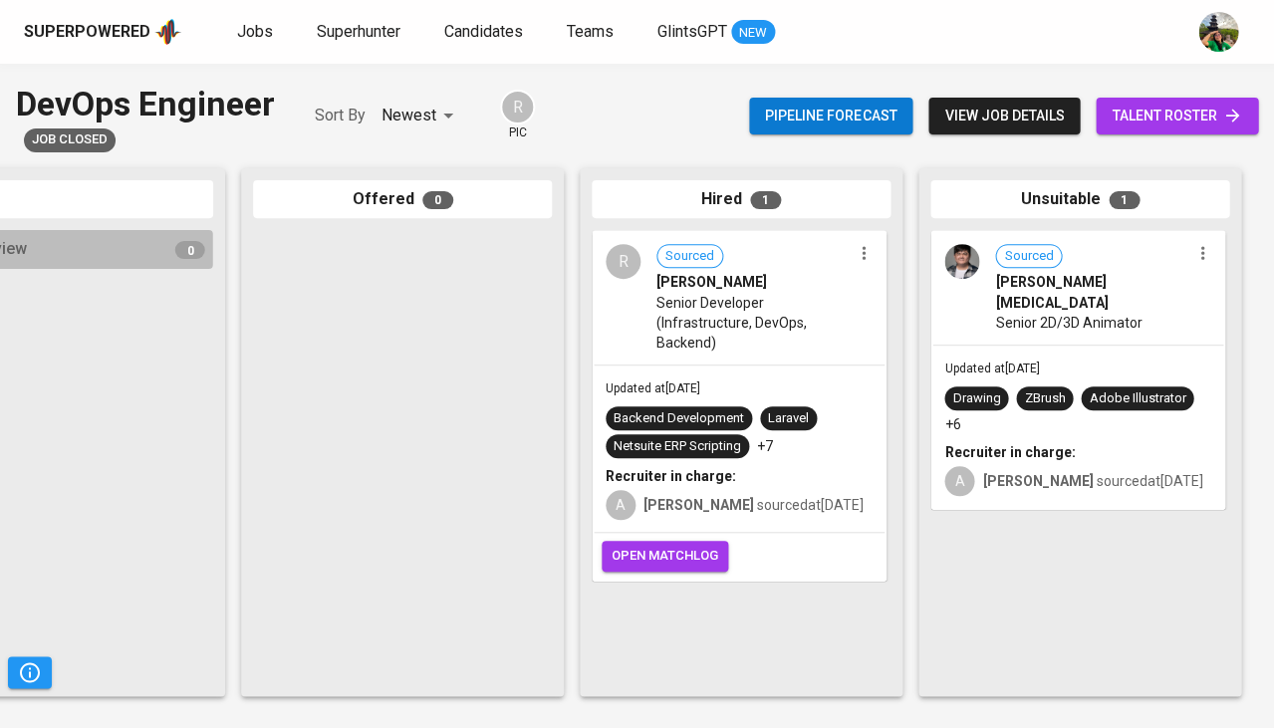
scroll to position [0, 1099]
click at [815, 347] on span "Senior Developer (Infrastructure, DevOps, Backend)" at bounding box center [753, 323] width 194 height 60
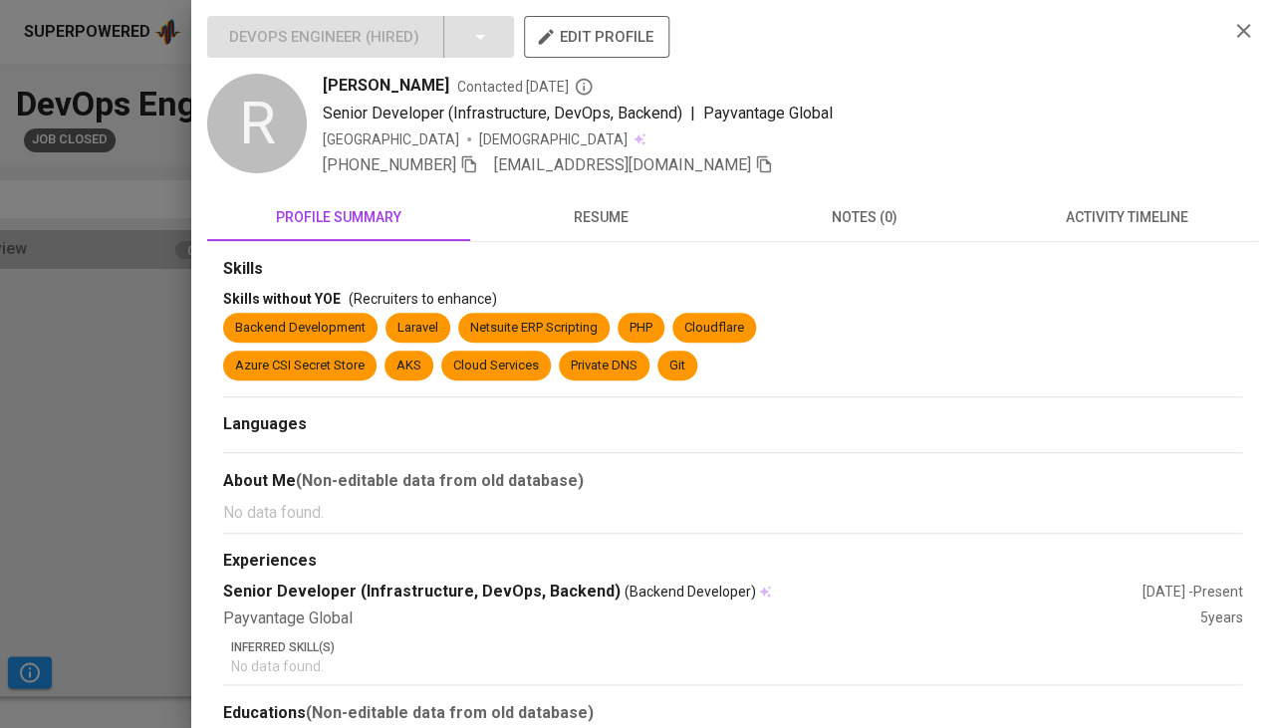
click at [611, 238] on button "resume" at bounding box center [601, 217] width 263 height 48
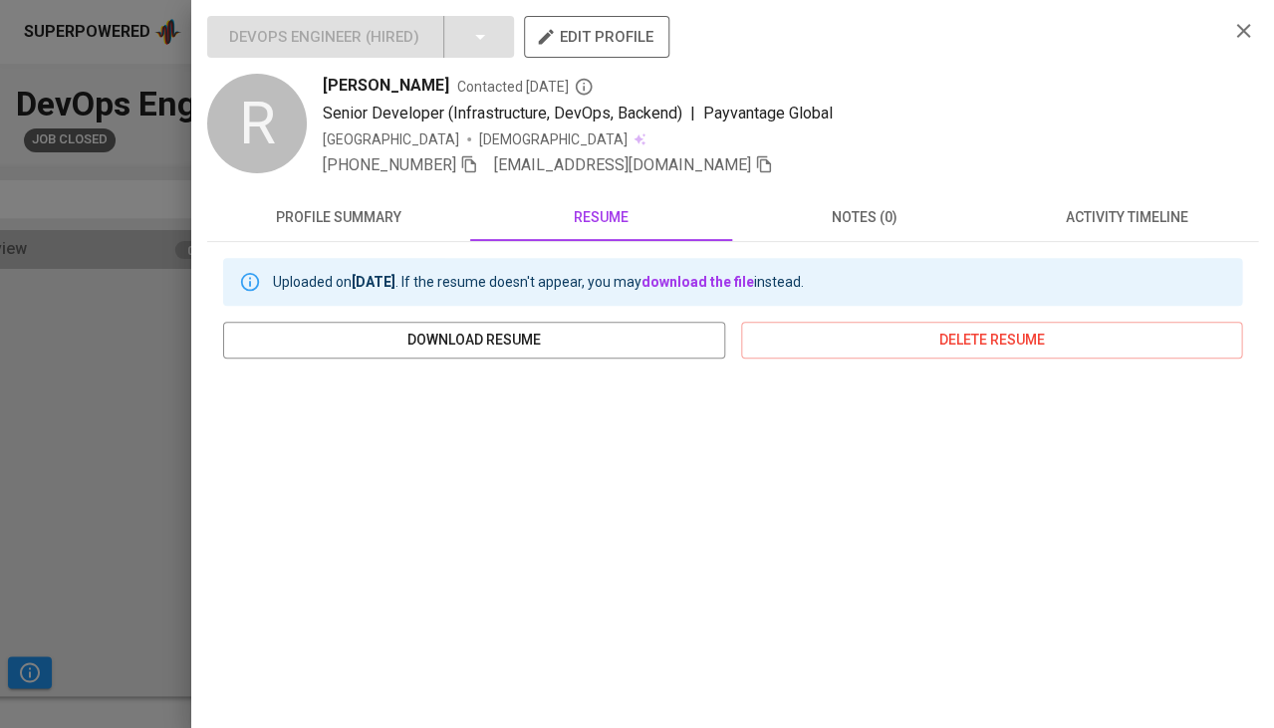
click at [95, 444] on div at bounding box center [637, 364] width 1274 height 728
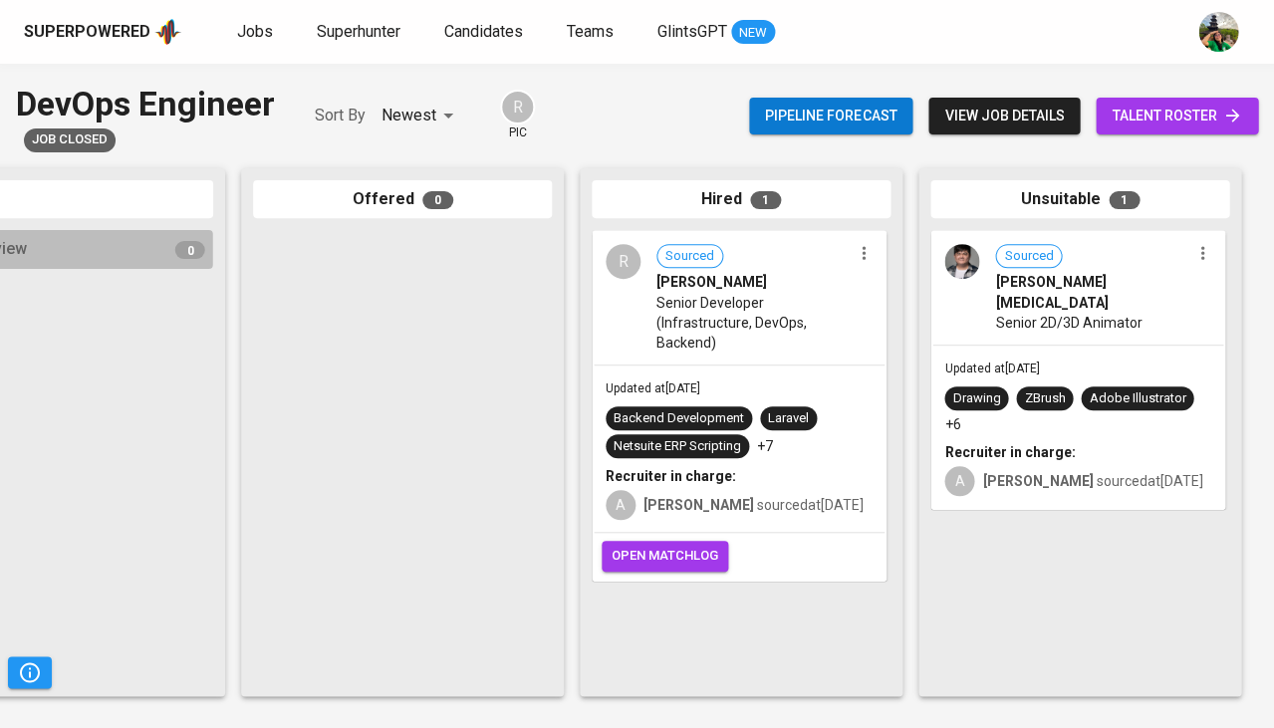
click at [1036, 313] on span "Senior 2D/3D Animator" at bounding box center [1068, 323] width 146 height 20
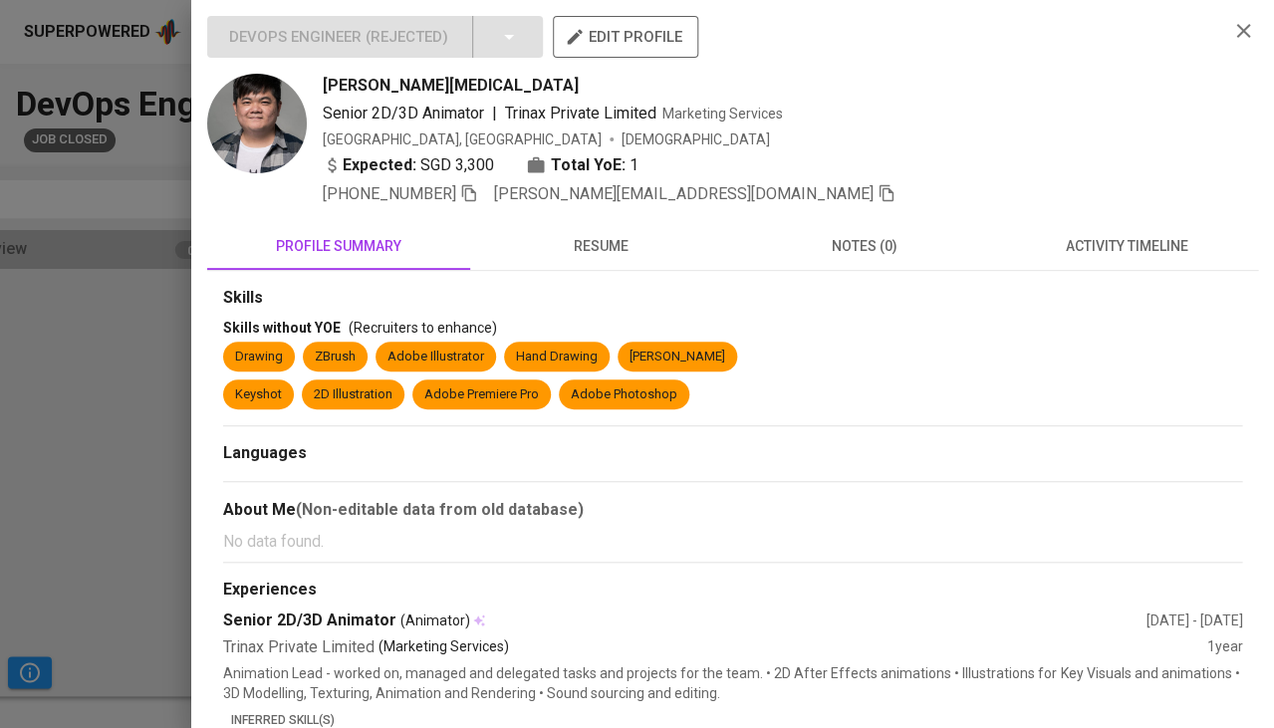
click at [635, 250] on span "resume" at bounding box center [601, 246] width 239 height 25
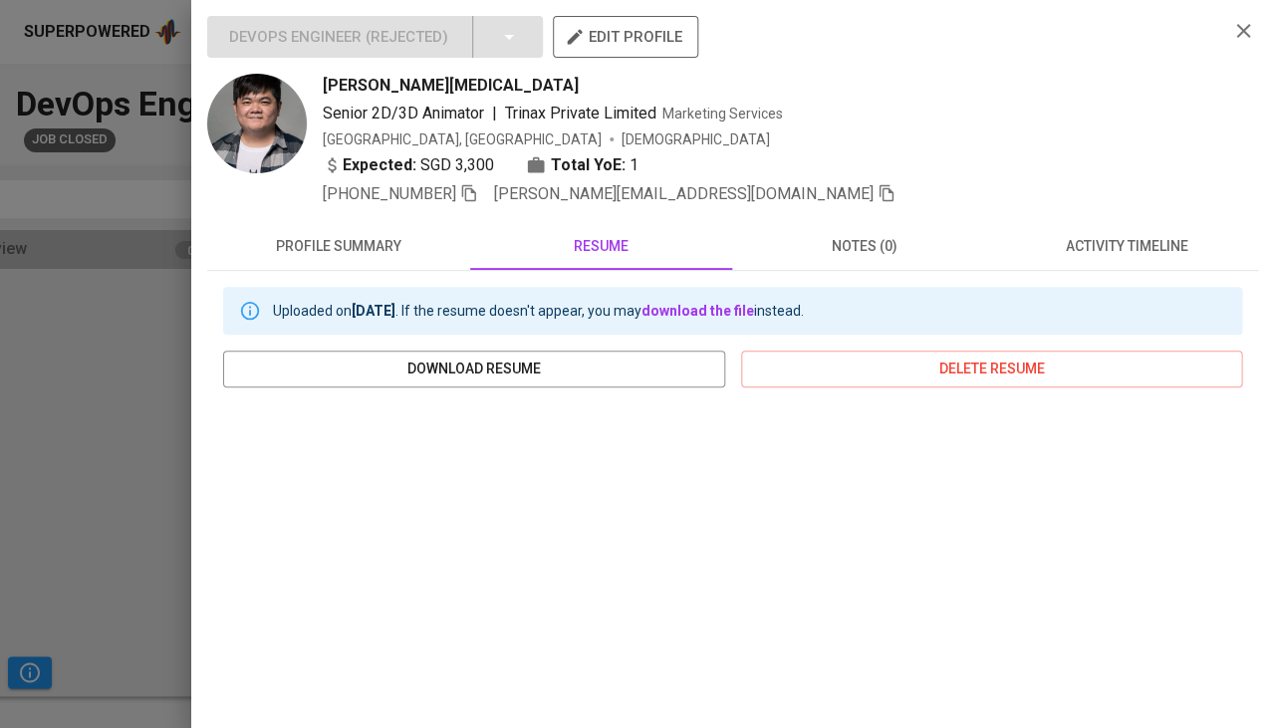
click at [84, 549] on div at bounding box center [637, 364] width 1274 height 728
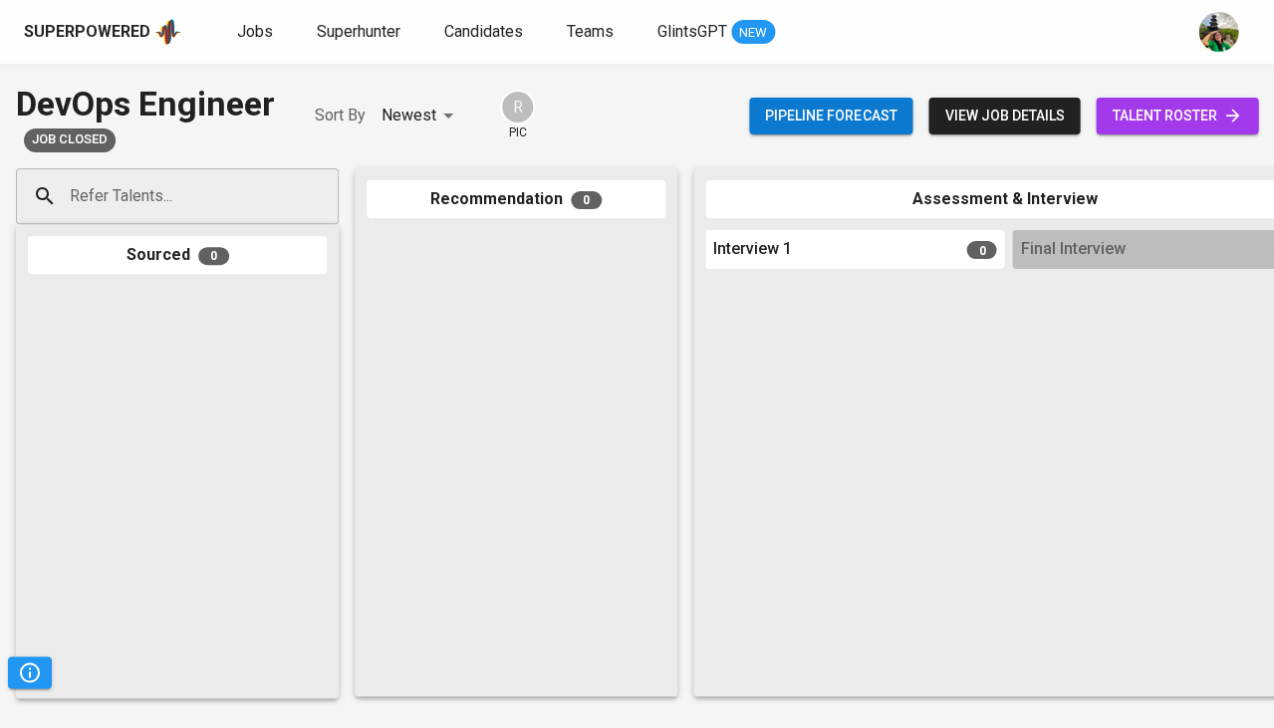
scroll to position [0, 0]
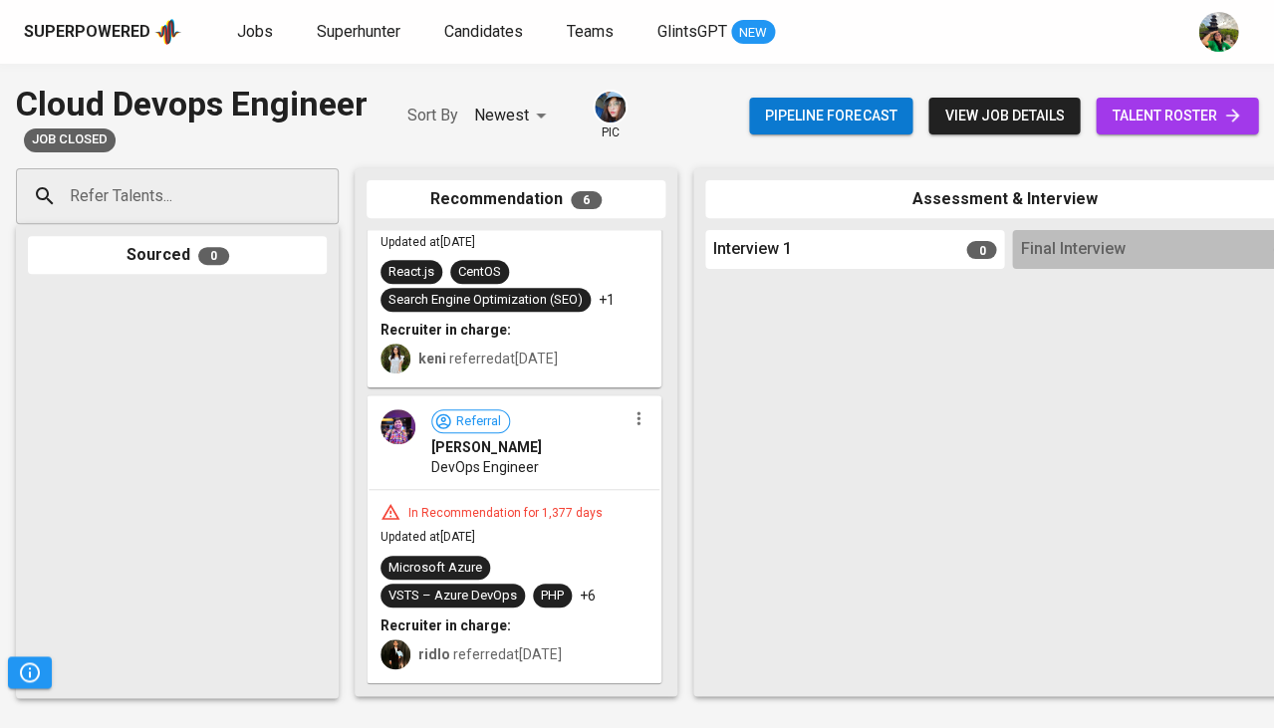
scroll to position [932, 0]
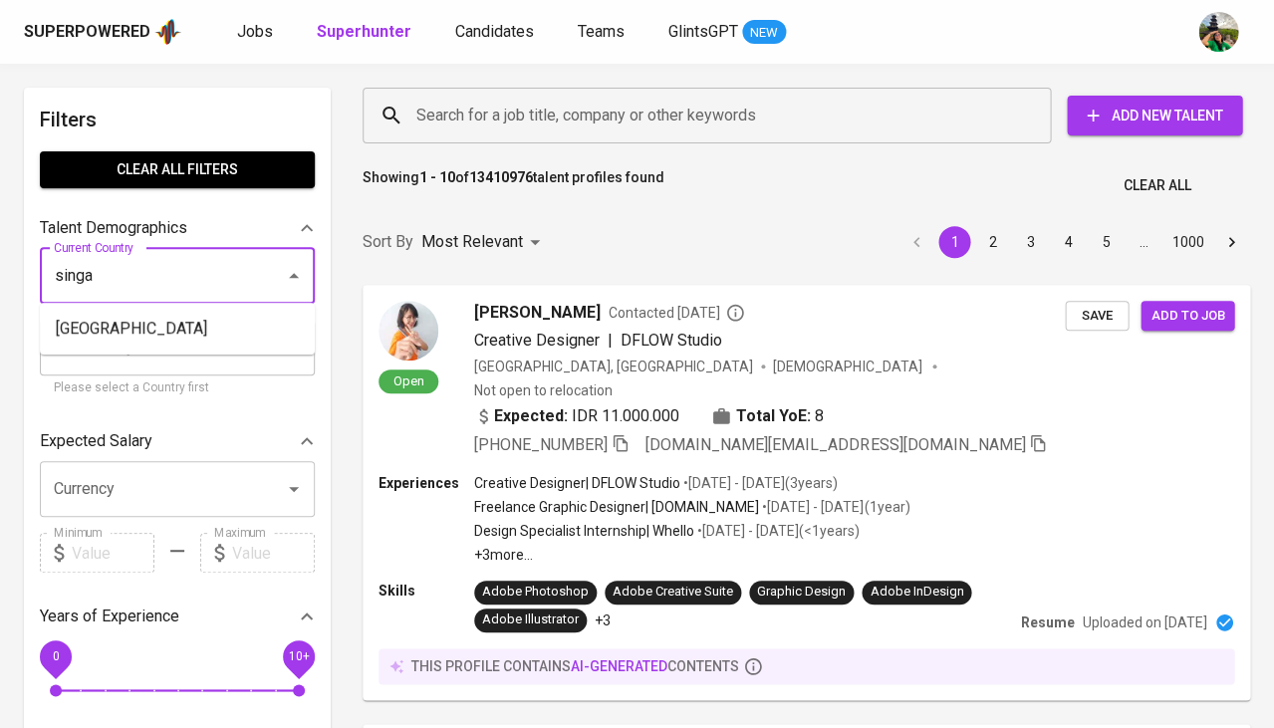
click at [140, 304] on ul "[GEOGRAPHIC_DATA]" at bounding box center [177, 329] width 275 height 52
click at [131, 317] on li "Singapore" at bounding box center [177, 329] width 275 height 36
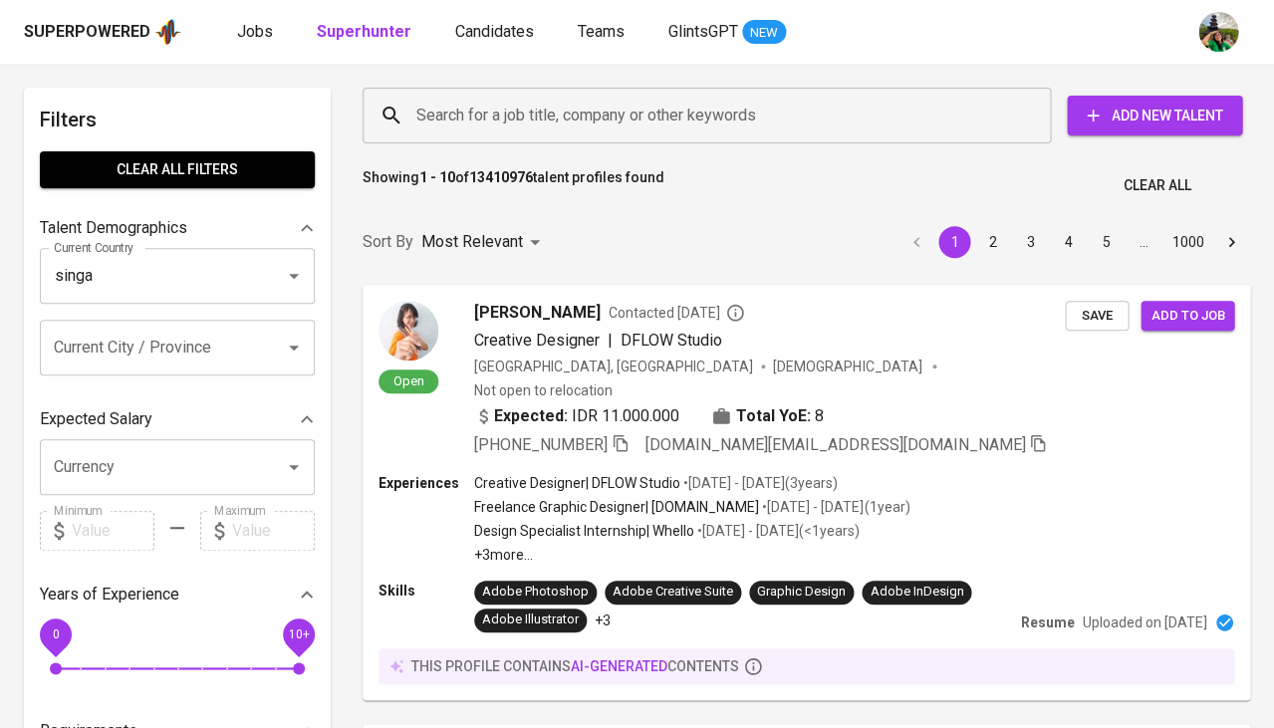
type input "Singapore"
click at [511, 123] on input "Search for a job title, company or other keywords" at bounding box center [711, 116] width 601 height 38
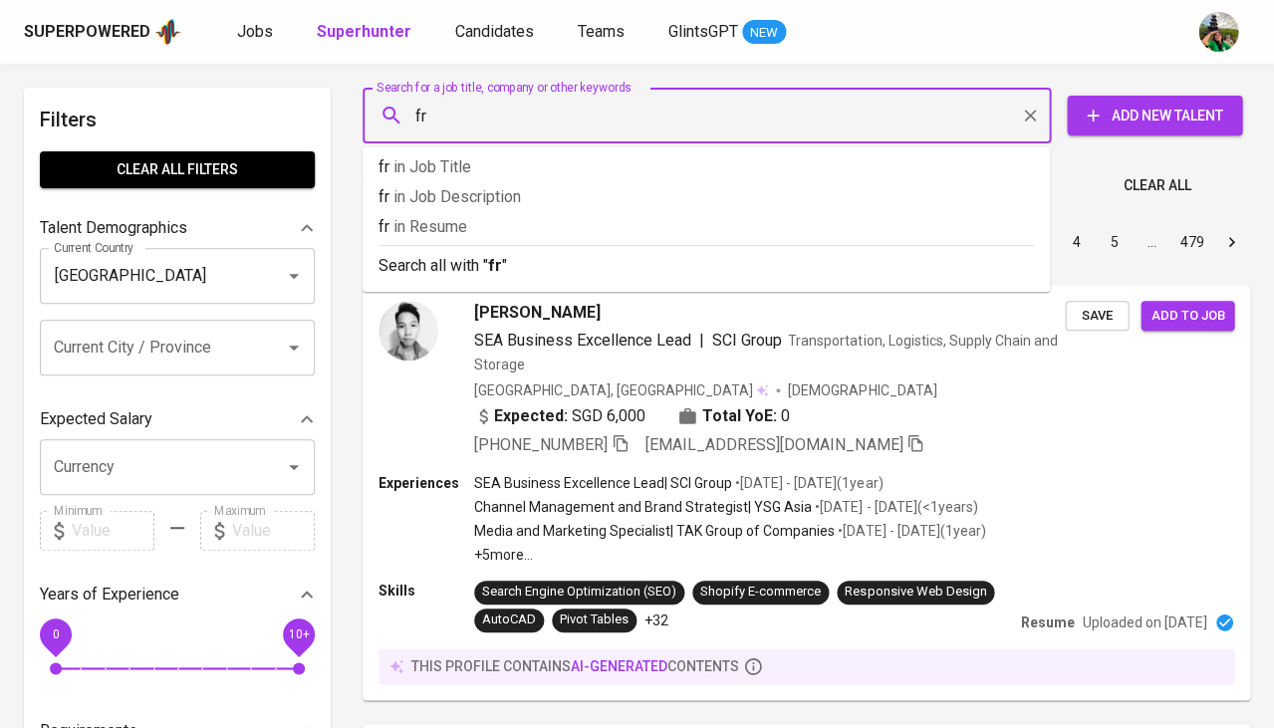
type input "f"
type input "devops"
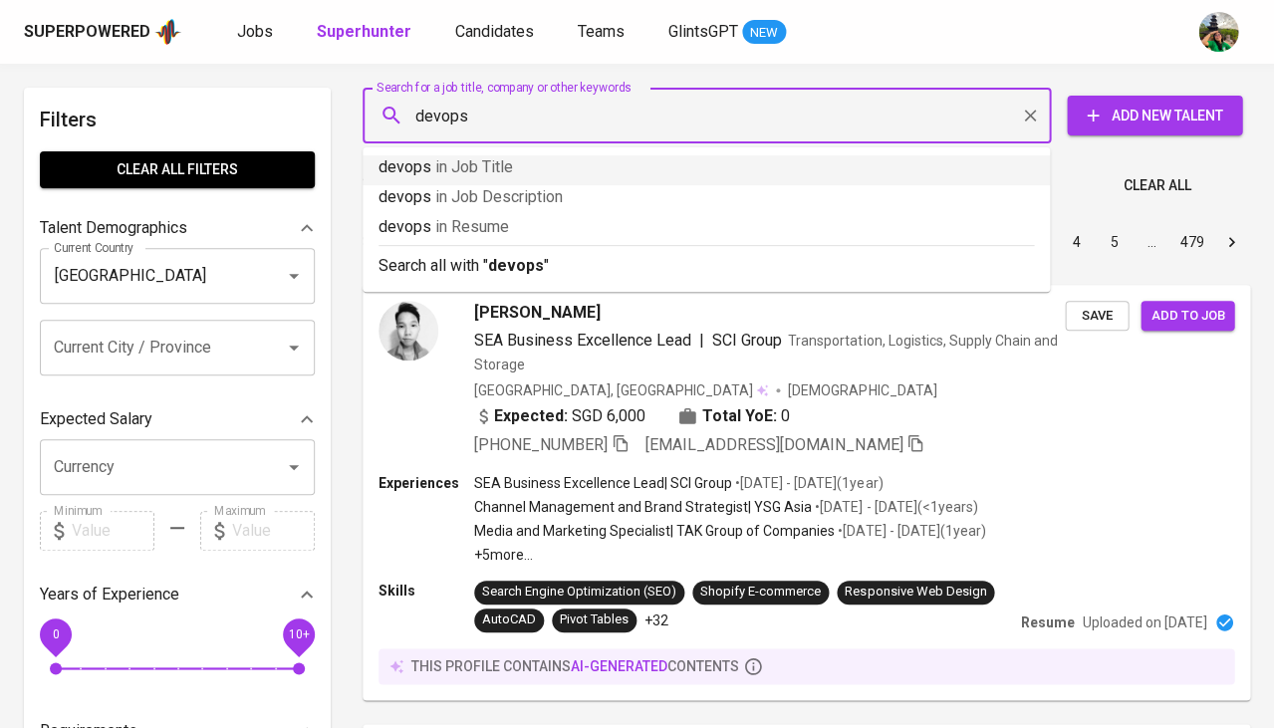
click at [550, 166] on p "devops in Job Title" at bounding box center [705, 167] width 655 height 24
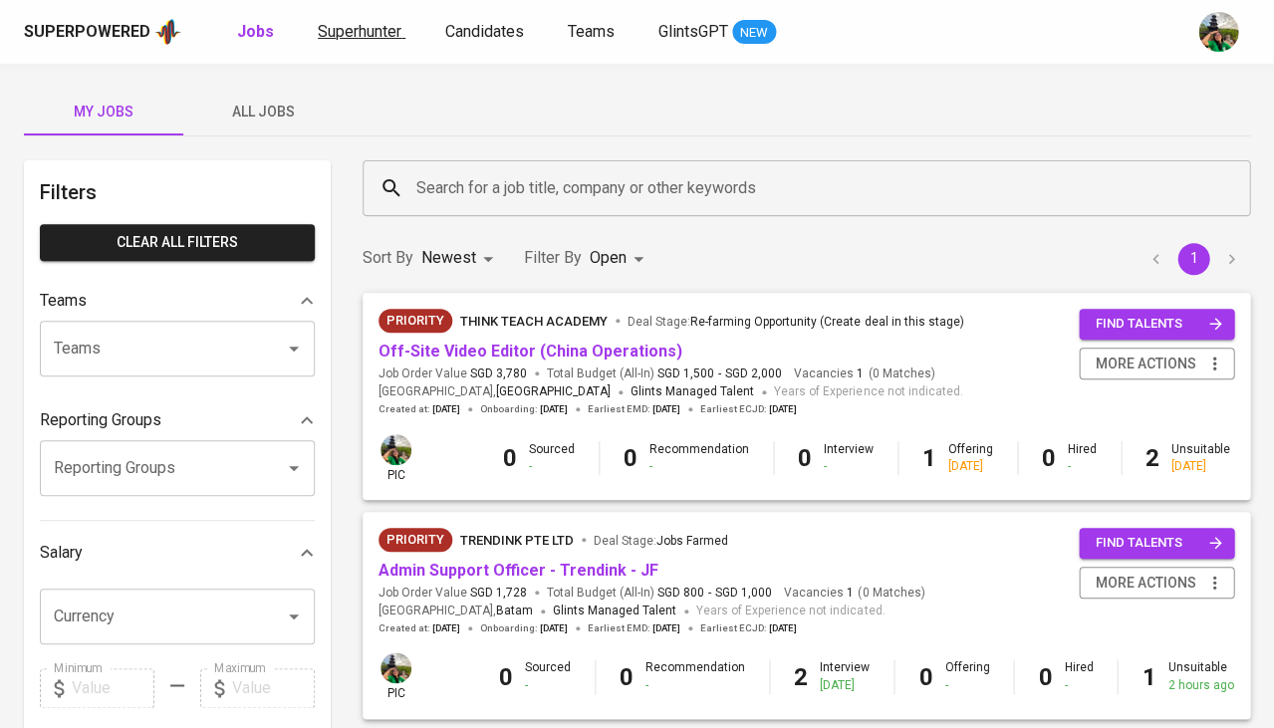
click at [391, 29] on span "Superhunter" at bounding box center [360, 31] width 84 height 19
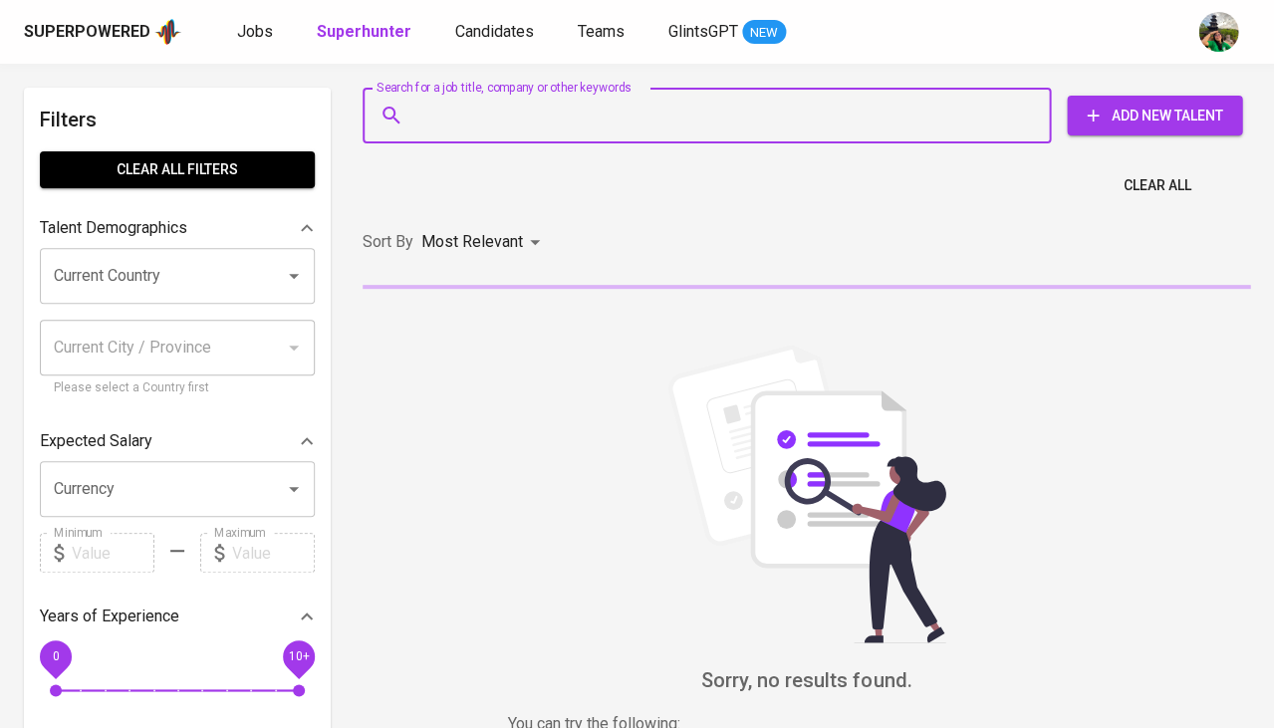
click at [524, 115] on input "Search for a job title, company or other keywords" at bounding box center [711, 116] width 601 height 38
paste input "[EMAIL_ADDRESS][DOMAIN_NAME]"
type input "[EMAIL_ADDRESS][DOMAIN_NAME]"
